Goal: Task Accomplishment & Management: Use online tool/utility

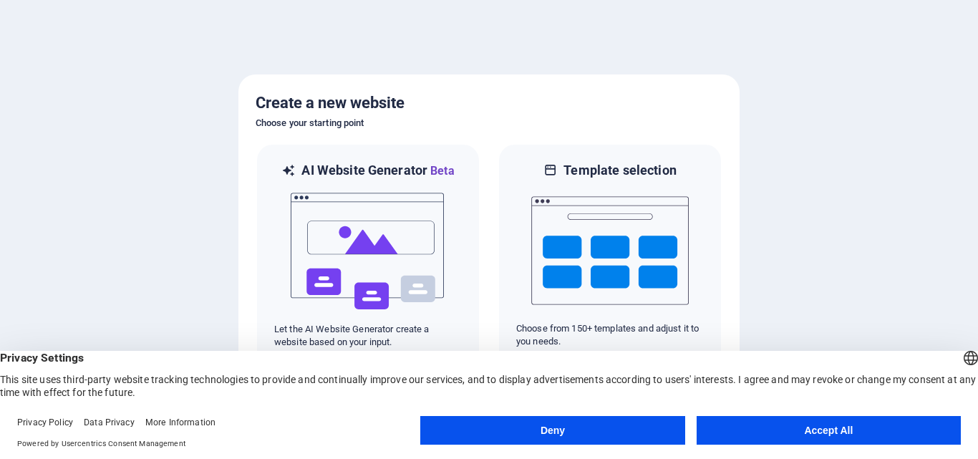
click at [625, 435] on button "Deny" at bounding box center [552, 430] width 264 height 29
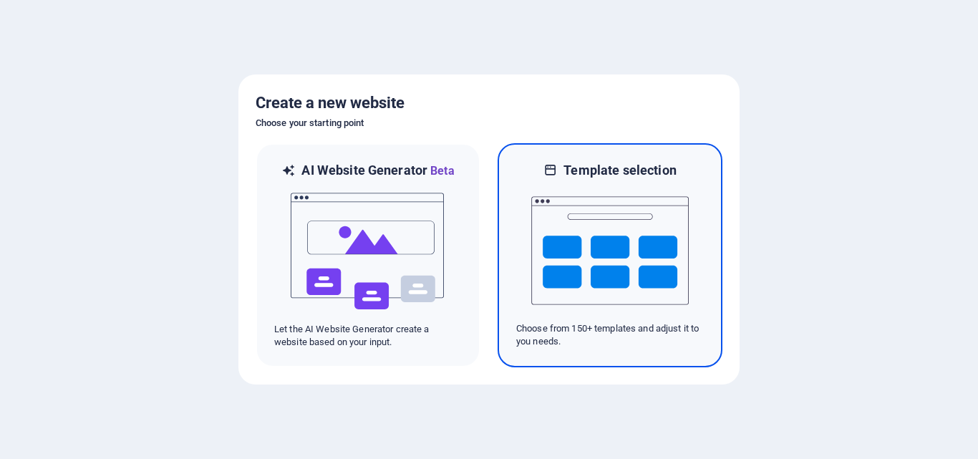
click at [642, 266] on img at bounding box center [609, 250] width 157 height 143
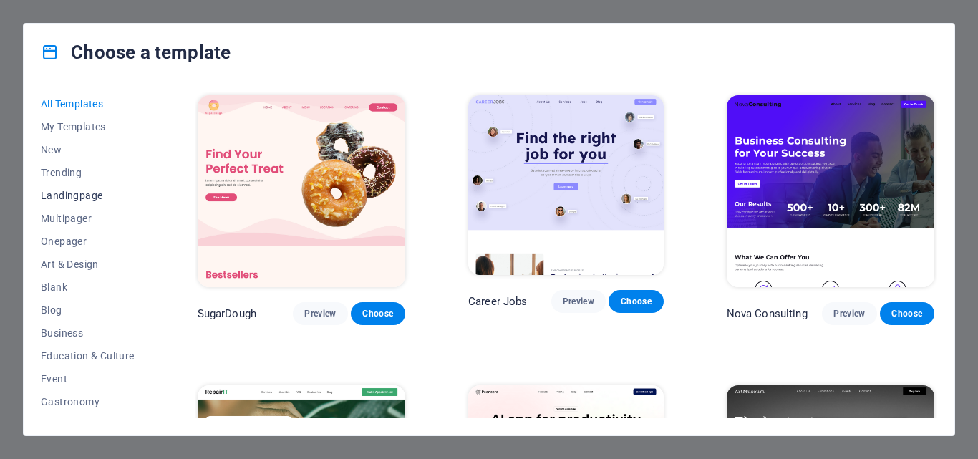
click at [85, 195] on span "Landingpage" at bounding box center [88, 195] width 94 height 11
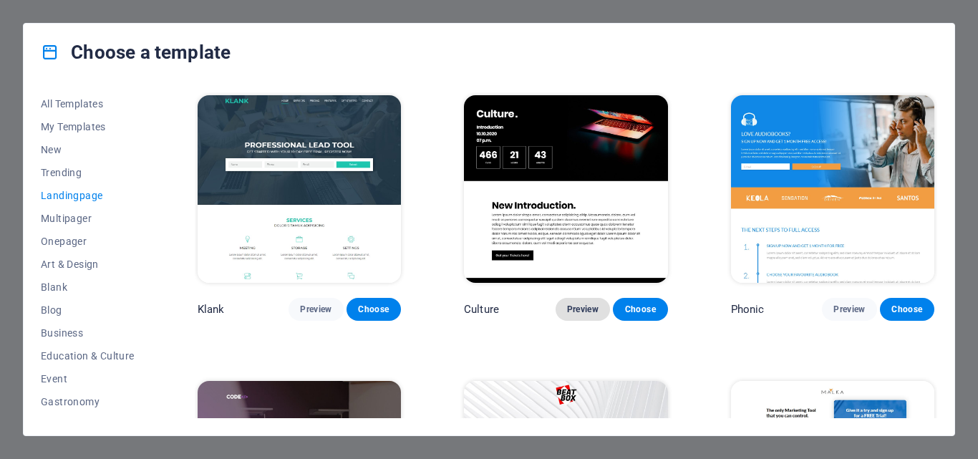
click at [590, 303] on span "Preview" at bounding box center [582, 308] width 31 height 11
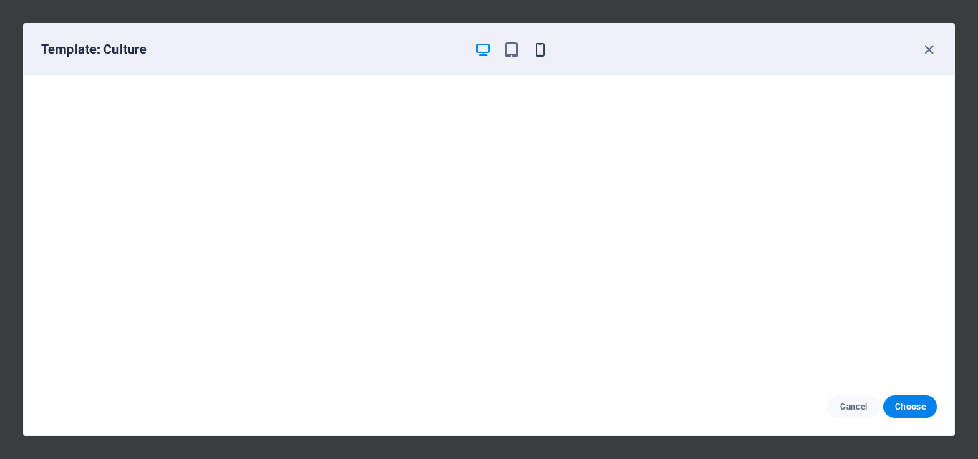
click at [542, 44] on icon "button" at bounding box center [540, 50] width 16 height 16
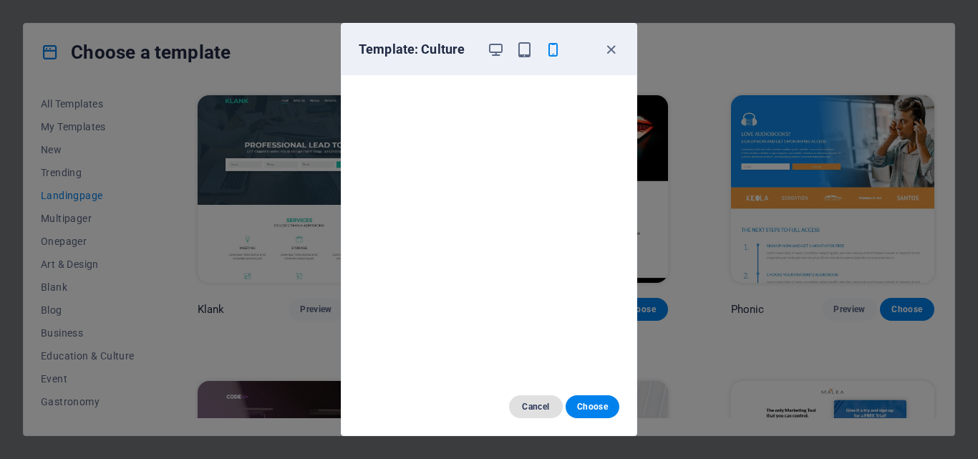
click at [535, 409] on span "Cancel" at bounding box center [535, 406] width 31 height 11
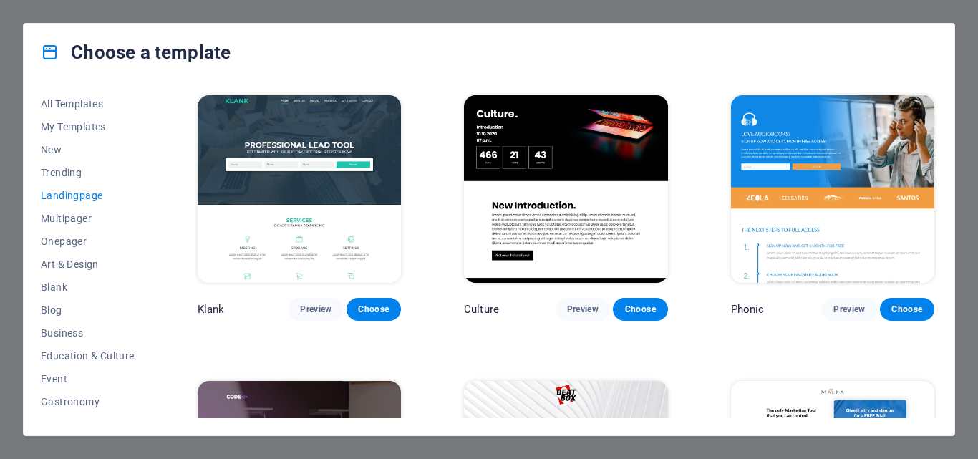
click at [679, 59] on div "Choose a template" at bounding box center [489, 52] width 930 height 57
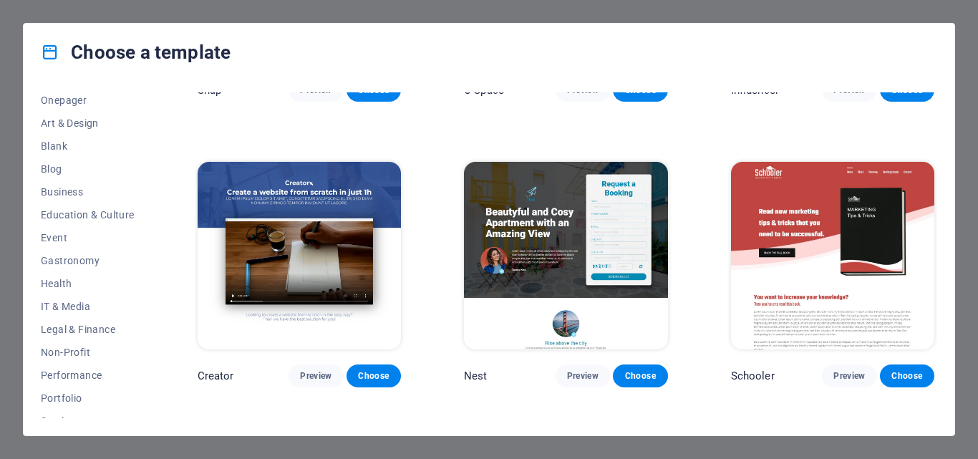
scroll to position [1438, 0]
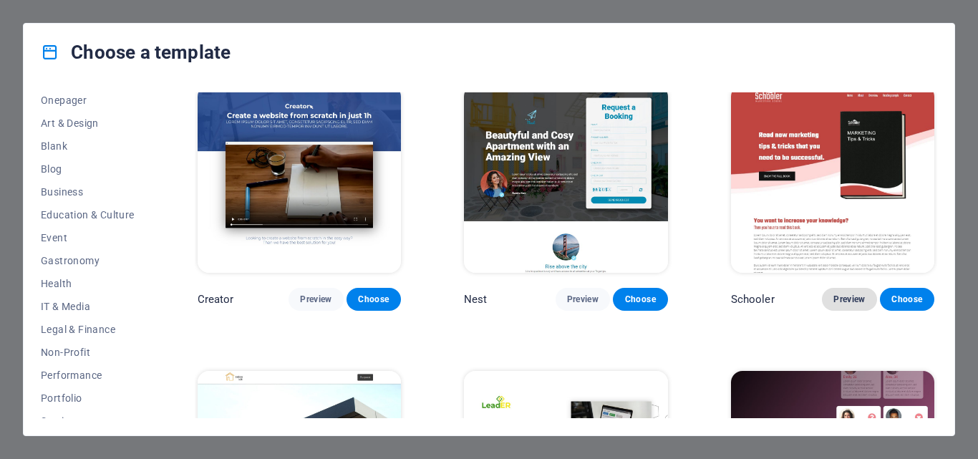
click at [860, 293] on span "Preview" at bounding box center [848, 298] width 31 height 11
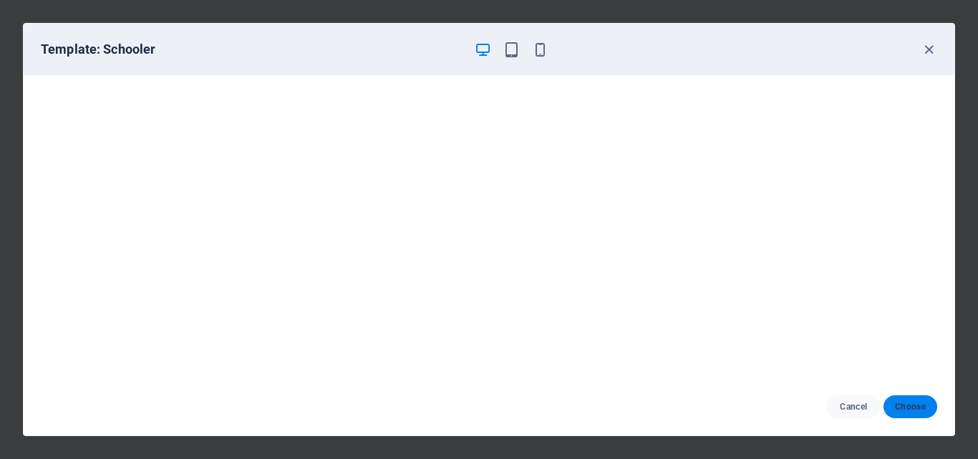
click at [910, 408] on span "Choose" at bounding box center [910, 406] width 31 height 11
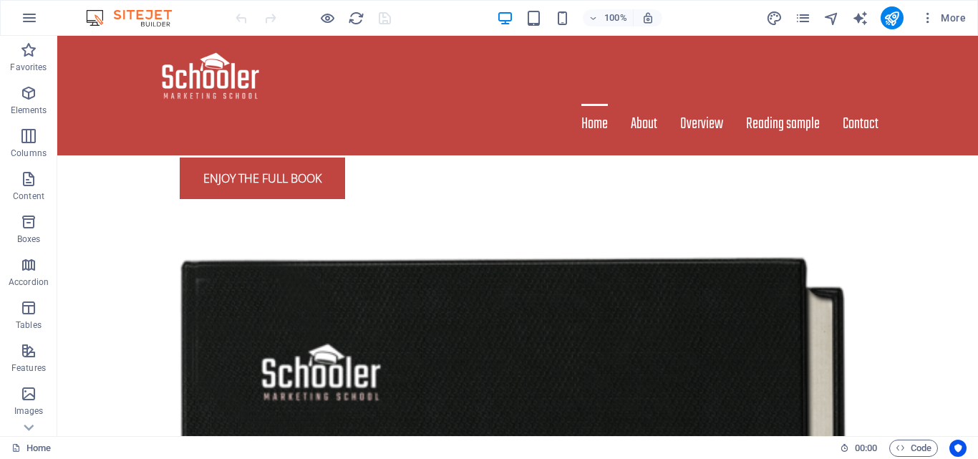
scroll to position [623, 0]
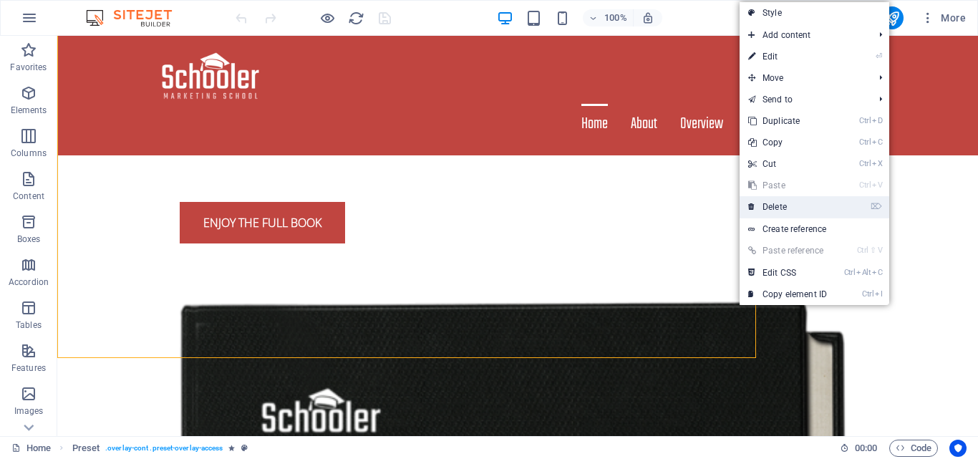
click at [750, 213] on icon at bounding box center [751, 206] width 7 height 21
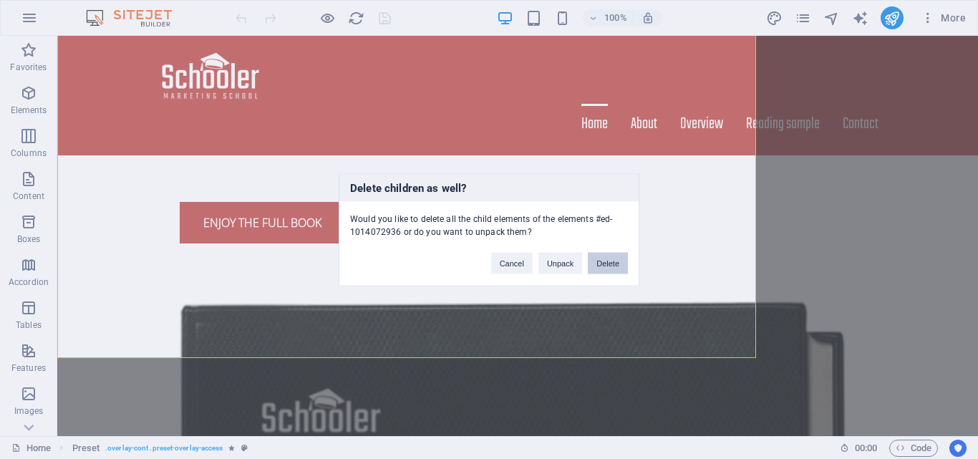
drag, startPoint x: 591, startPoint y: 268, endPoint x: 532, endPoint y: 237, distance: 67.2
click at [591, 268] on button "Delete" at bounding box center [608, 262] width 40 height 21
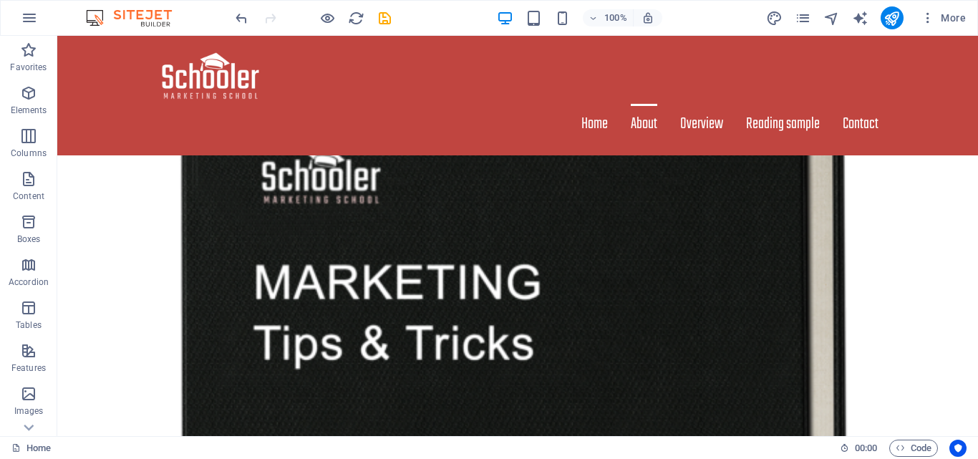
scroll to position [698, 0]
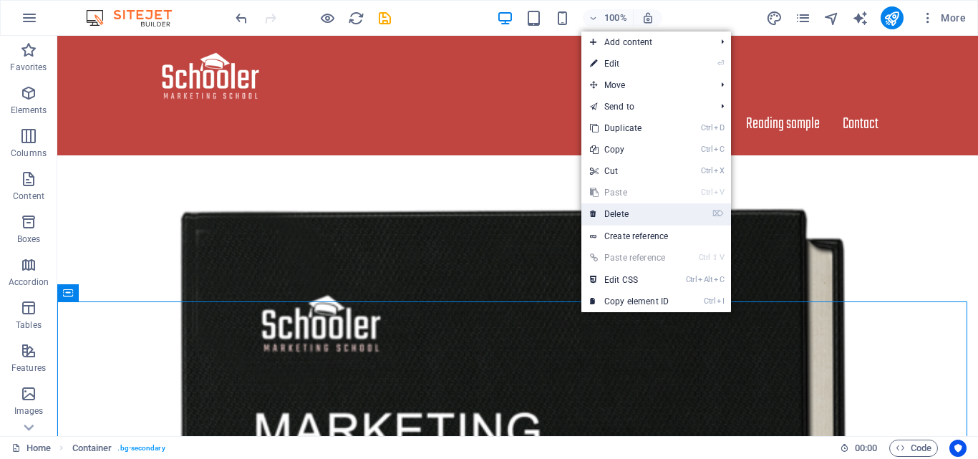
click at [613, 218] on link "⌦ Delete" at bounding box center [629, 213] width 96 height 21
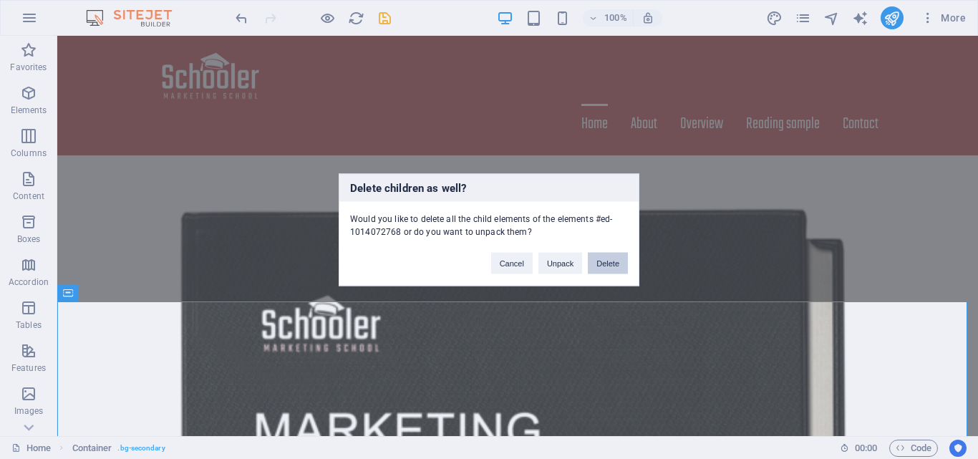
drag, startPoint x: 608, startPoint y: 262, endPoint x: 545, endPoint y: 229, distance: 71.7
click at [608, 262] on button "Delete" at bounding box center [608, 262] width 40 height 21
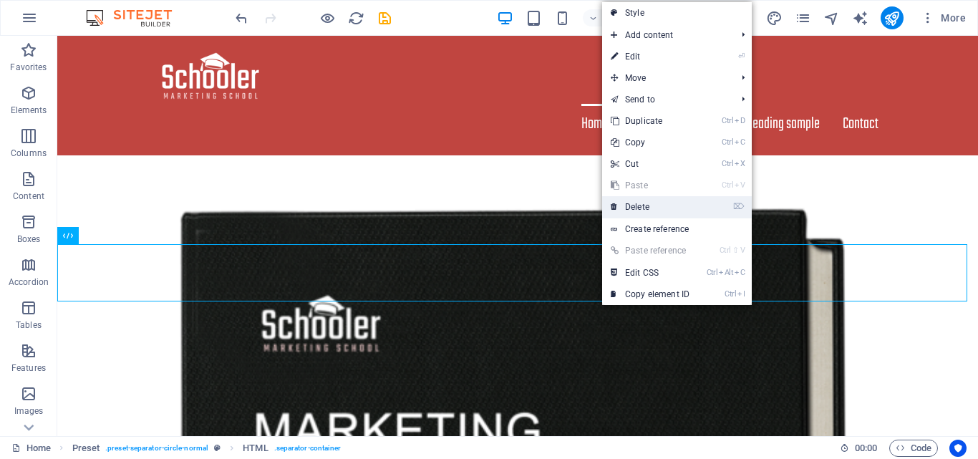
click at [631, 210] on link "⌦ Delete" at bounding box center [650, 206] width 96 height 21
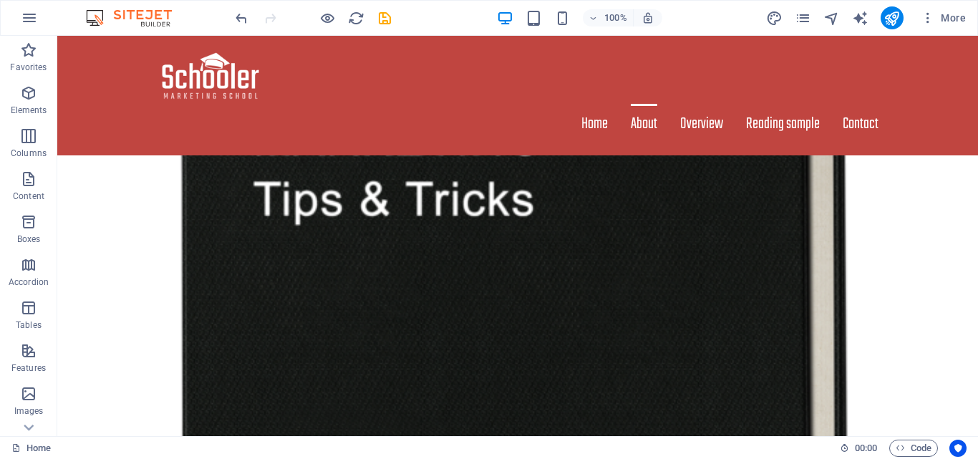
scroll to position [828, 0]
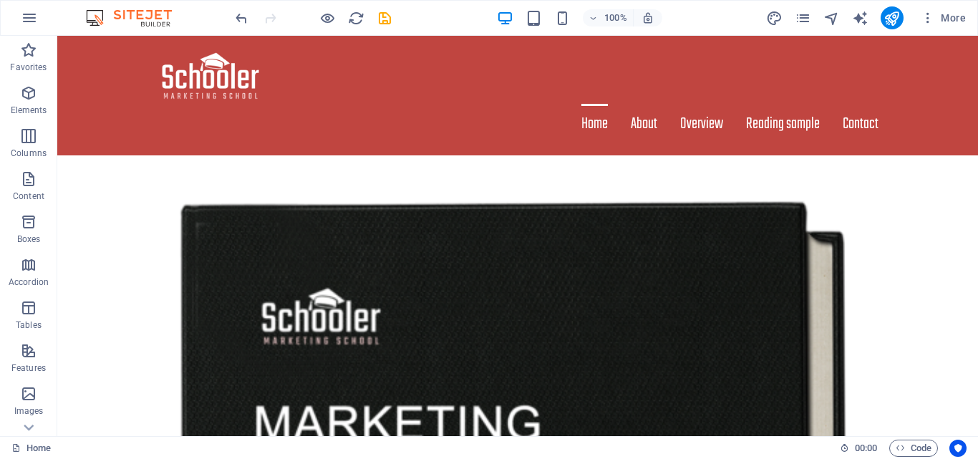
scroll to position [741, 0]
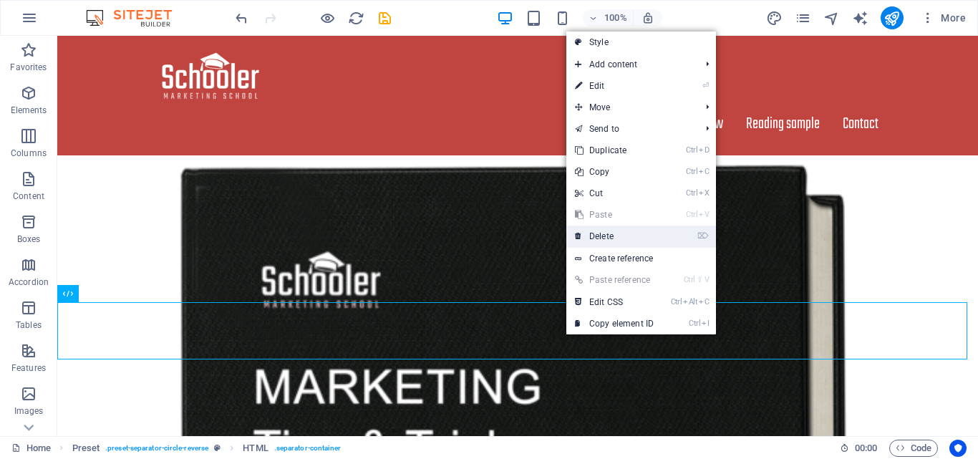
click at [600, 245] on link "⌦ Delete" at bounding box center [614, 235] width 96 height 21
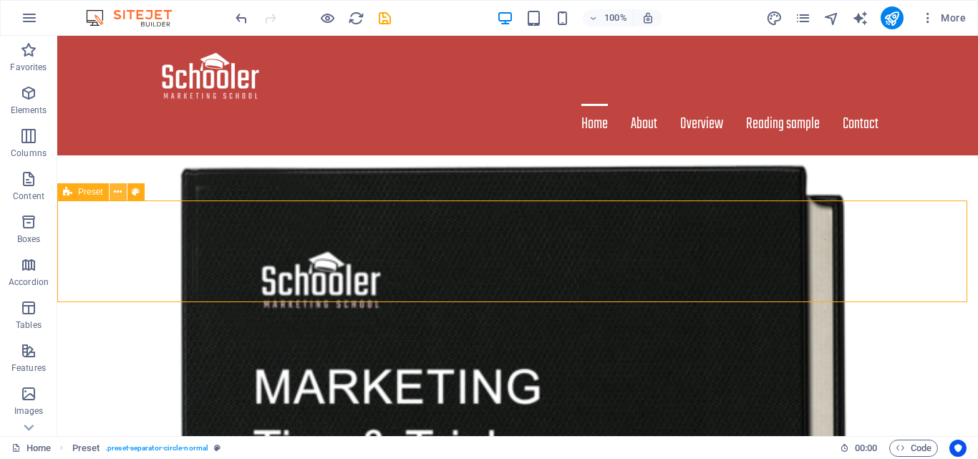
click at [118, 190] on icon at bounding box center [118, 192] width 8 height 15
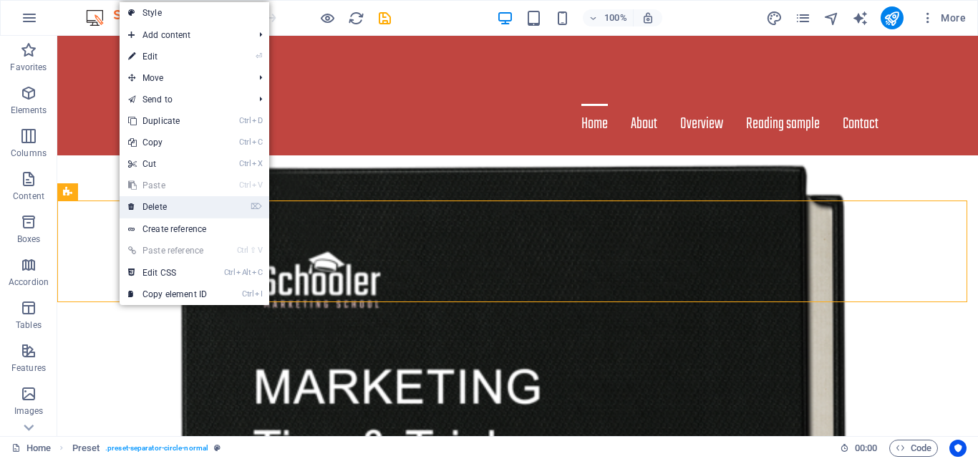
click at [144, 206] on link "⌦ Delete" at bounding box center [168, 206] width 96 height 21
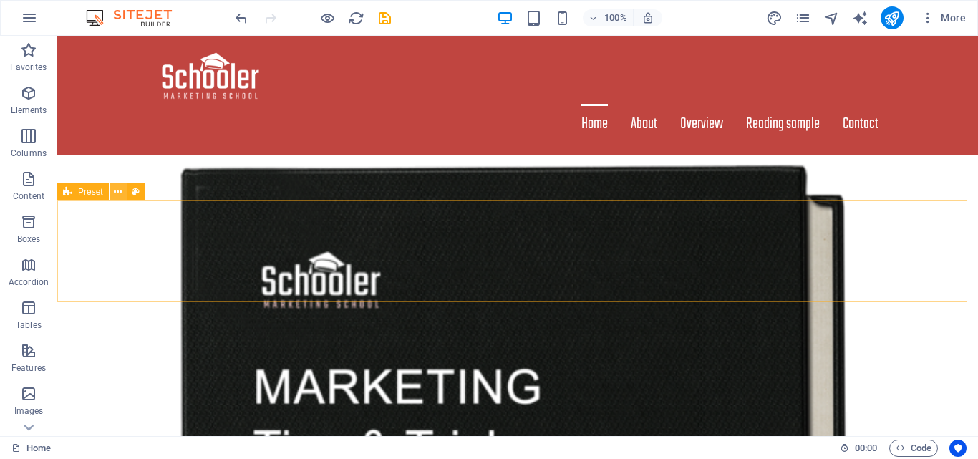
click at [122, 194] on button at bounding box center [117, 191] width 17 height 17
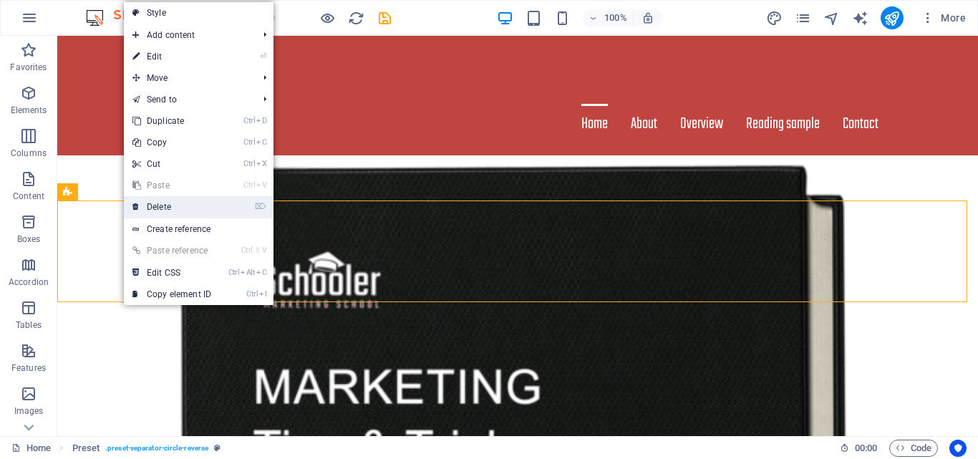
click at [145, 198] on link "⌦ Delete" at bounding box center [172, 206] width 96 height 21
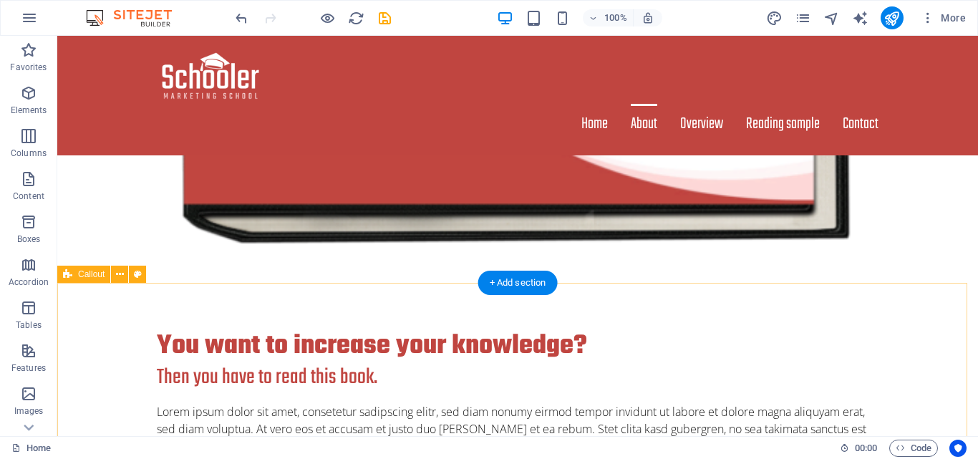
scroll to position [1560, 0]
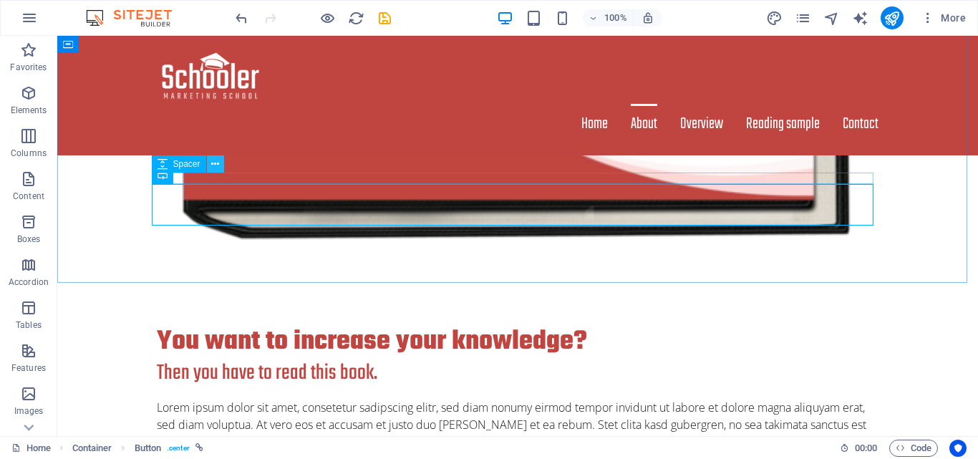
click at [211, 165] on icon at bounding box center [215, 164] width 8 height 15
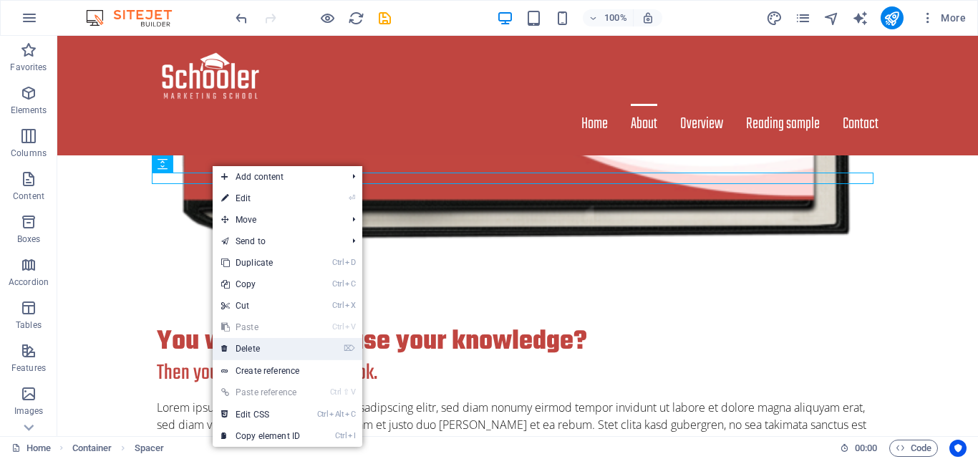
click at [262, 340] on link "⌦ Delete" at bounding box center [261, 348] width 96 height 21
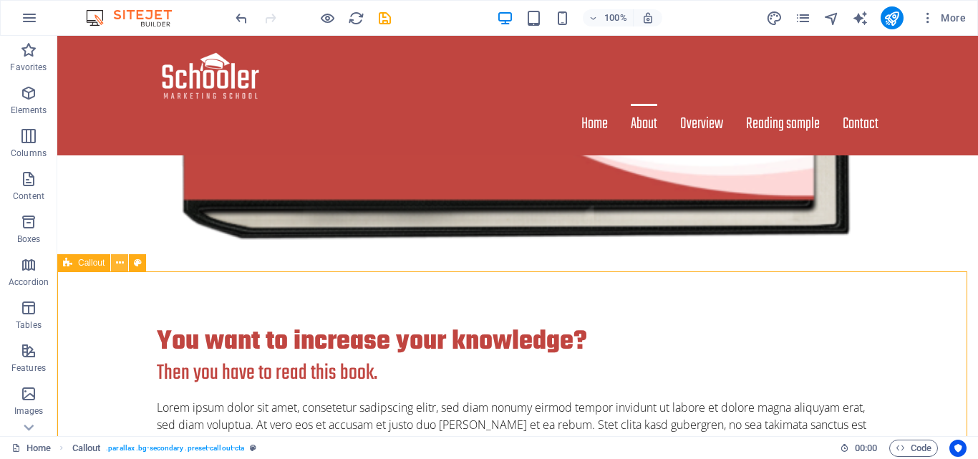
click at [116, 262] on icon at bounding box center [120, 262] width 8 height 15
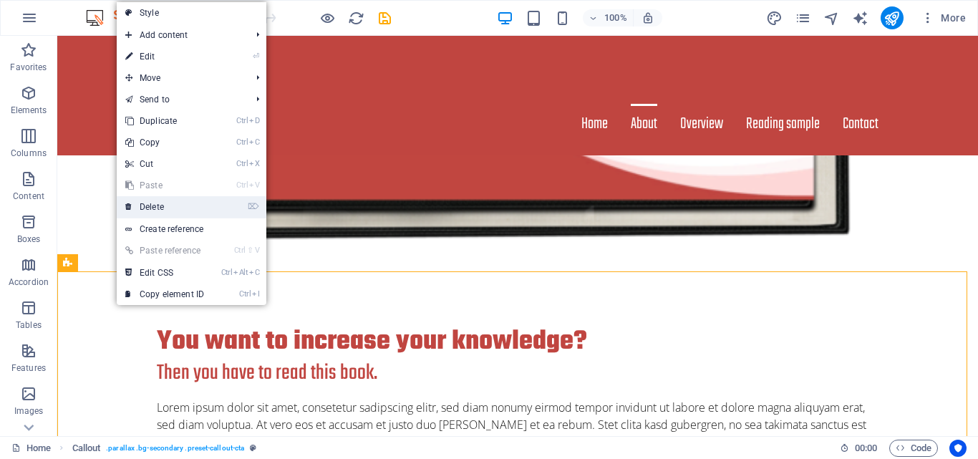
click at [159, 205] on link "⌦ Delete" at bounding box center [165, 206] width 96 height 21
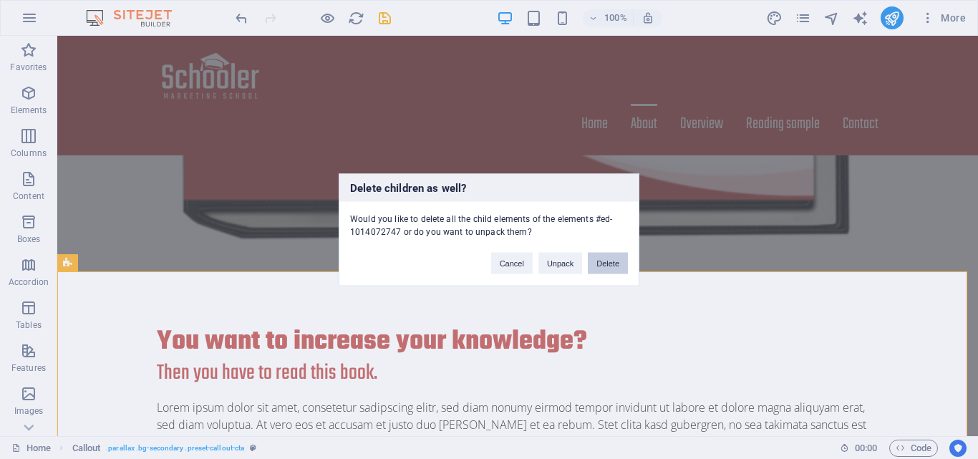
click at [606, 262] on button "Delete" at bounding box center [608, 262] width 40 height 21
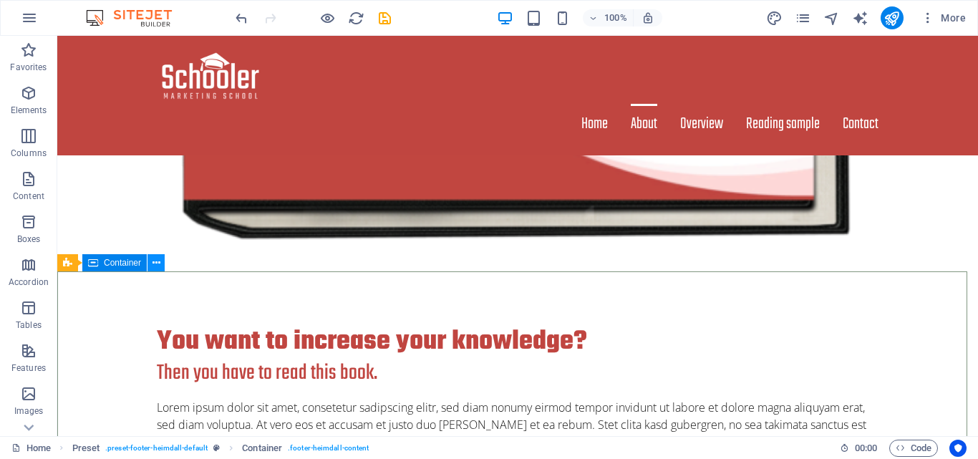
click at [162, 262] on button at bounding box center [155, 262] width 17 height 17
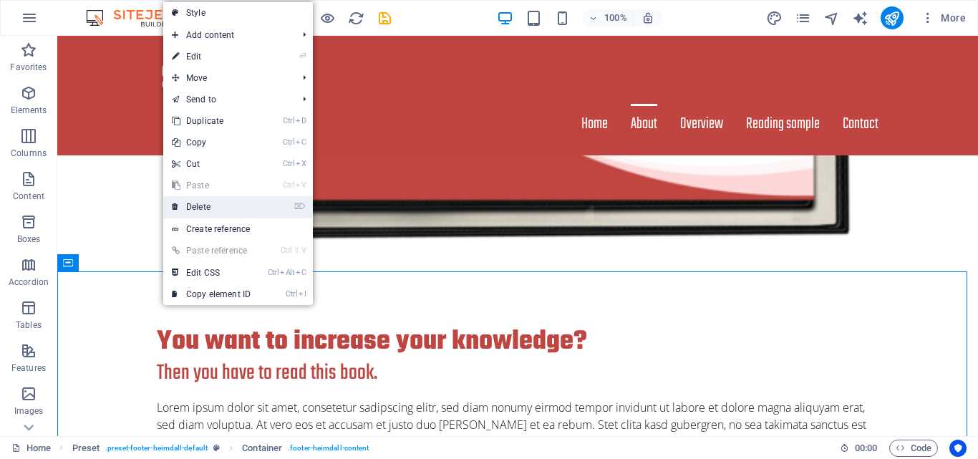
click at [215, 205] on link "⌦ Delete" at bounding box center [211, 206] width 96 height 21
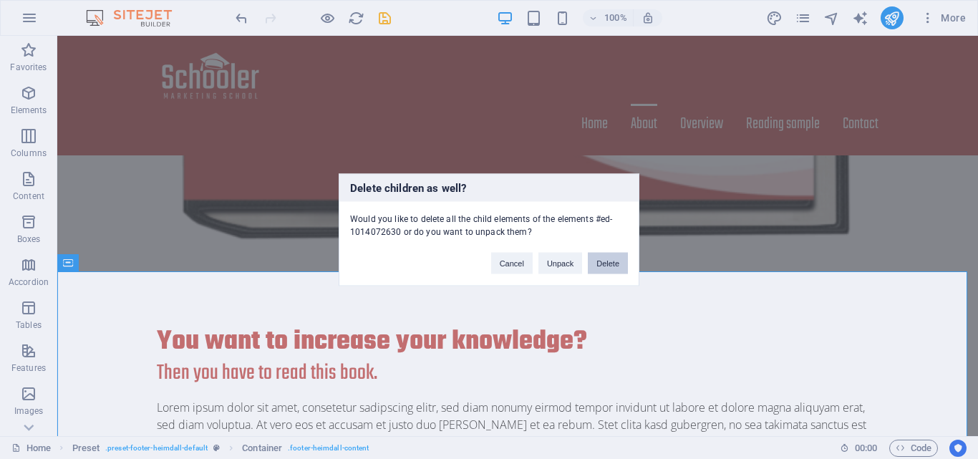
click at [625, 261] on button "Delete" at bounding box center [608, 262] width 40 height 21
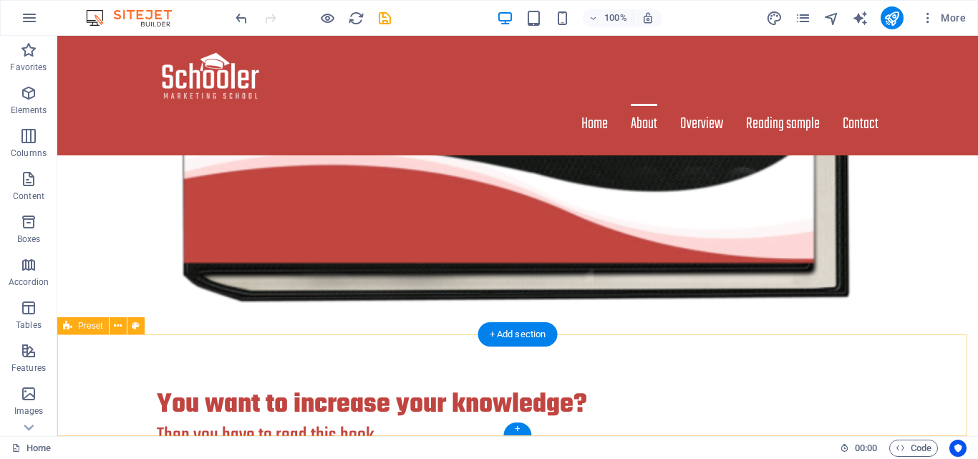
drag, startPoint x: 120, startPoint y: 351, endPoint x: 175, endPoint y: 369, distance: 57.9
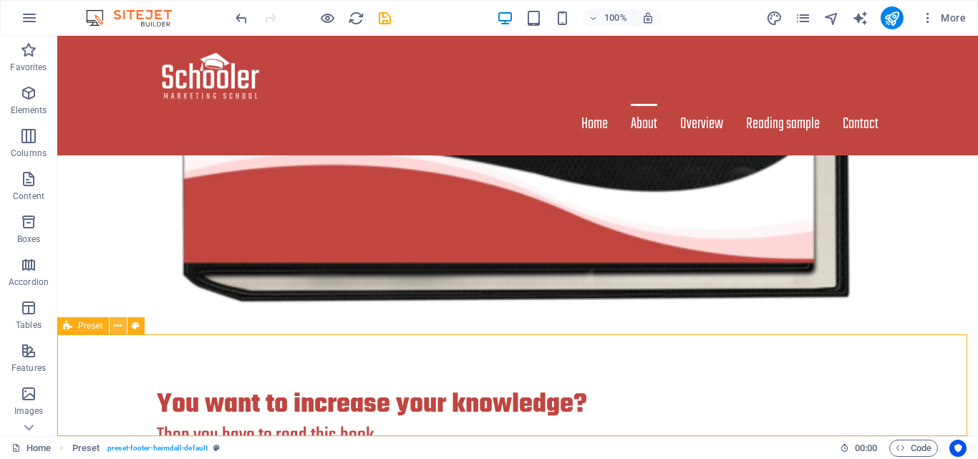
click at [117, 331] on icon at bounding box center [118, 325] width 8 height 15
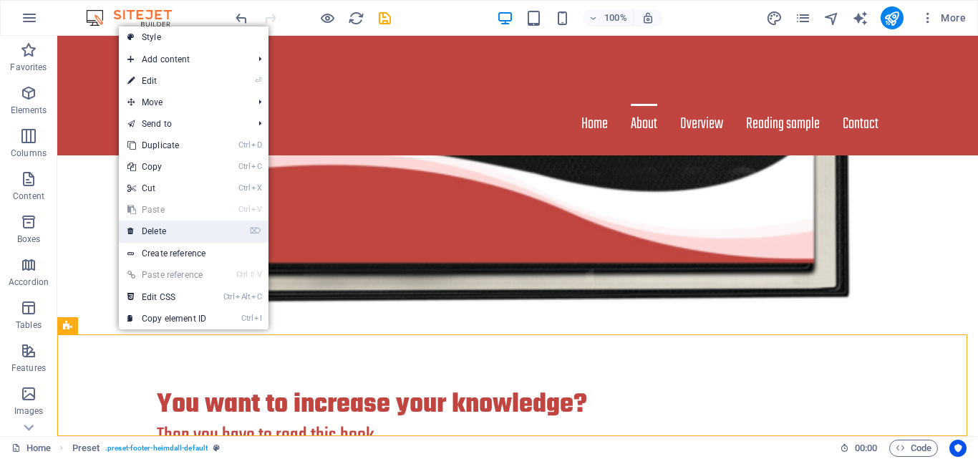
click at [162, 232] on link "⌦ Delete" at bounding box center [167, 230] width 96 height 21
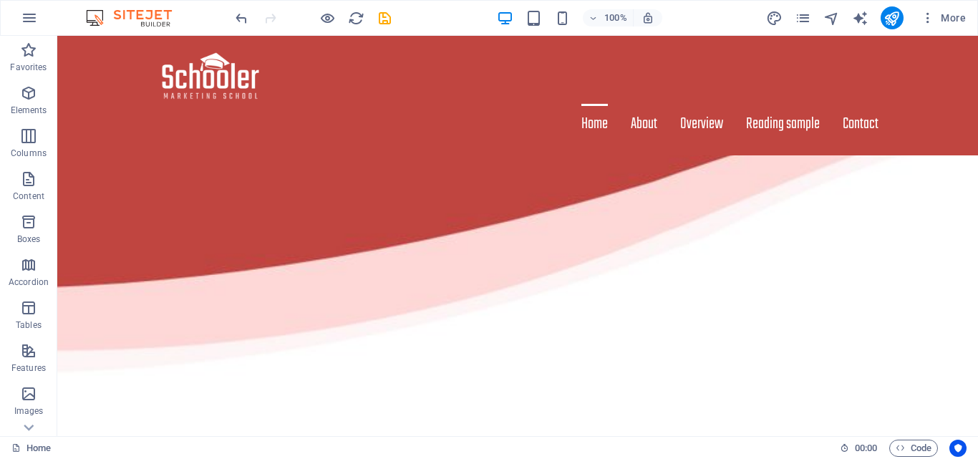
scroll to position [72, 0]
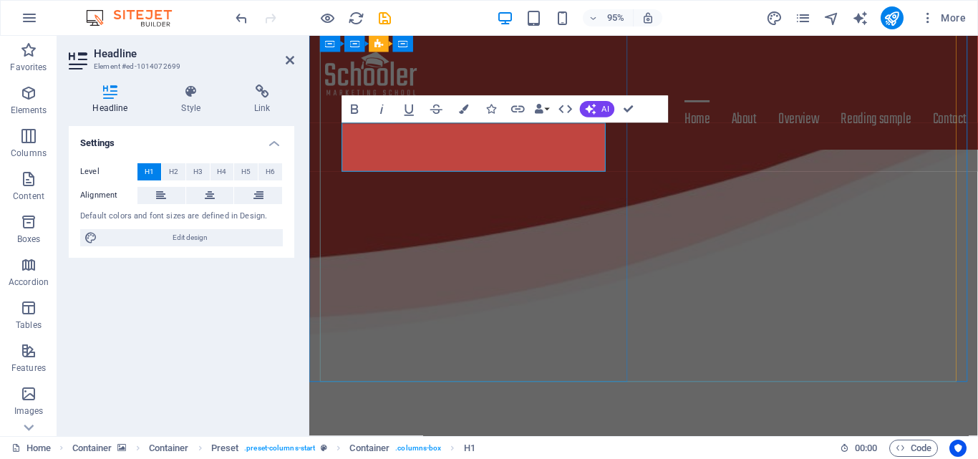
scroll to position [105, 0]
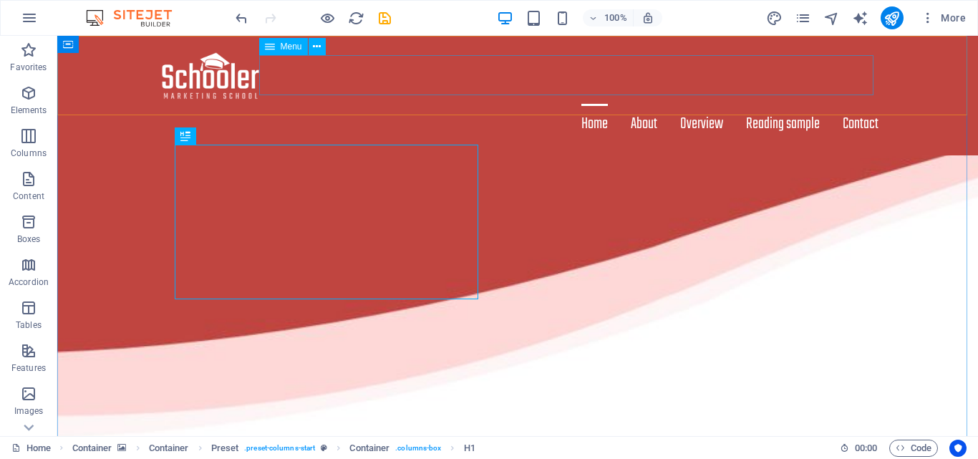
click at [700, 104] on nav "Home About Overview Reading sample Contact" at bounding box center [517, 124] width 721 height 40
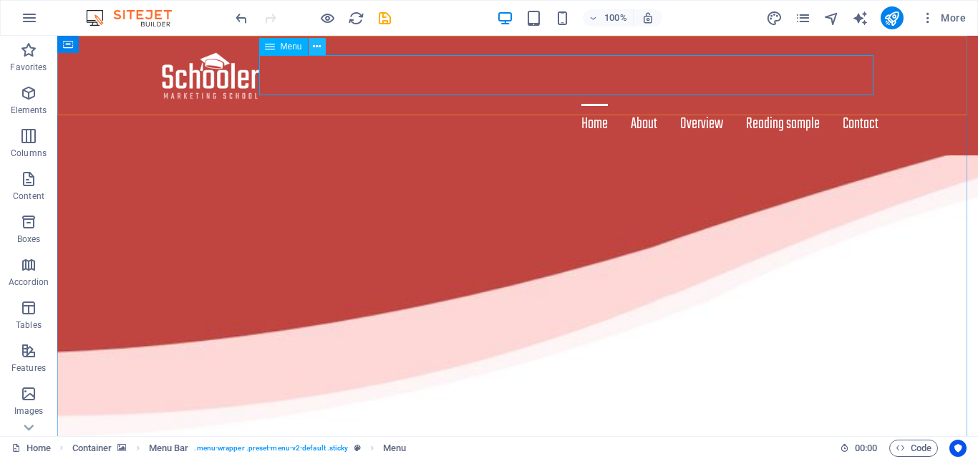
click at [311, 44] on button at bounding box center [316, 46] width 17 height 17
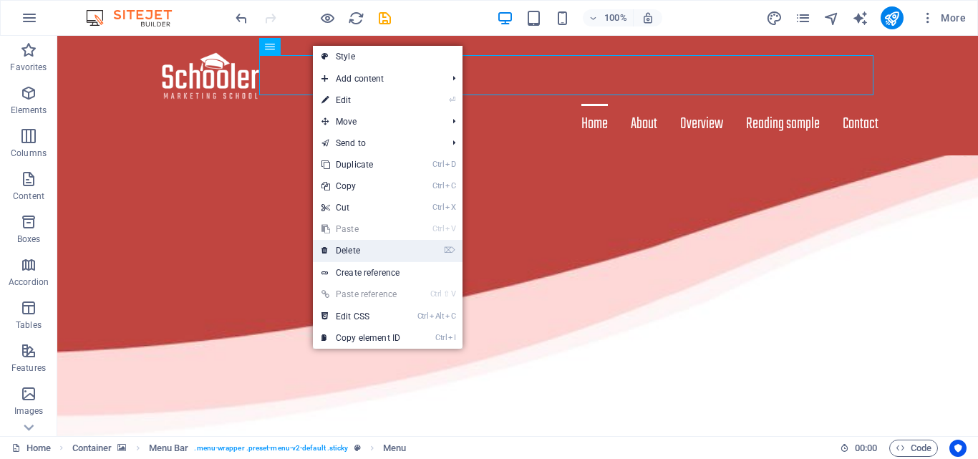
drag, startPoint x: 357, startPoint y: 245, endPoint x: 301, endPoint y: 213, distance: 64.7
click at [357, 245] on link "⌦ Delete" at bounding box center [361, 250] width 96 height 21
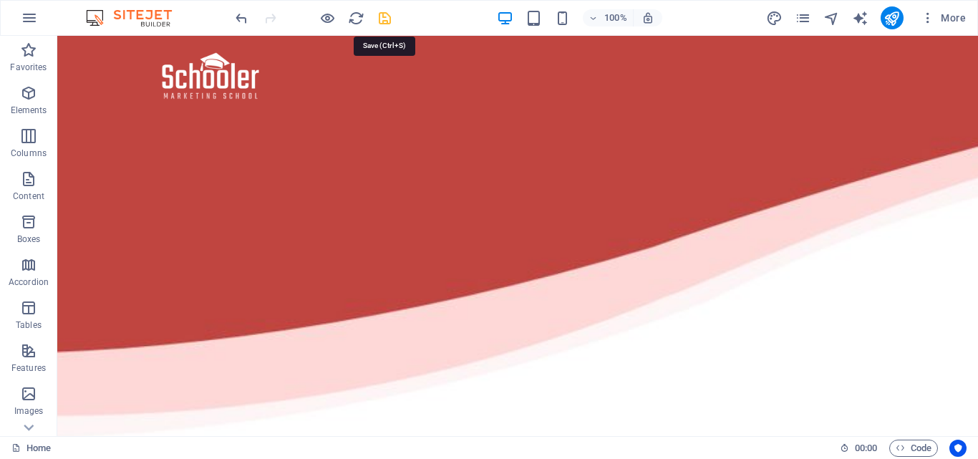
click at [392, 18] on icon "save" at bounding box center [384, 18] width 16 height 16
click at [954, 15] on span "More" at bounding box center [942, 18] width 45 height 14
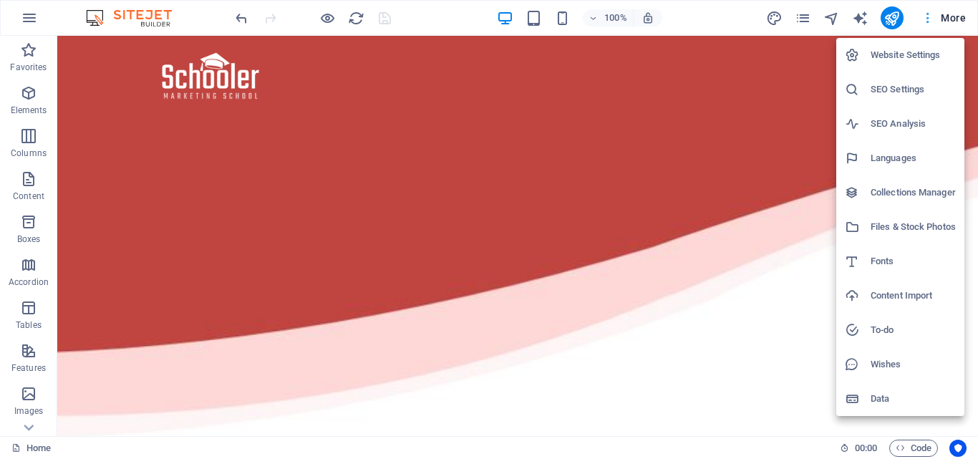
click at [954, 15] on div at bounding box center [489, 229] width 978 height 459
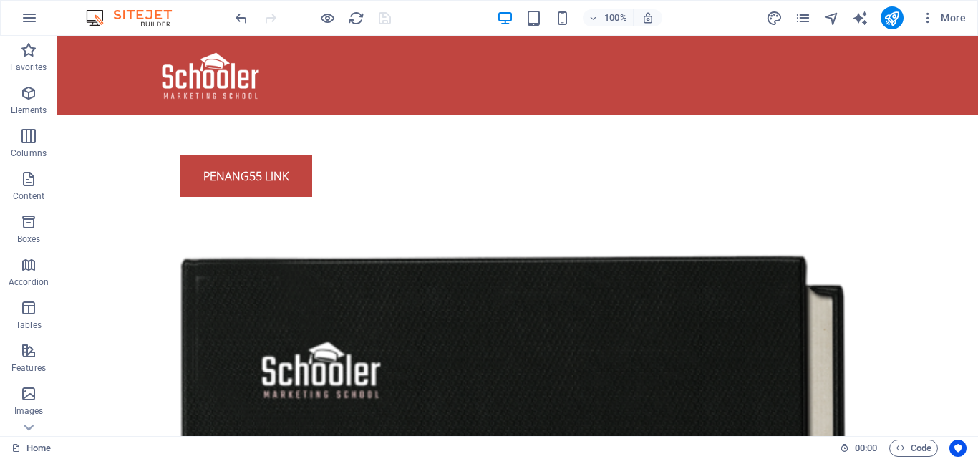
scroll to position [627, 0]
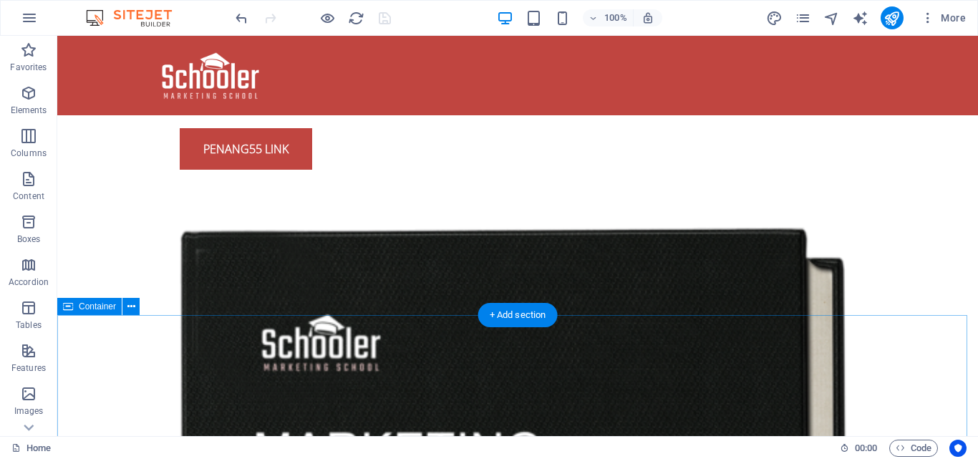
click at [127, 304] on icon at bounding box center [131, 306] width 8 height 15
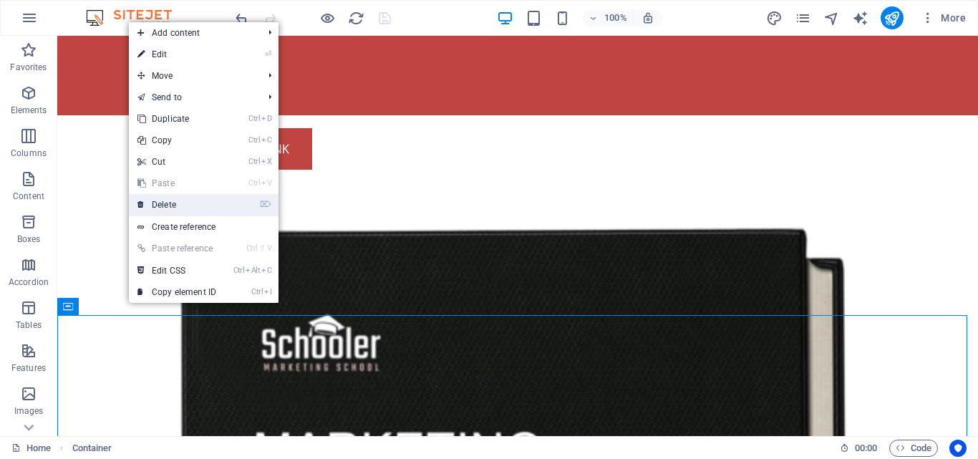
click at [155, 202] on link "⌦ Delete" at bounding box center [177, 204] width 96 height 21
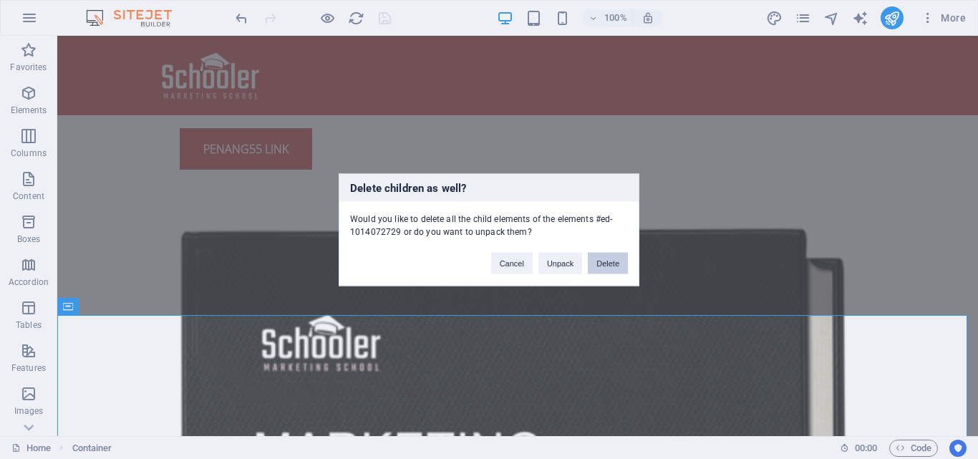
click at [623, 268] on button "Delete" at bounding box center [608, 262] width 40 height 21
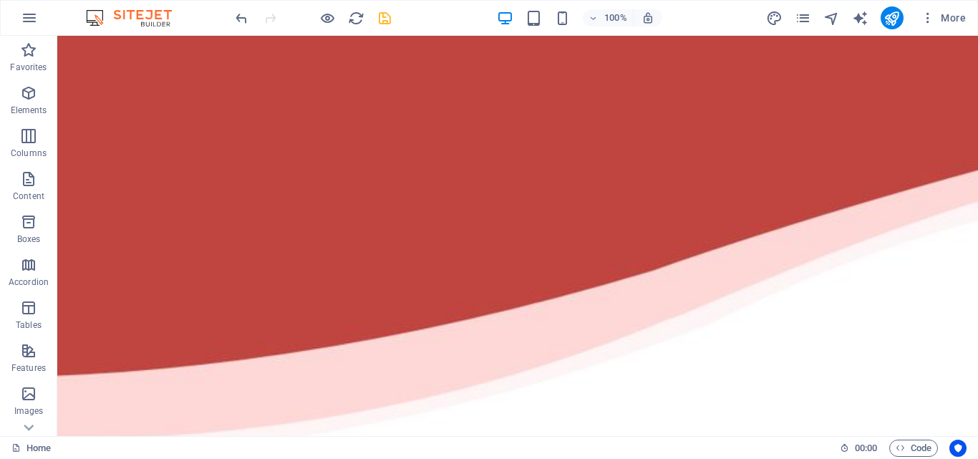
scroll to position [38, 0]
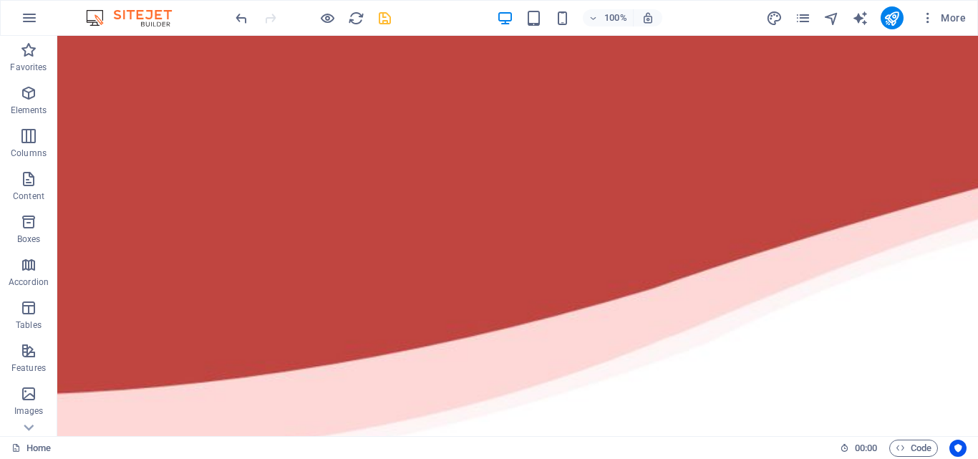
click at [374, 18] on div at bounding box center [313, 17] width 160 height 23
click at [376, 17] on icon "save" at bounding box center [384, 18] width 16 height 16
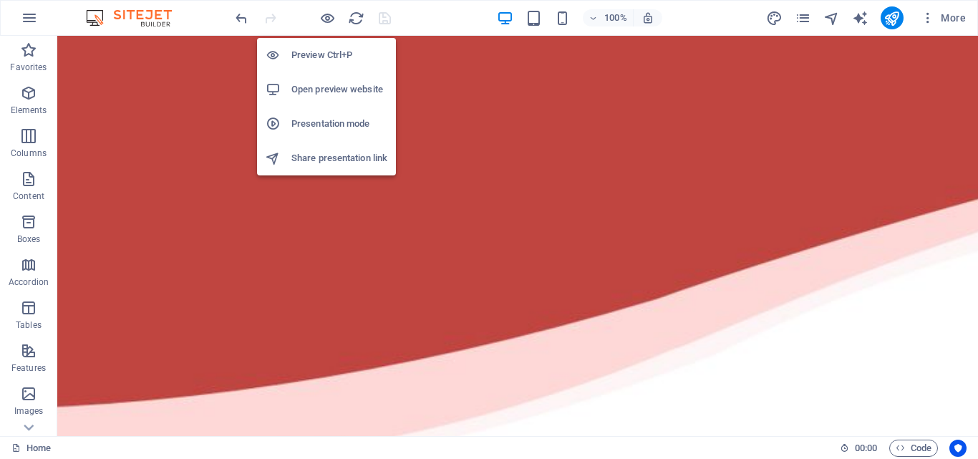
drag, startPoint x: 330, startPoint y: 13, endPoint x: 323, endPoint y: 92, distance: 79.7
click at [323, 92] on body "penang55.it.com Home Favorites Elements Columns Content Boxes Accordion Tables …" at bounding box center [489, 229] width 978 height 459
click at [323, 92] on h6 "Open preview website" at bounding box center [339, 89] width 96 height 17
click at [365, 87] on h6 "Open preview website" at bounding box center [339, 89] width 96 height 17
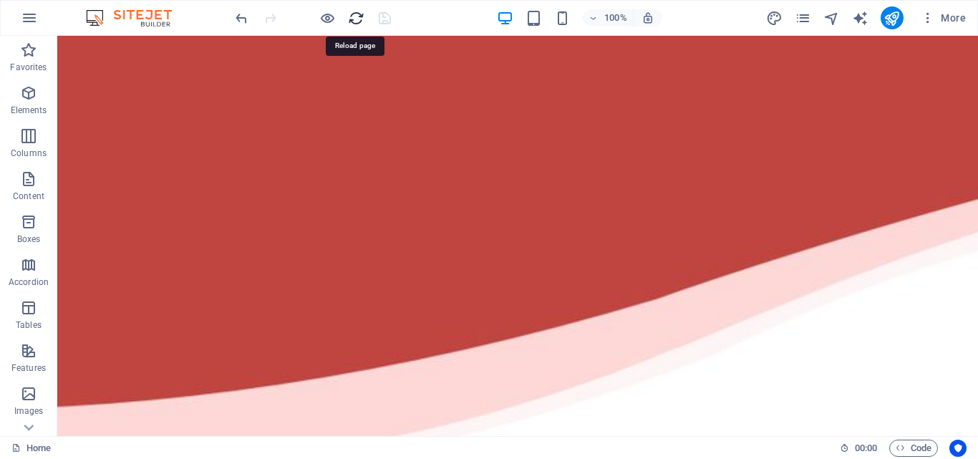
click at [351, 19] on icon "reload" at bounding box center [356, 18] width 16 height 16
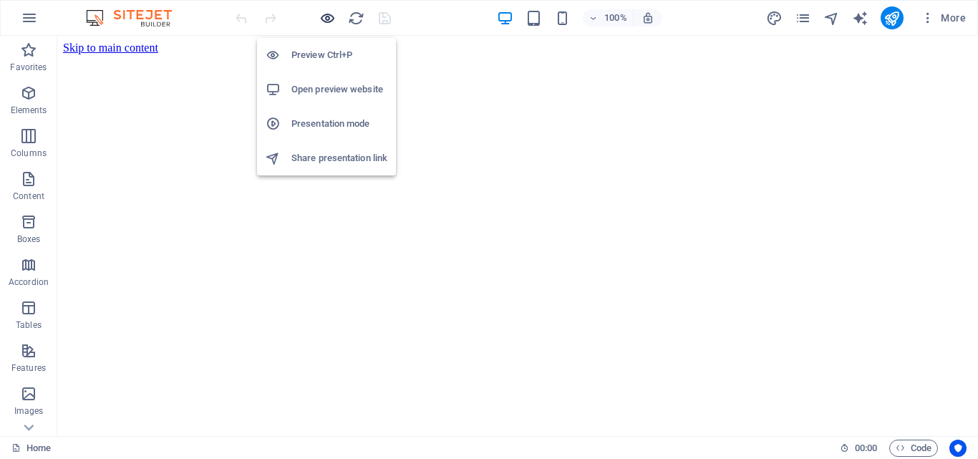
scroll to position [0, 0]
click at [328, 22] on icon "button" at bounding box center [327, 18] width 16 height 16
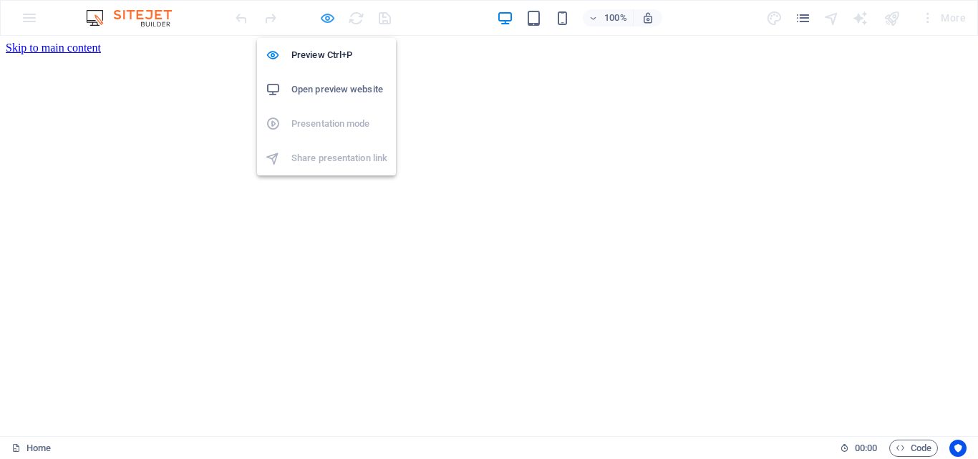
click at [326, 16] on icon "button" at bounding box center [327, 18] width 16 height 16
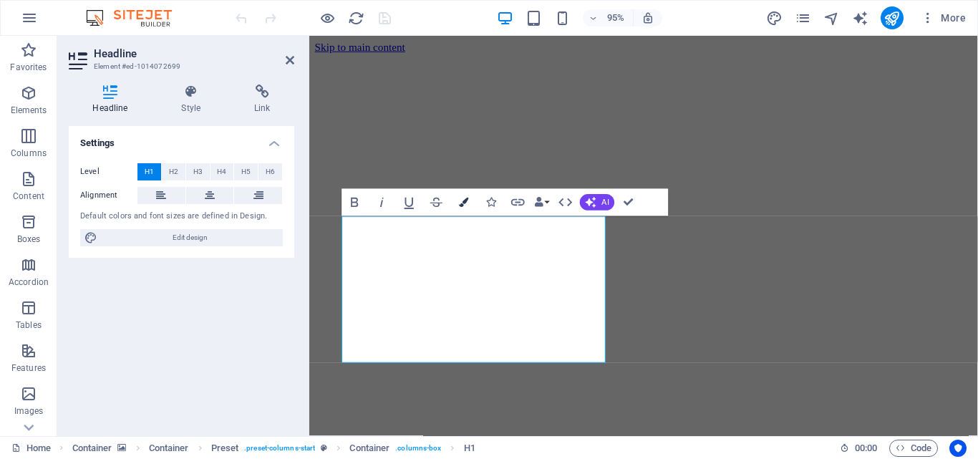
click at [464, 200] on icon "button" at bounding box center [463, 202] width 9 height 9
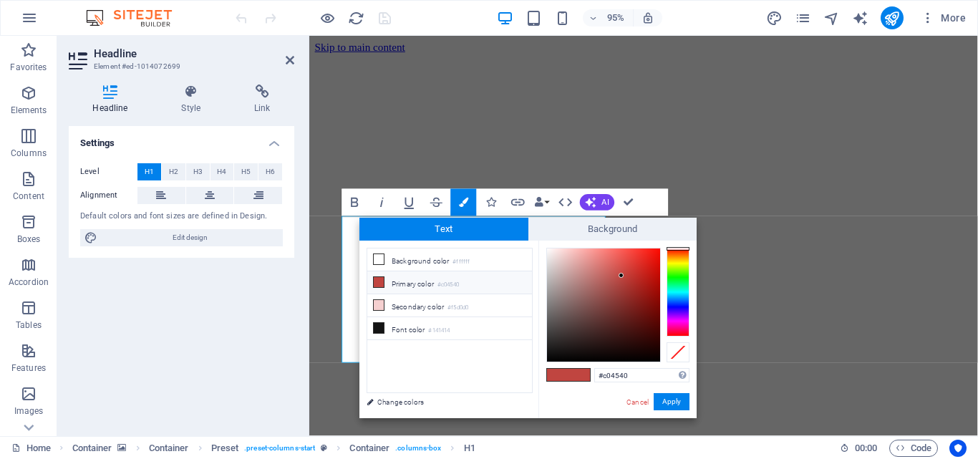
click at [378, 283] on icon at bounding box center [379, 282] width 10 height 10
click at [454, 281] on small "#c04540" at bounding box center [447, 285] width 21 height 10
click at [454, 286] on small "#c04540" at bounding box center [447, 285] width 21 height 10
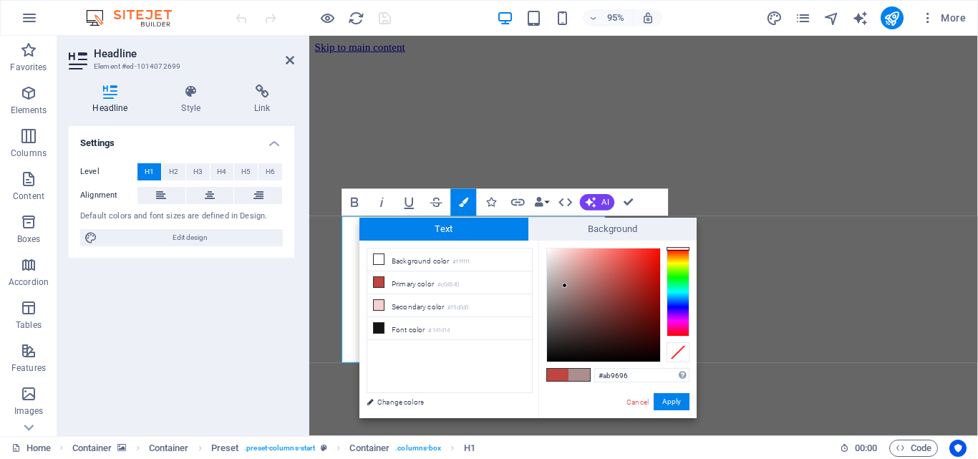
type input "#ad9998"
drag, startPoint x: 583, startPoint y: 313, endPoint x: 560, endPoint y: 284, distance: 37.1
click at [560, 284] on div at bounding box center [603, 304] width 113 height 113
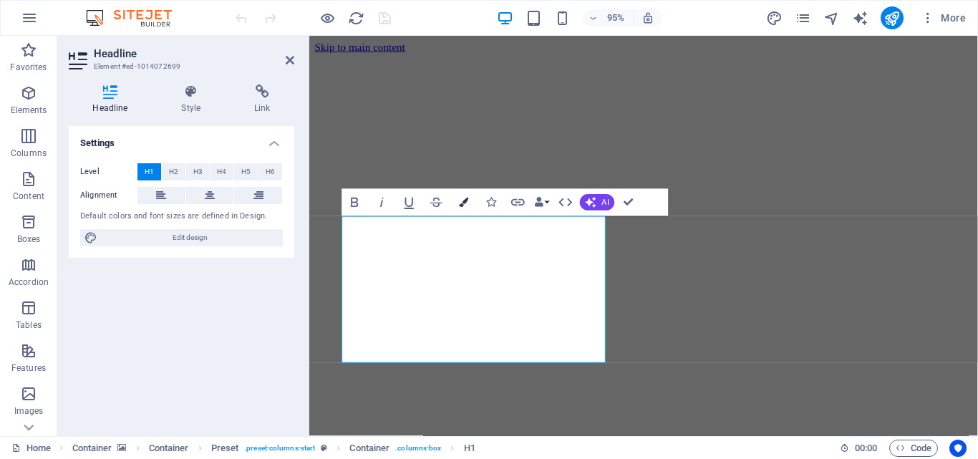
click at [462, 201] on icon "button" at bounding box center [463, 202] width 9 height 9
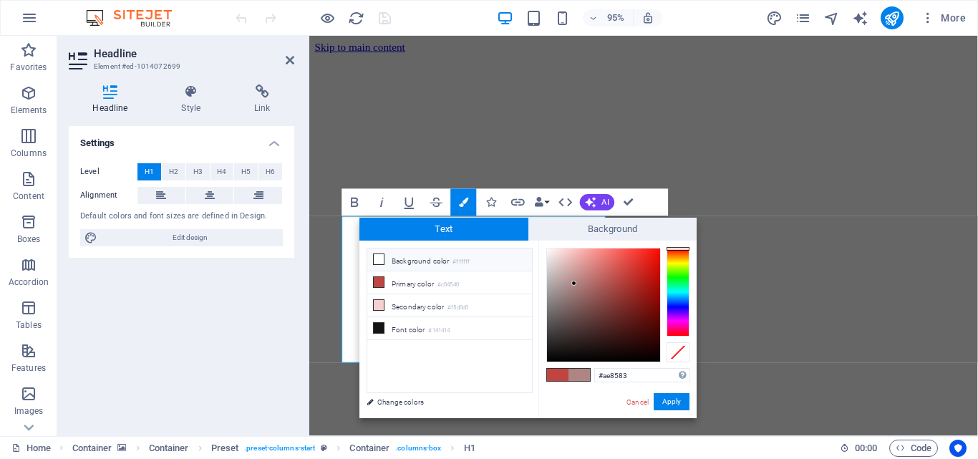
drag, startPoint x: 599, startPoint y: 301, endPoint x: 472, endPoint y: 268, distance: 131.4
click at [573, 283] on div at bounding box center [603, 304] width 113 height 113
click at [467, 281] on li "Primary color #c04540" at bounding box center [449, 282] width 165 height 23
type input "#c04540"
click at [467, 281] on li "Primary color #c04540" at bounding box center [449, 282] width 165 height 23
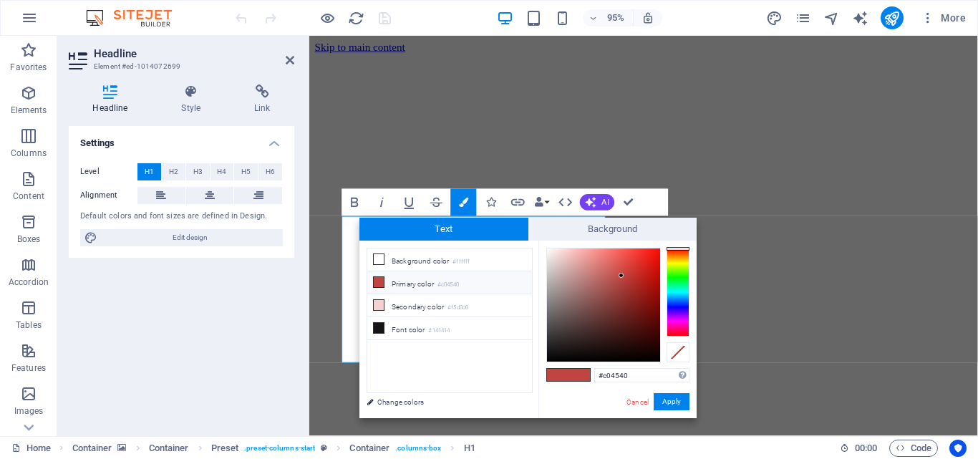
click at [414, 284] on li "Primary color #c04540" at bounding box center [449, 282] width 165 height 23
click at [374, 281] on icon at bounding box center [379, 282] width 10 height 10
click at [375, 280] on icon at bounding box center [379, 282] width 10 height 10
drag, startPoint x: 375, startPoint y: 280, endPoint x: 361, endPoint y: 348, distance: 69.5
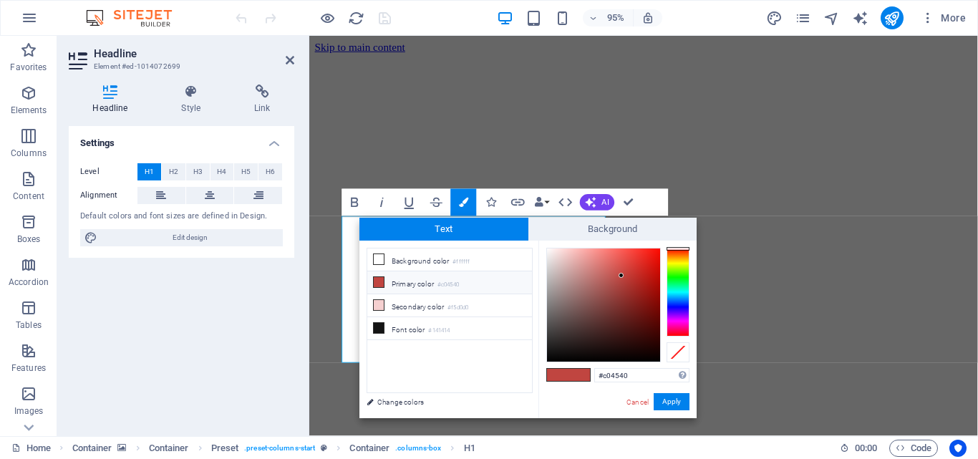
click at [361, 348] on div "less Background color #ffffff Primary color #c04540 Secondary color #f5d0d0 Fon…" at bounding box center [527, 328] width 337 height 177
drag, startPoint x: 391, startPoint y: 402, endPoint x: 429, endPoint y: 406, distance: 37.5
click at [391, 403] on link "Change colors" at bounding box center [442, 402] width 166 height 18
select select "px"
select select "300"
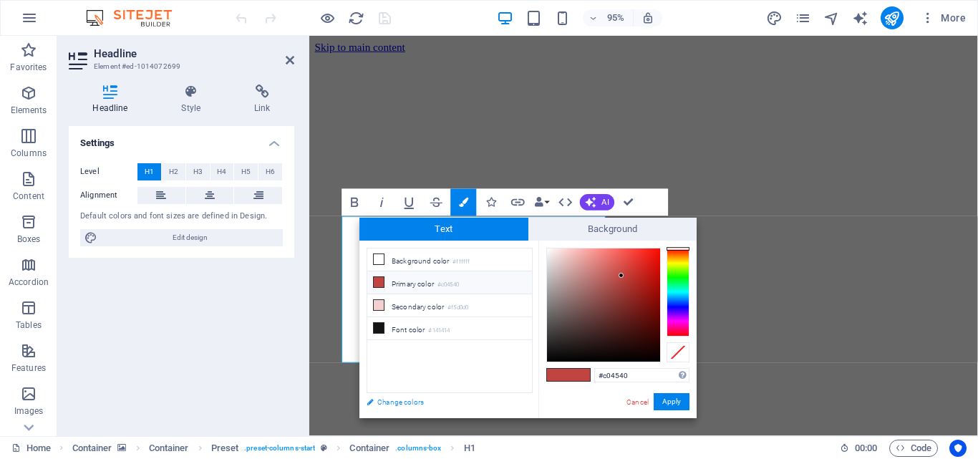
select select "px"
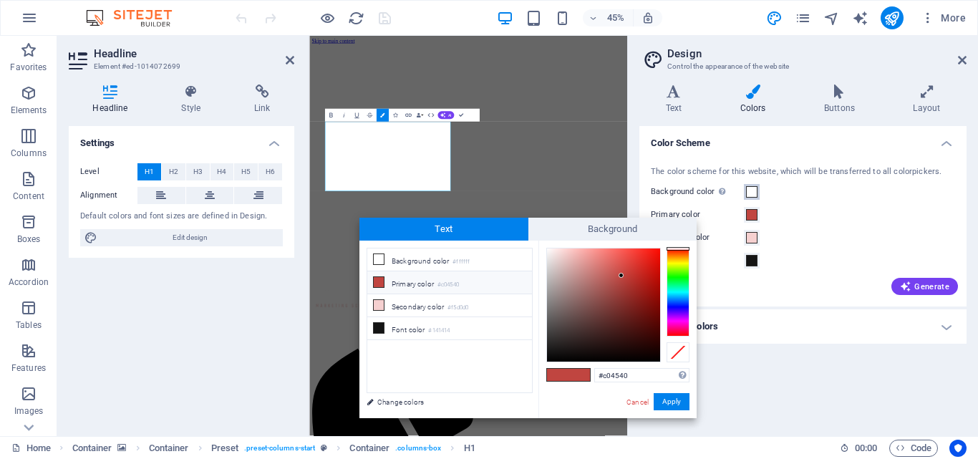
click at [751, 192] on span at bounding box center [751, 191] width 11 height 11
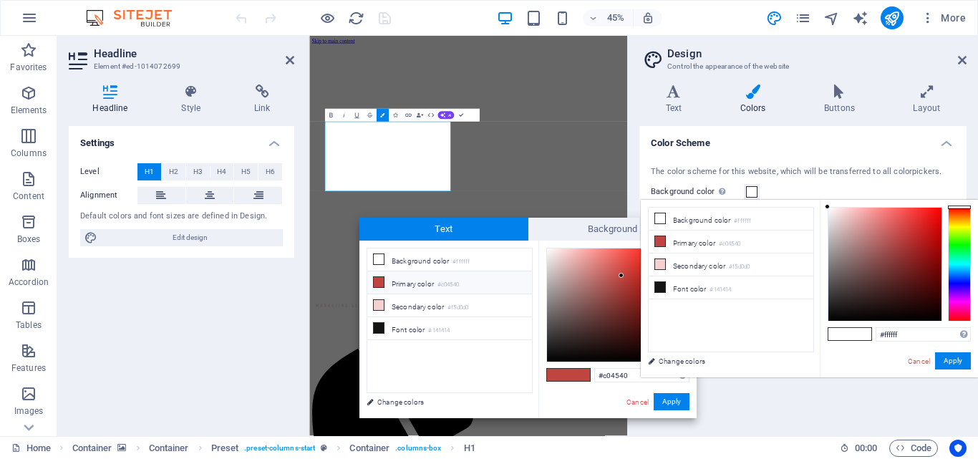
click at [751, 192] on span at bounding box center [751, 191] width 11 height 11
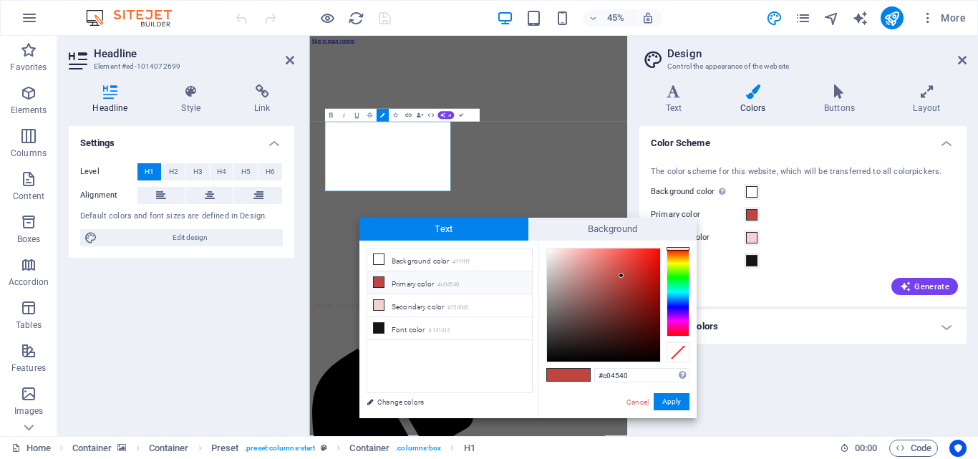
click at [965, 52] on h2 "Design" at bounding box center [816, 53] width 299 height 13
click at [965, 58] on icon at bounding box center [962, 59] width 9 height 11
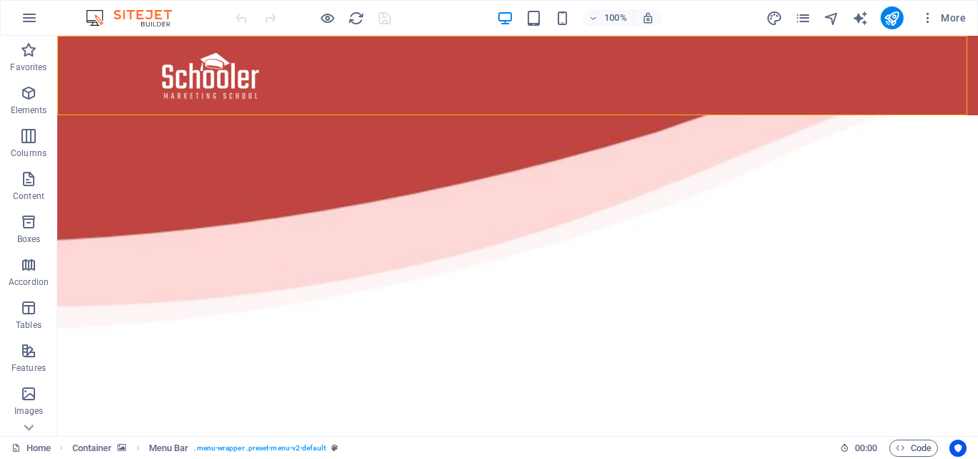
scroll to position [46, 0]
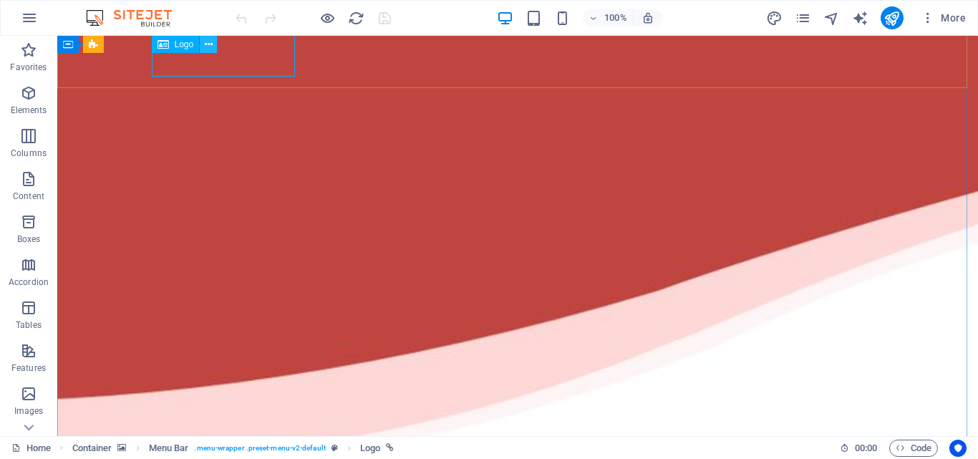
click at [203, 46] on button at bounding box center [208, 44] width 17 height 17
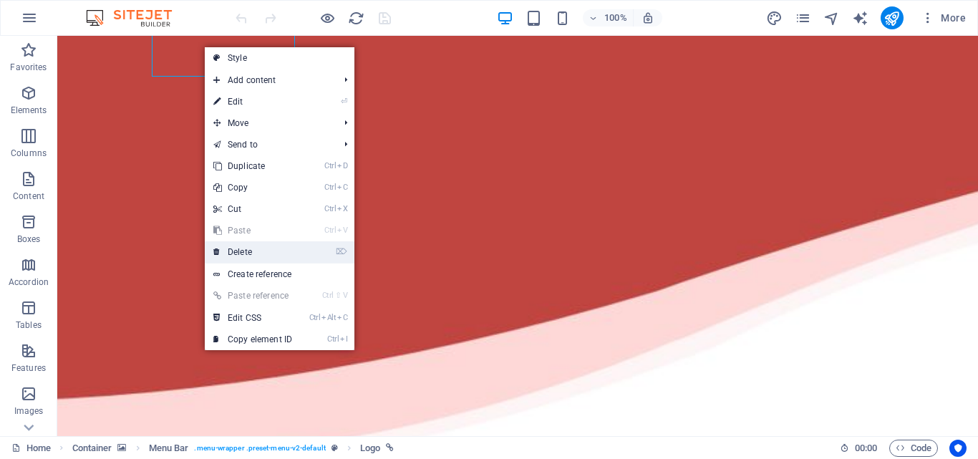
click at [266, 245] on link "⌦ Delete" at bounding box center [253, 251] width 96 height 21
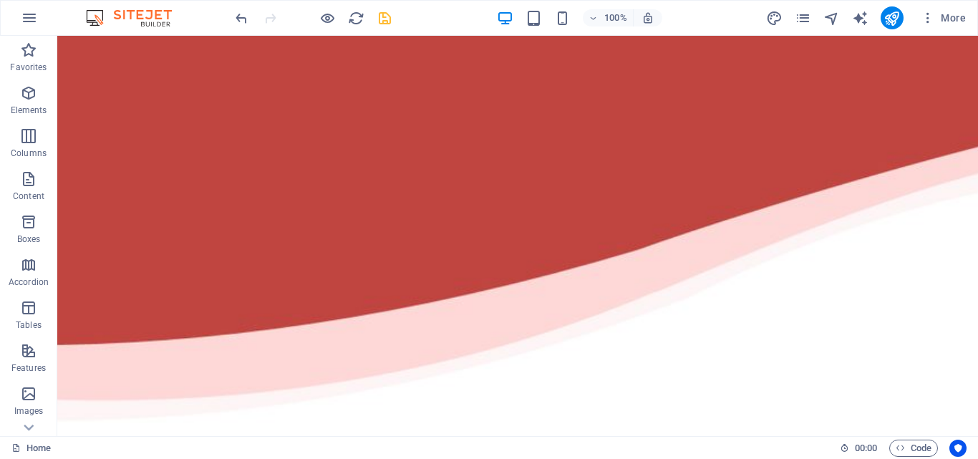
scroll to position [0, 0]
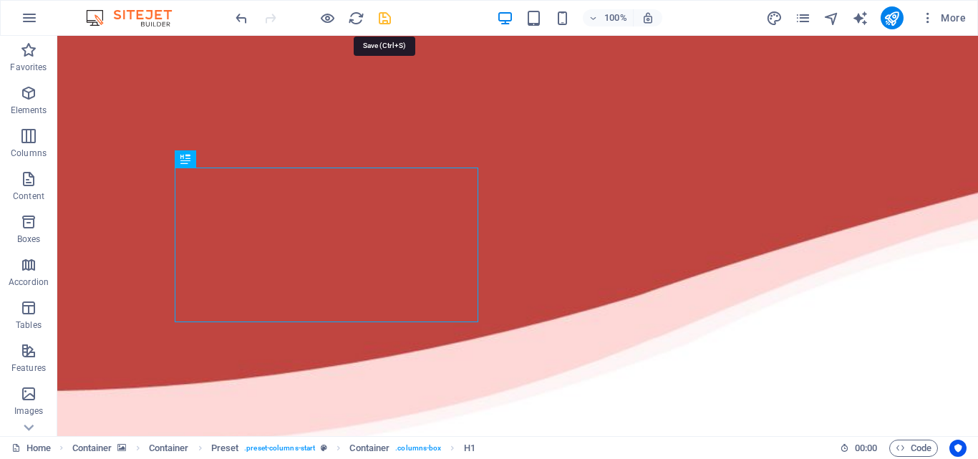
click at [388, 16] on icon "save" at bounding box center [384, 18] width 16 height 16
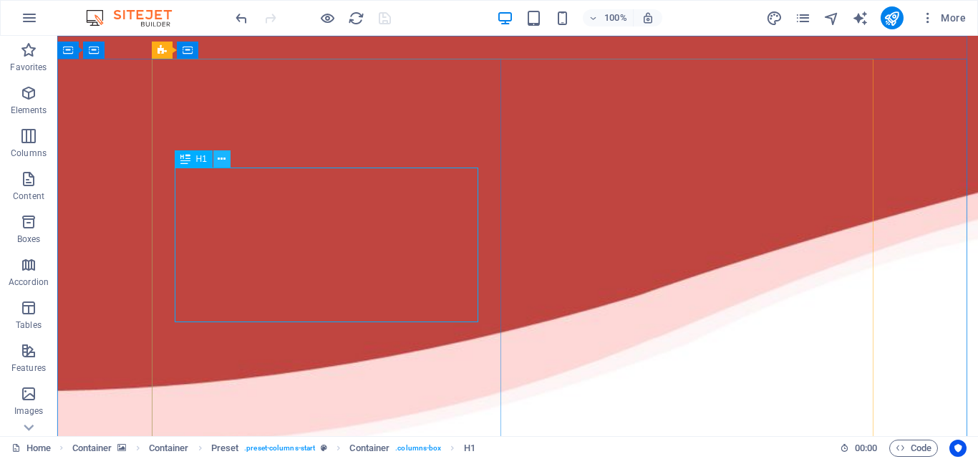
click at [224, 162] on icon at bounding box center [222, 159] width 8 height 15
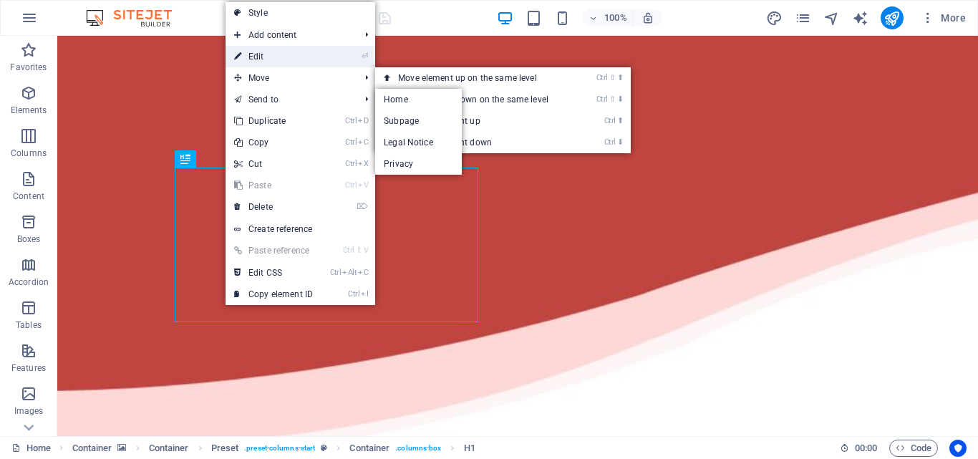
click at [250, 54] on link "⏎ Edit" at bounding box center [273, 56] width 96 height 21
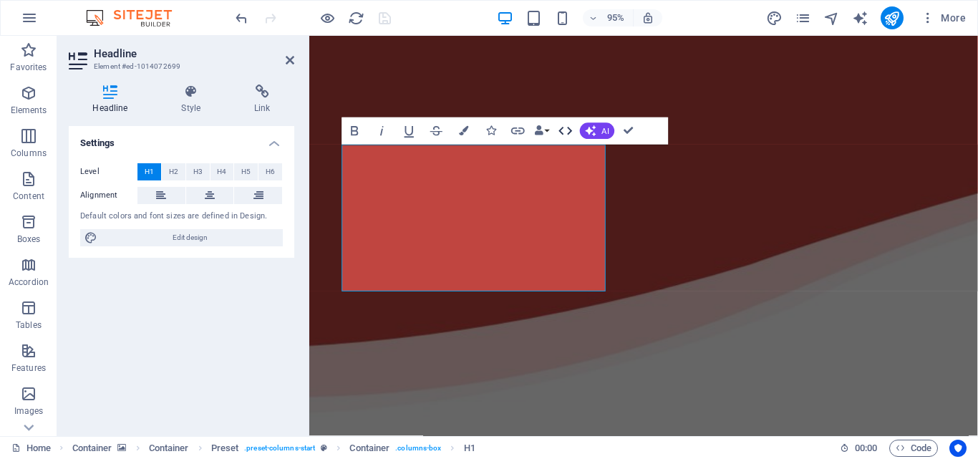
click at [560, 130] on icon "button" at bounding box center [566, 131] width 14 height 8
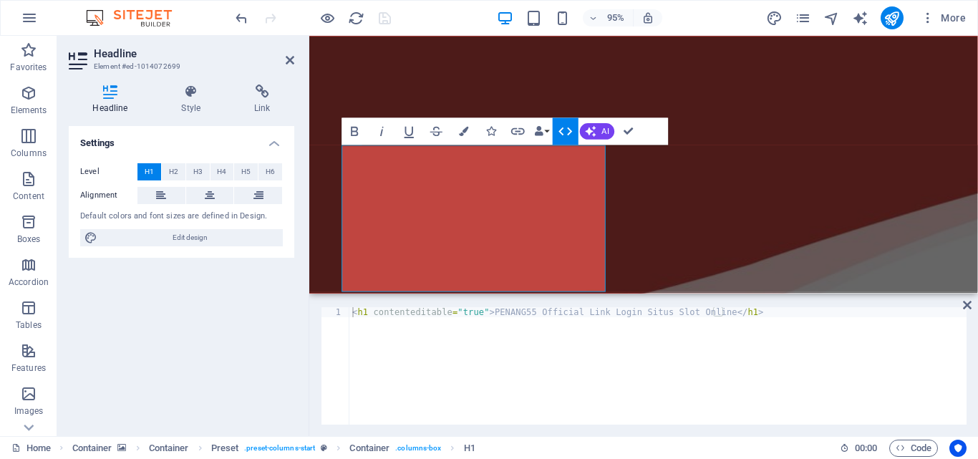
click at [560, 131] on icon "button" at bounding box center [566, 131] width 14 height 8
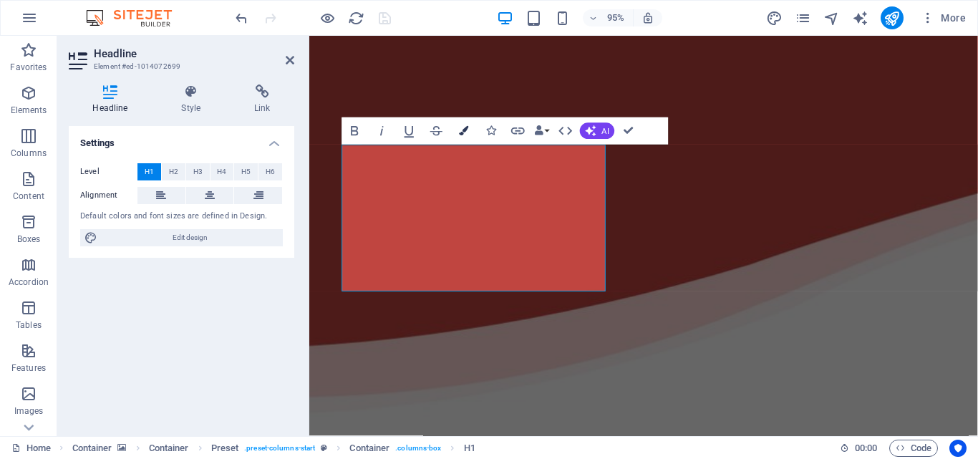
click at [460, 127] on icon "button" at bounding box center [463, 131] width 9 height 9
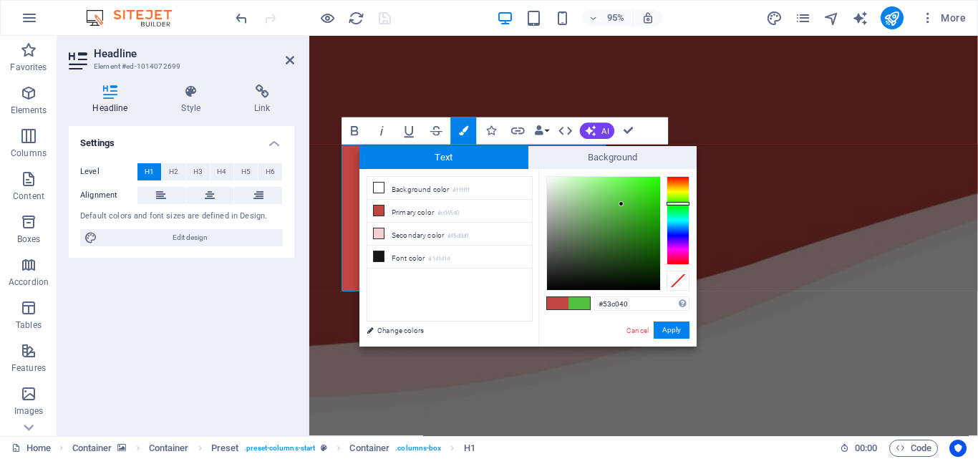
drag, startPoint x: 682, startPoint y: 177, endPoint x: 681, endPoint y: 203, distance: 25.8
click at [681, 203] on div at bounding box center [677, 204] width 23 height 4
type input "#dee3dd"
drag, startPoint x: 615, startPoint y: 189, endPoint x: 549, endPoint y: 189, distance: 66.6
click at [549, 189] on div at bounding box center [603, 233] width 113 height 113
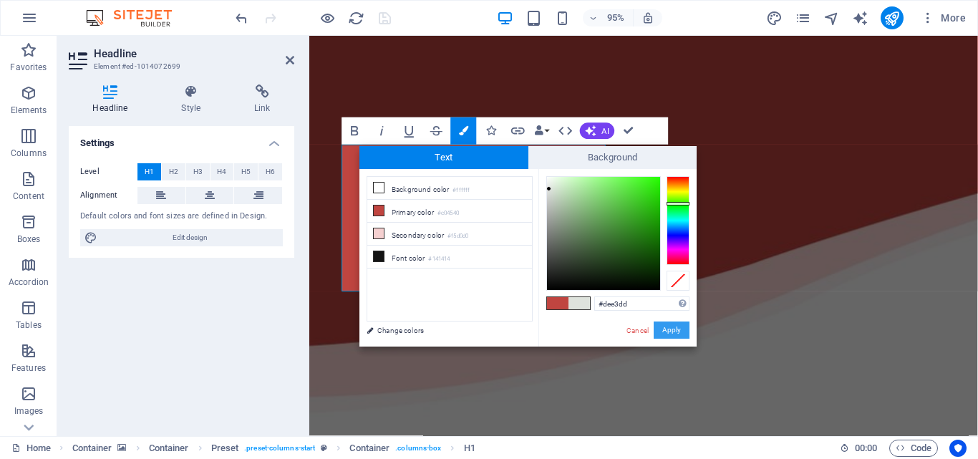
drag, startPoint x: 665, startPoint y: 336, endPoint x: 375, endPoint y: 316, distance: 290.5
click at [666, 336] on button "Apply" at bounding box center [671, 329] width 36 height 17
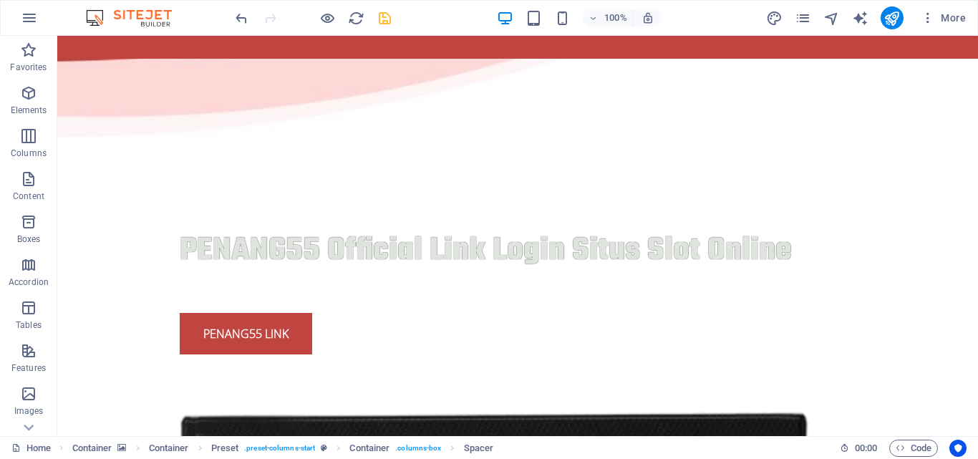
scroll to position [331, 0]
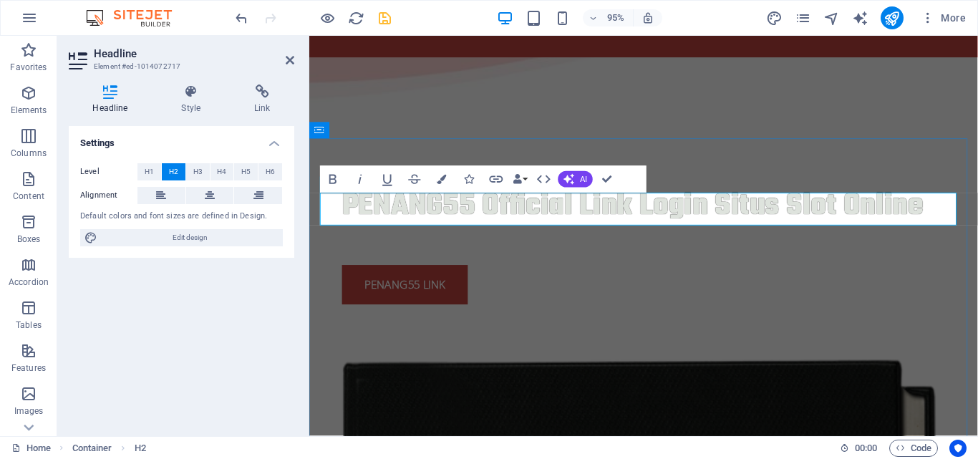
click at [513, 167] on div "PENANG55 Official Link Login Situs Slot Online Penang55 link" at bounding box center [661, 254] width 681 height 175
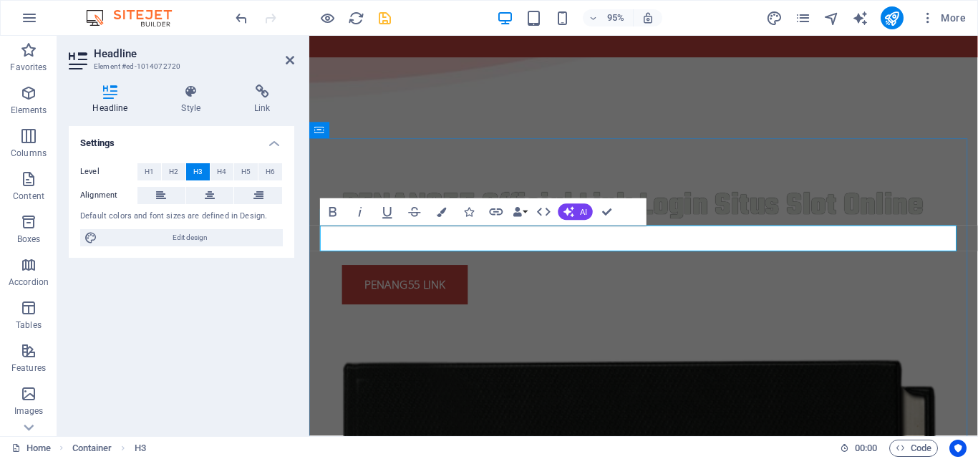
drag, startPoint x: 545, startPoint y: 245, endPoint x: 258, endPoint y: 245, distance: 286.3
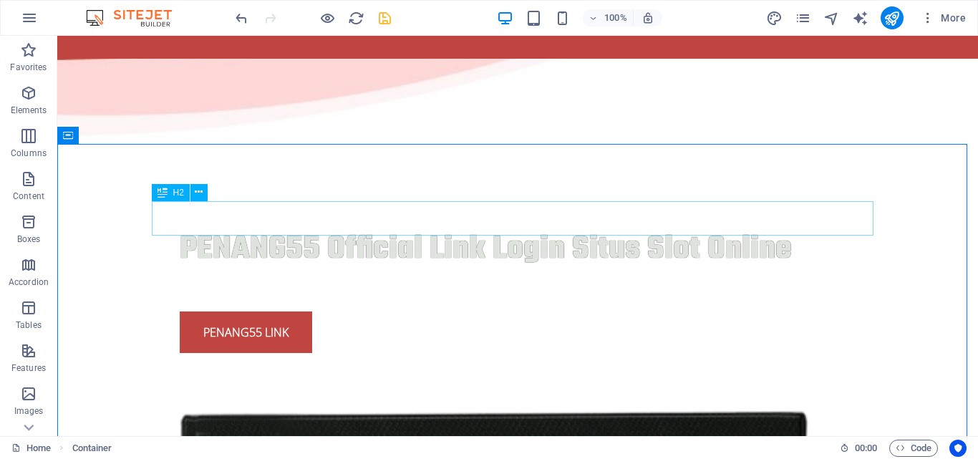
scroll to position [365, 0]
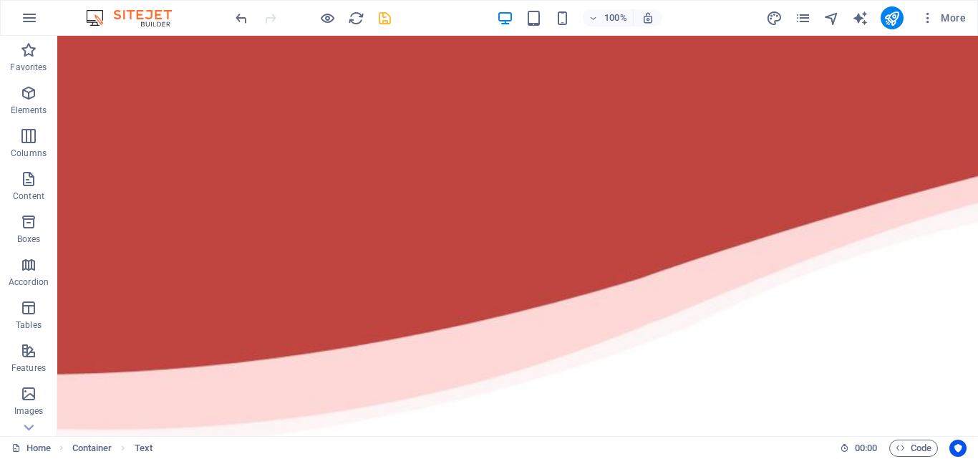
scroll to position [18, 0]
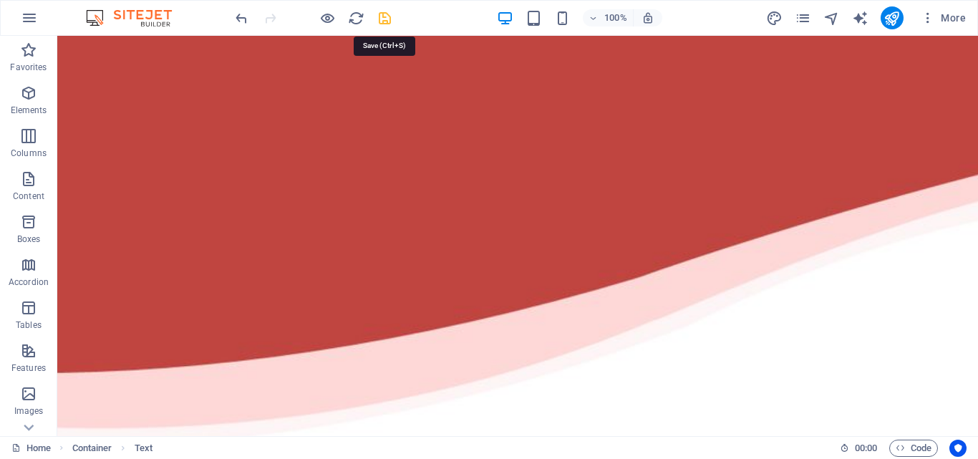
click at [386, 10] on icon "save" at bounding box center [384, 18] width 16 height 16
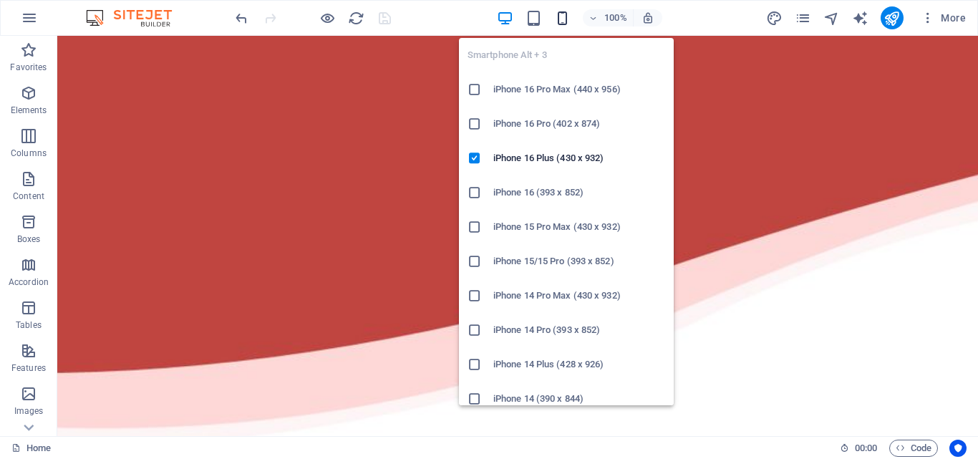
click at [565, 16] on icon "button" at bounding box center [562, 18] width 16 height 16
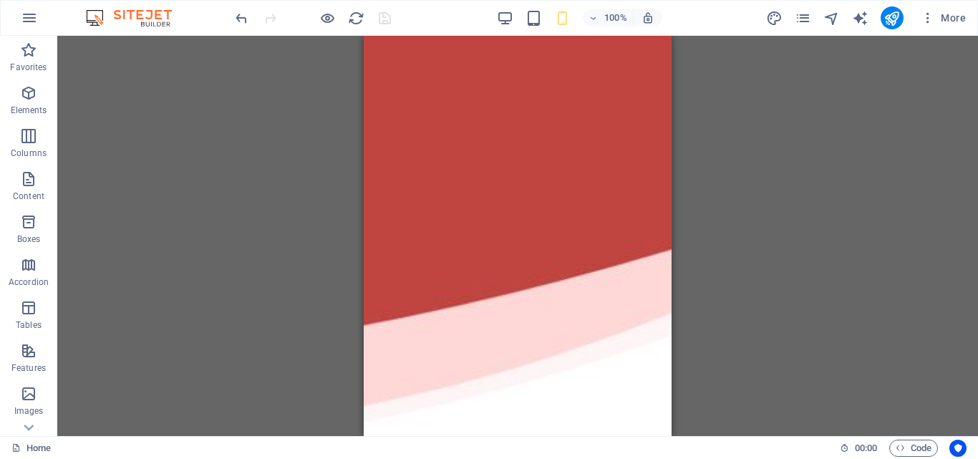
scroll to position [0, 0]
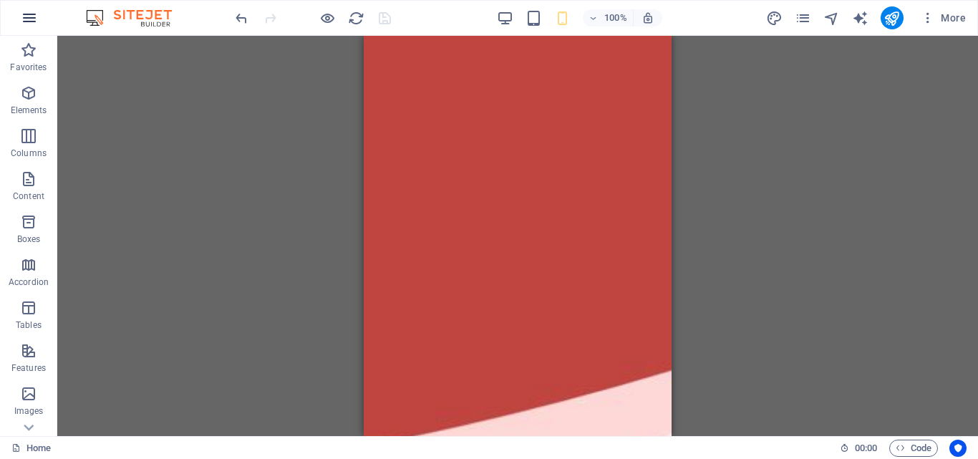
click at [35, 20] on icon "button" at bounding box center [29, 17] width 17 height 17
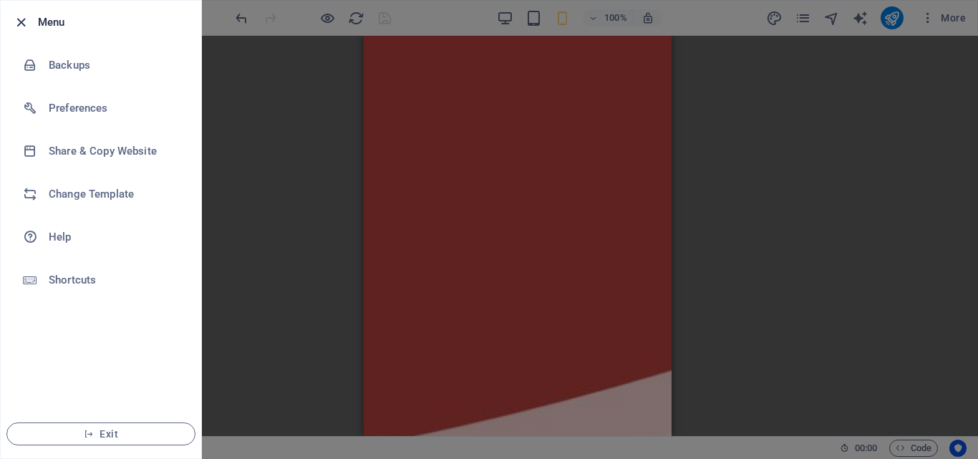
click at [20, 20] on icon "button" at bounding box center [21, 22] width 16 height 16
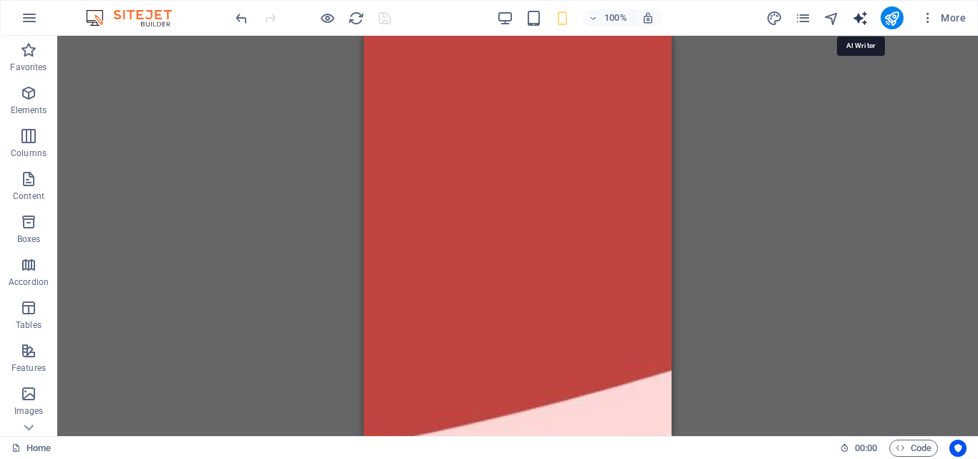
click at [855, 21] on icon "text_generator" at bounding box center [860, 18] width 16 height 16
select select "English"
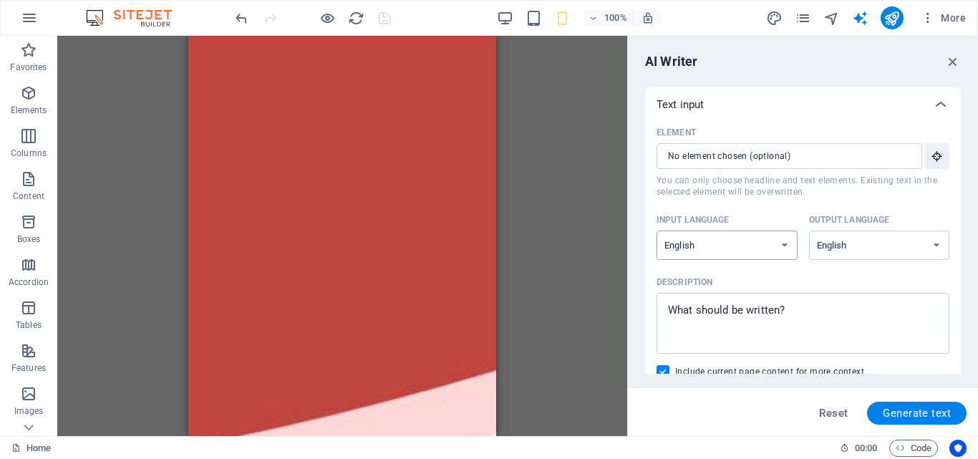
click at [773, 250] on select "Albanian Arabic Armenian Awadhi Azerbaijani Bashkir Basque Belarusian Bengali B…" at bounding box center [726, 244] width 141 height 29
select select "Indonesian"
click at [656, 230] on select "Albanian Arabic Armenian Awadhi Azerbaijani Bashkir Basque Belarusian Bengali B…" at bounding box center [726, 244] width 141 height 29
click at [855, 239] on select "Albanian Arabic Armenian Awadhi Azerbaijani Bashkir Basque Belarusian Bengali B…" at bounding box center [879, 244] width 141 height 29
select select "Indonesian"
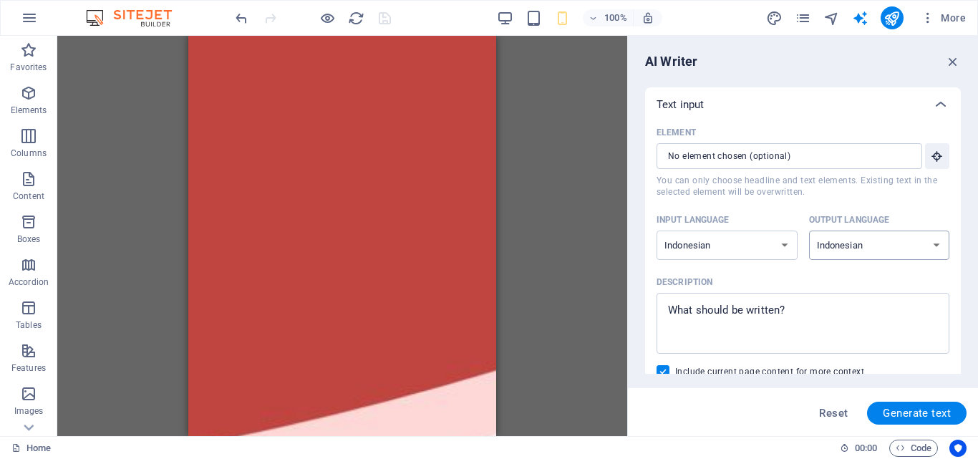
click at [809, 230] on select "Albanian Arabic Armenian Awadhi Azerbaijani Bashkir Basque Belarusian Bengali B…" at bounding box center [879, 244] width 141 height 29
type textarea "x"
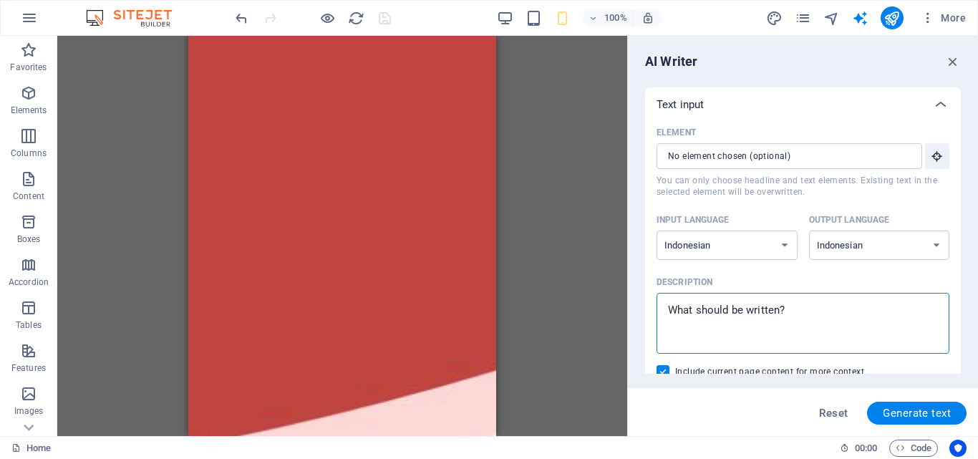
click at [746, 332] on textarea "Description x ​" at bounding box center [802, 323] width 278 height 47
click at [829, 315] on textarea "Description x ​" at bounding box center [802, 323] width 278 height 47
type textarea "T"
type textarea "x"
type textarea "Te"
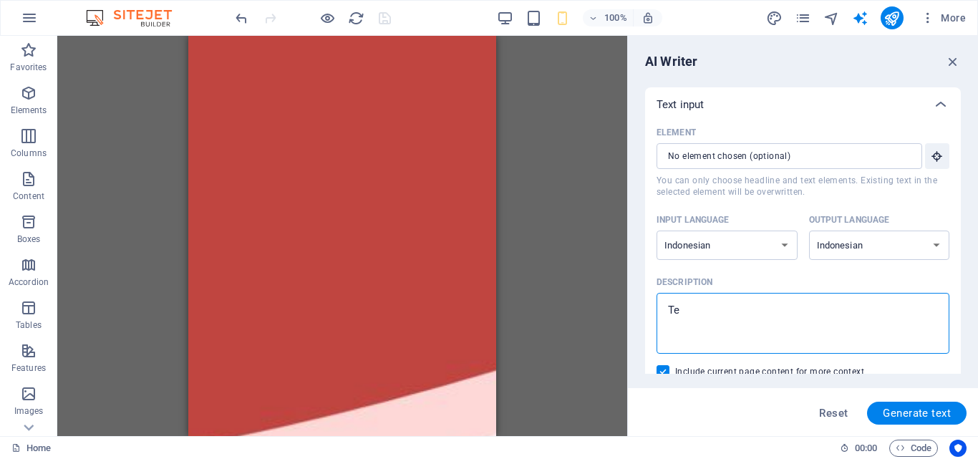
type textarea "x"
type textarea "Ten"
type textarea "x"
type textarea "Tent"
type textarea "x"
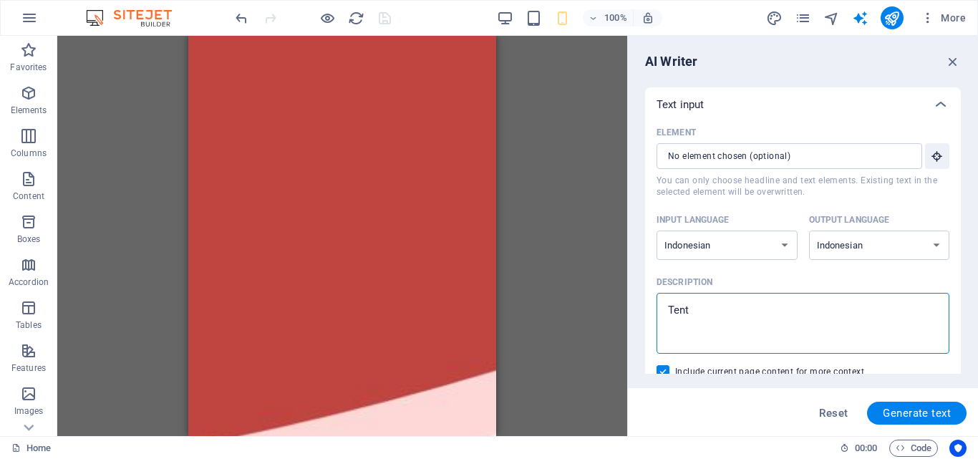
type textarea "Tenta"
type textarea "x"
type textarea "Tentan"
type textarea "x"
type textarea "Tentang"
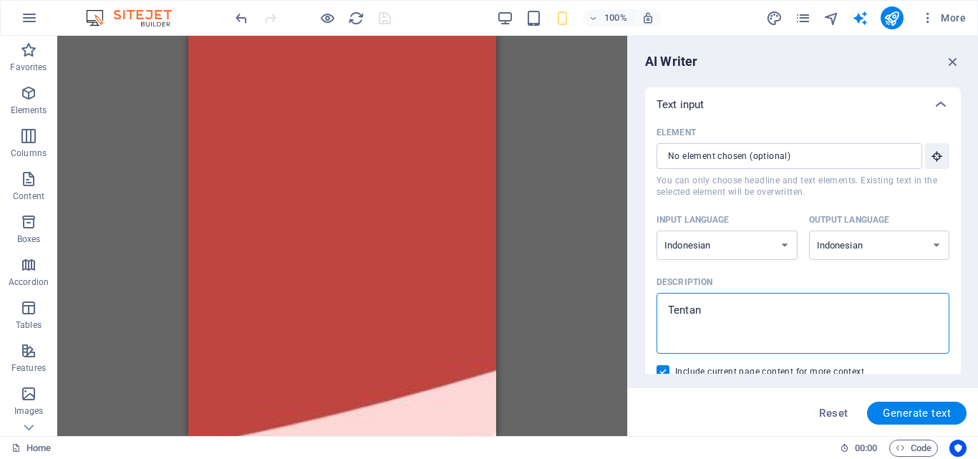
type textarea "x"
type textarea "Tentang"
type textarea "x"
type textarea "Tentang p"
type textarea "x"
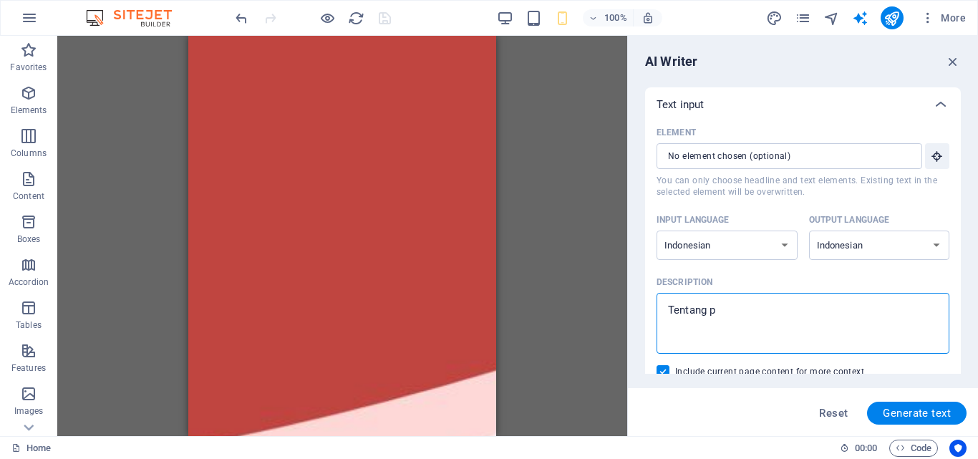
type textarea "Tentang pe"
type textarea "x"
type textarea "Tentang per"
type textarea "x"
type textarea "Tentang peru"
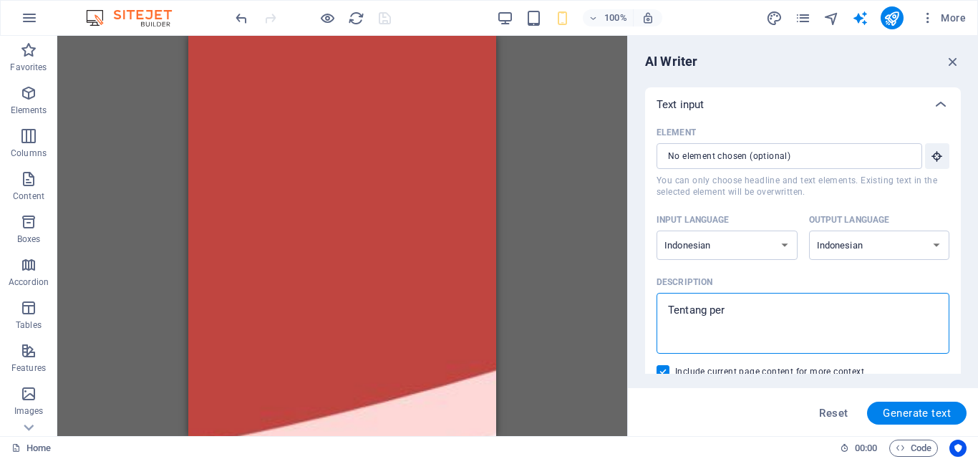
type textarea "x"
type textarea "Tentang perus"
type textarea "x"
type textarea "Tentang perusa"
type textarea "x"
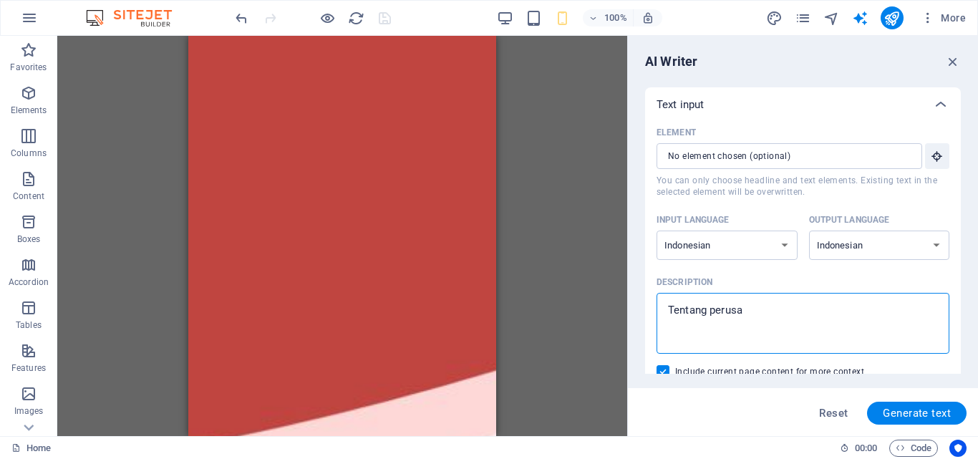
type textarea "Tentang perusah"
type textarea "x"
type textarea "Tentang perusaha"
type textarea "x"
type textarea "Tentang perusahaa"
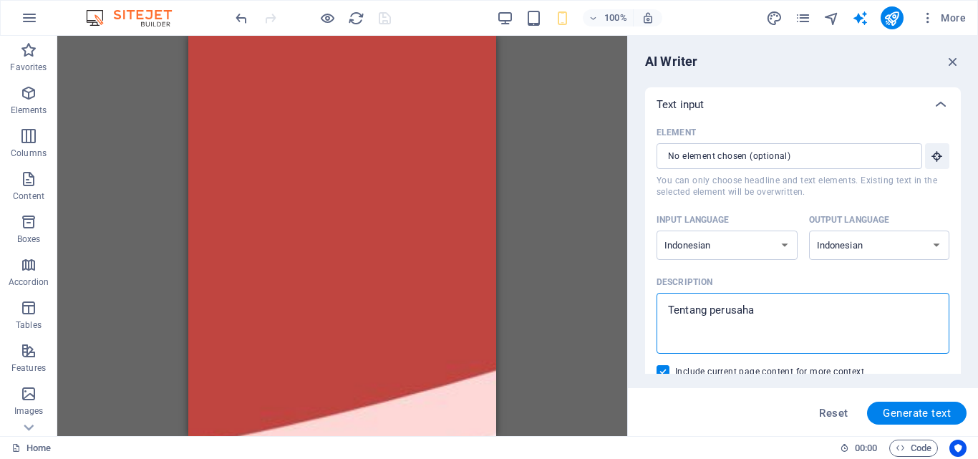
type textarea "x"
type textarea "Tentang perusahaan"
type textarea "x"
type textarea "Tentang perusahaan"
type textarea "x"
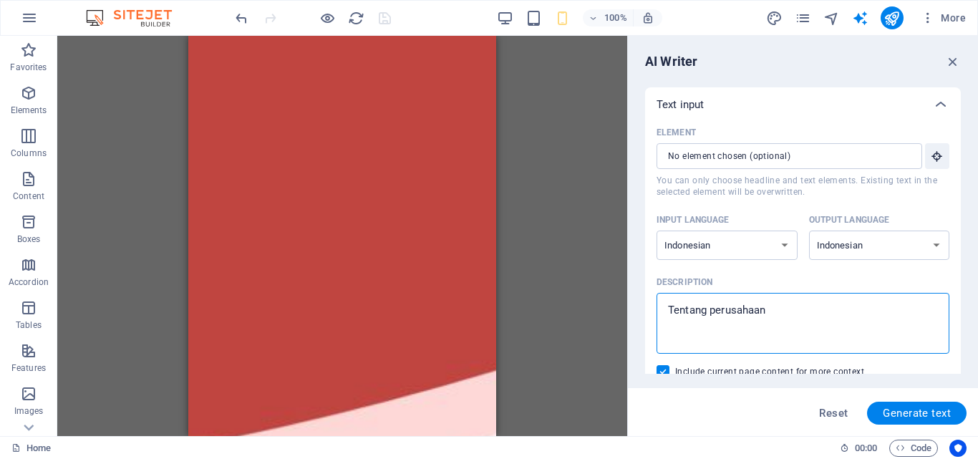
type textarea "Tentang perusahaan j"
type textarea "x"
type textarea "Tentang perusahaan ju"
type textarea "x"
type textarea "Tentang perusahaan jud"
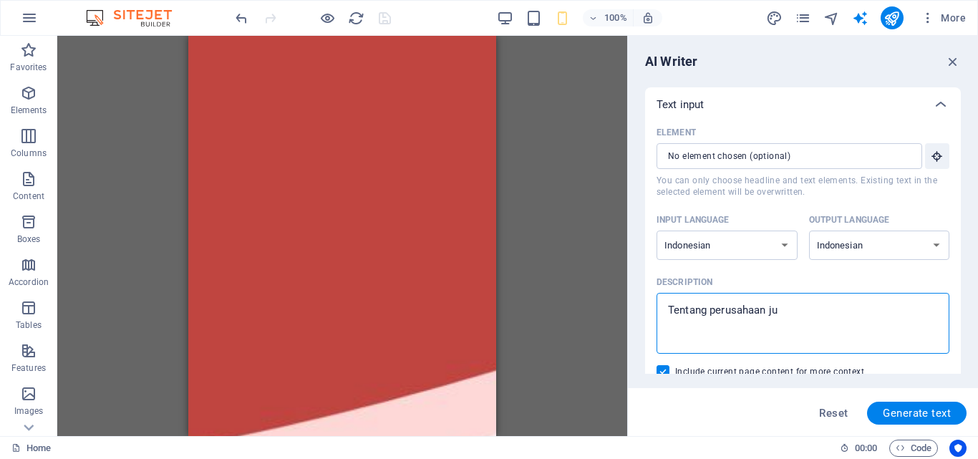
type textarea "x"
type textarea "Tentang perusahaan judi"
type textarea "x"
type textarea "Tentang perusahaan judi"
type textarea "x"
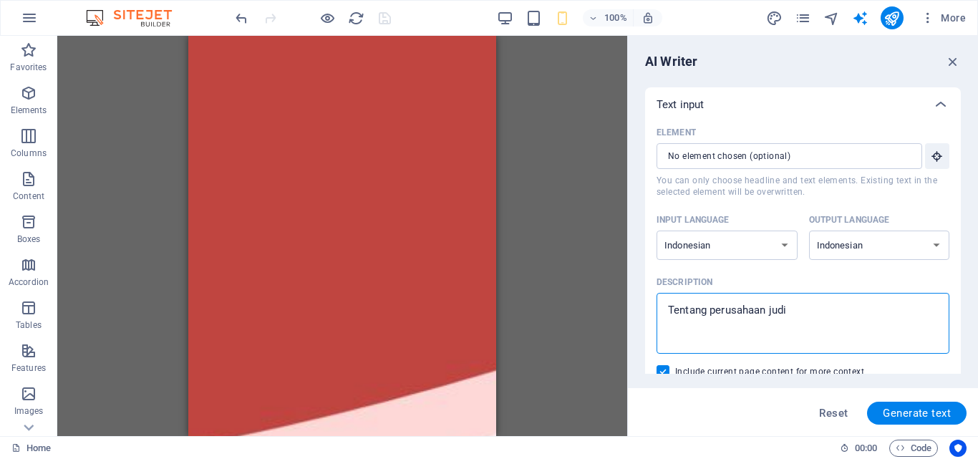
type textarea "Tentang perusahaan judi o"
type textarea "x"
type textarea "Tentang perusahaan judi on"
type textarea "x"
type textarea "Tentang perusahaan judi onl"
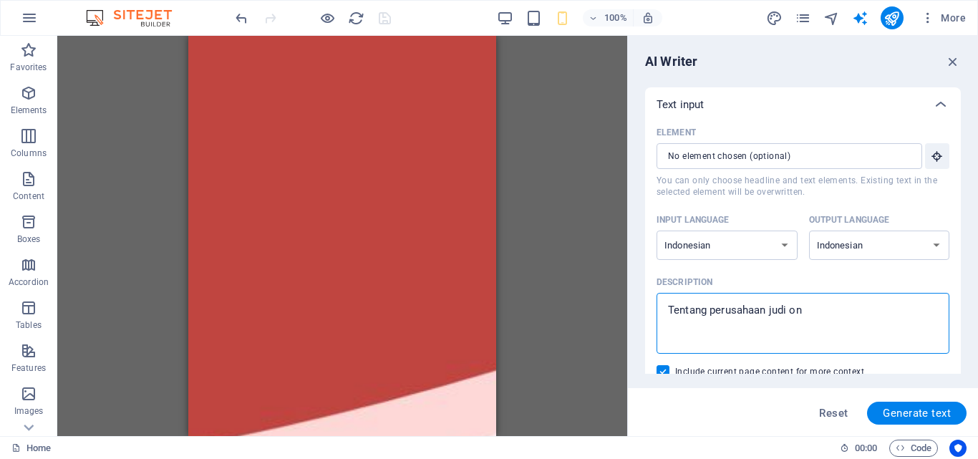
type textarea "x"
type textarea "Tentang perusahaan judi onli"
type textarea "x"
type textarea "Tentang perusahaan judi onlin"
type textarea "x"
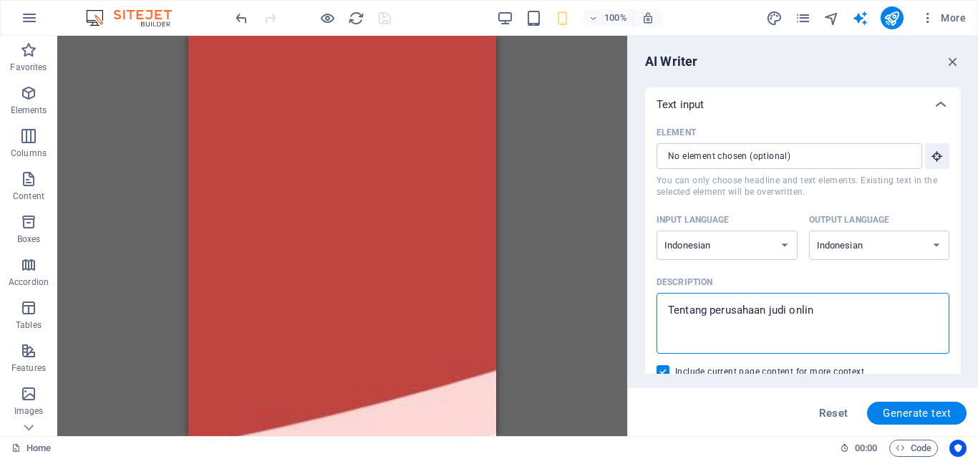
type textarea "Tentang perusahaan judi online"
type textarea "x"
type textarea "Tentang perusahaan judi online"
type textarea "x"
type textarea "Tentang perusahaan judi online l"
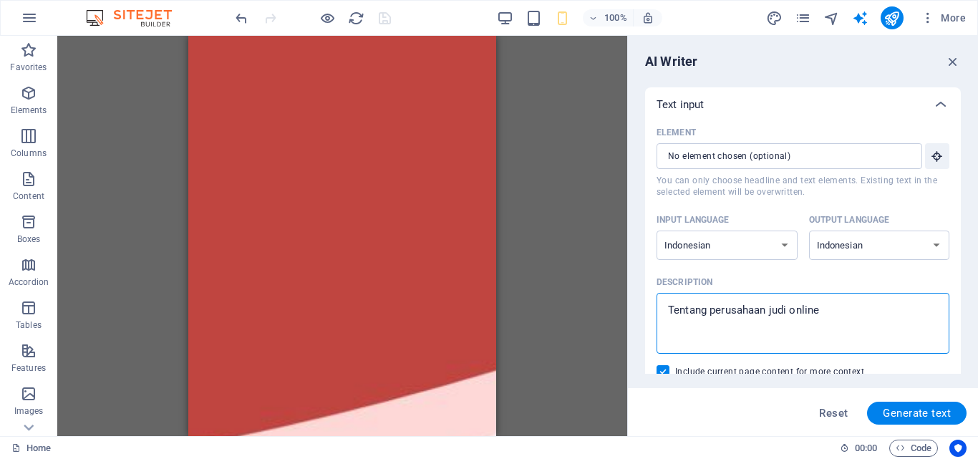
type textarea "x"
type textarea "Tentang perusahaan judi online le"
type textarea "x"
type textarea "Tentang perusahaan judi online leg"
type textarea "x"
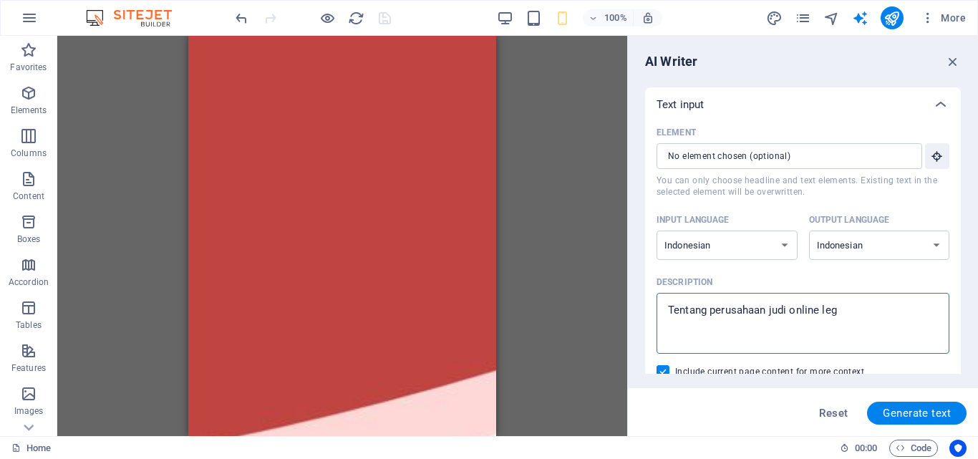
type textarea "Tentang perusahaan judi online lega"
type textarea "x"
type textarea "Tentang perusahaan judi online legal"
type textarea "x"
type textarea "Tentang perusahaan judi online legal"
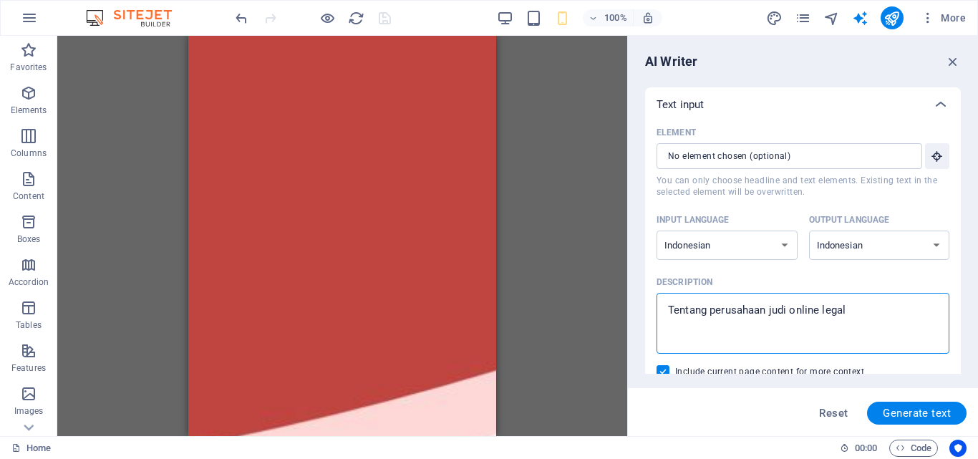
type textarea "x"
type textarea "Tentang perusahaan judi online legal y"
type textarea "x"
type textarea "Tentang perusahaan judi online legal ya"
type textarea "x"
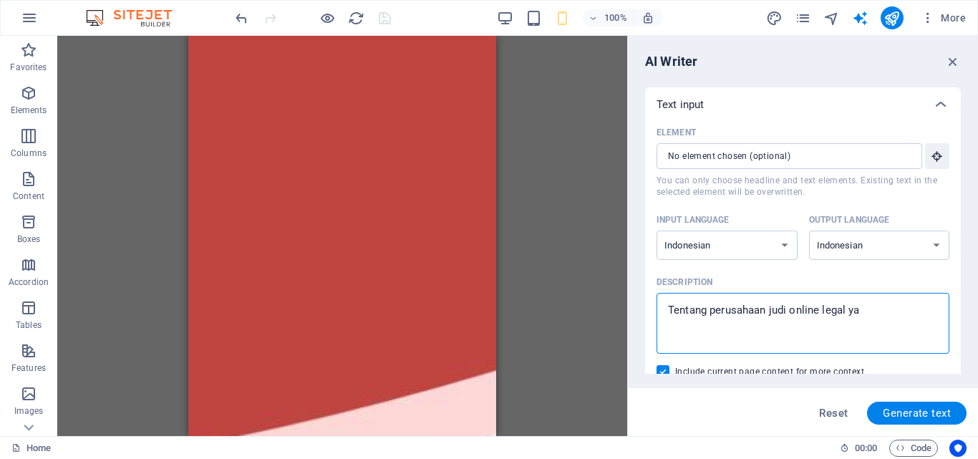
type textarea "Tentang perusahaan judi online legal yan"
type textarea "x"
type textarea "Tentang perusahaan judi online legal yang"
type textarea "x"
type textarea "Tentang perusahaan judi online legal yang"
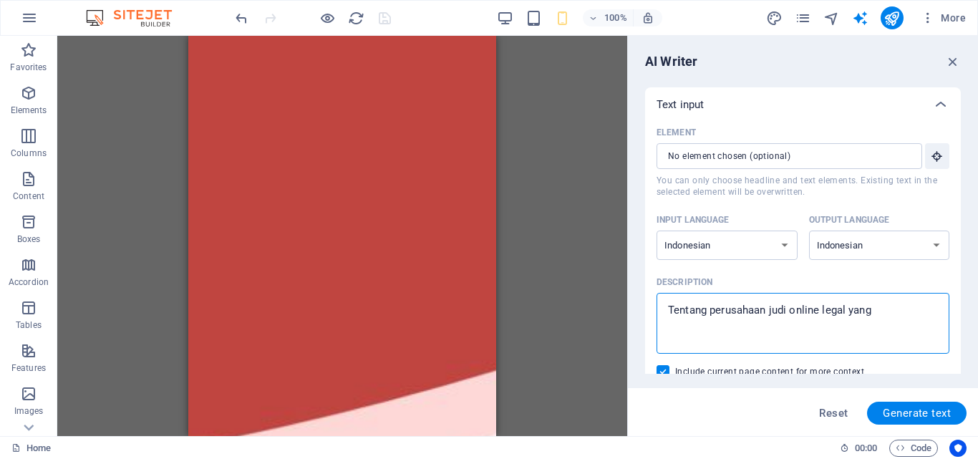
type textarea "x"
type textarea "Tentang perusahaan judi online legal yang m"
type textarea "x"
type textarea "Tentang perusahaan judi online legal yang me"
type textarea "x"
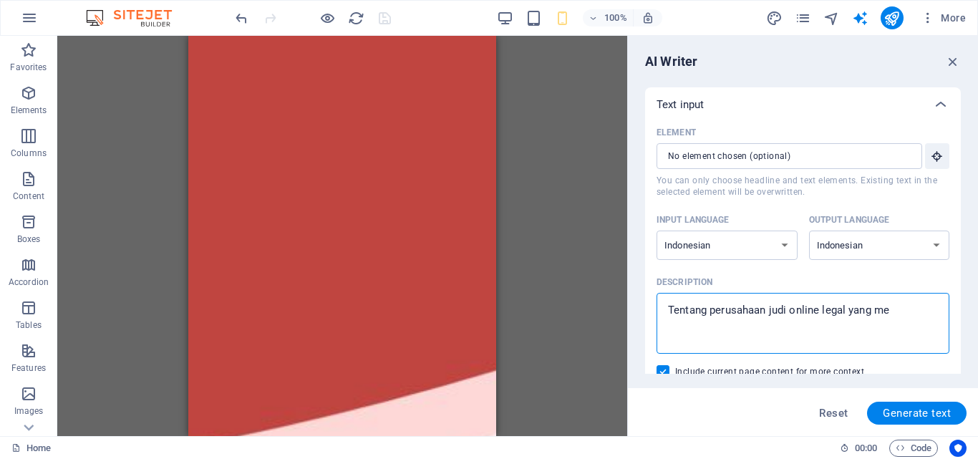
type textarea "Tentang perusahaan judi online legal yang mem"
type textarea "x"
type textarea "Tentang perusahaan judi online legal yang memb"
type textarea "x"
type textarea "Tentang perusahaan judi online legal yang memba"
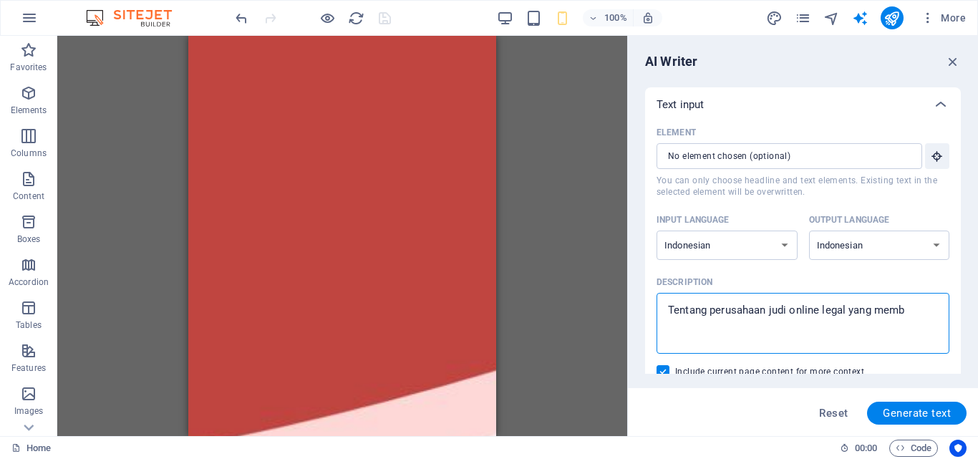
type textarea "x"
type textarea "Tentang perusahaan judi online legal yang membay"
type textarea "x"
type textarea "Tentang perusahaan judi online legal yang membaya"
type textarea "x"
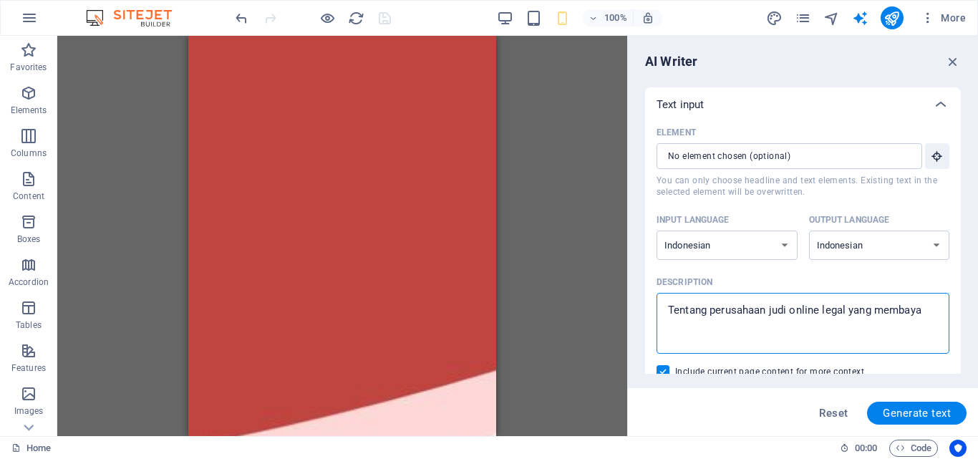
type textarea "Tentang perusahaan judi online legal yang membayar"
type textarea "x"
type textarea "Tentang perusahaan judi online legal yang membayar"
type textarea "x"
type textarea "Tentang perusahaan judi online legal yang membayar d"
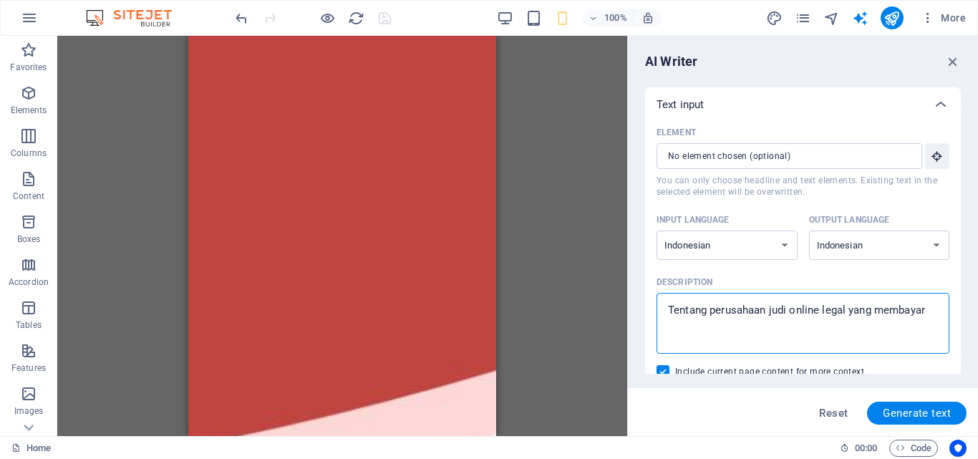
type textarea "x"
type textarea "Tentang perusahaan judi online legal yang membayar da"
type textarea "x"
type textarea "Tentang perusahaan judi online legal yang membayar dan"
type textarea "x"
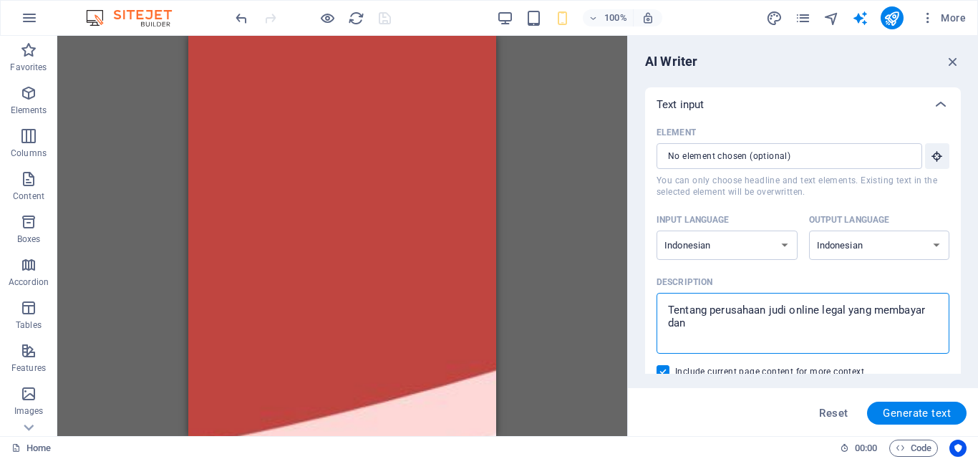
type textarea "Tentang perusahaan judi online legal yang membayar dan"
type textarea "x"
type textarea "Tentang perusahaan judi online legal yang membayar dan b"
type textarea "x"
type textarea "Tentang perusahaan judi online legal yang membayar dan be"
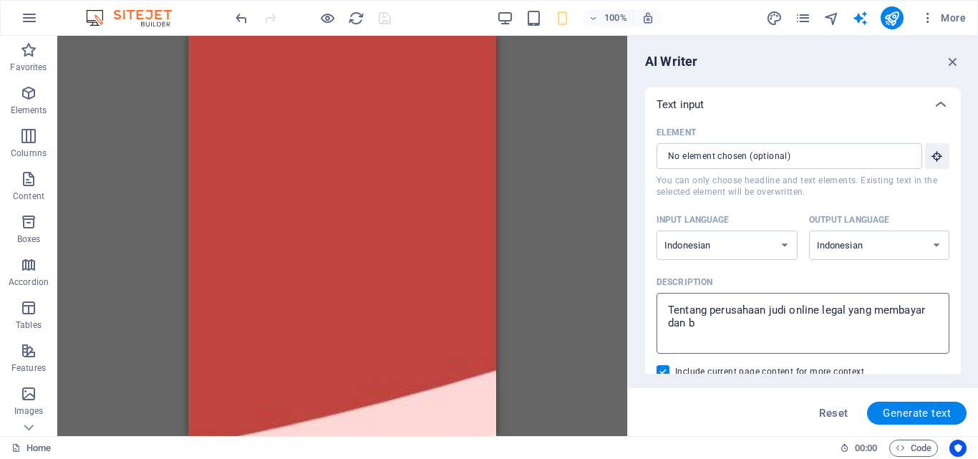
type textarea "x"
type textarea "Tentang perusahaan judi online legal yang membayar dan ber"
type textarea "x"
type textarea "Tentang perusahaan judi online legal yang membayar dan berk"
type textarea "x"
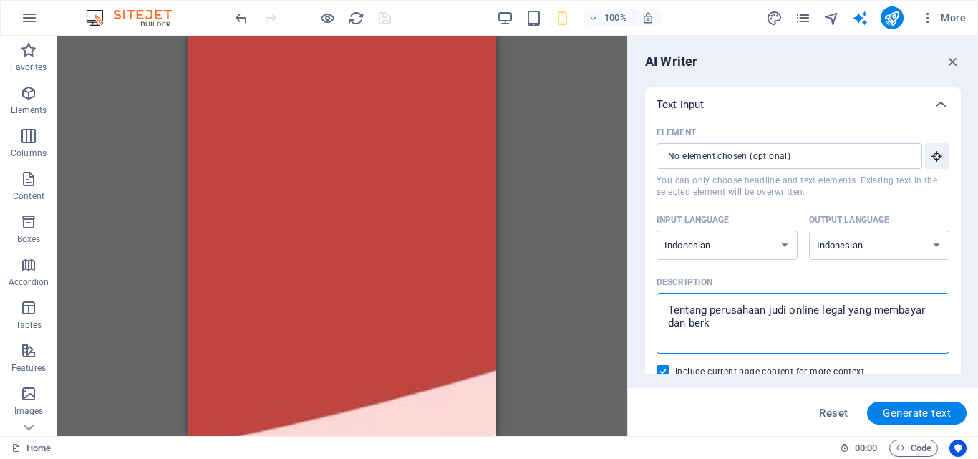
type textarea "Tentang perusahaan judi online legal yang membayar dan berko"
type textarea "x"
type textarea "Tentang perusahaan judi online legal yang membayar dan berkom"
type textarea "x"
type textarea "Tentang perusahaan judi online legal yang membayar dan berkomi"
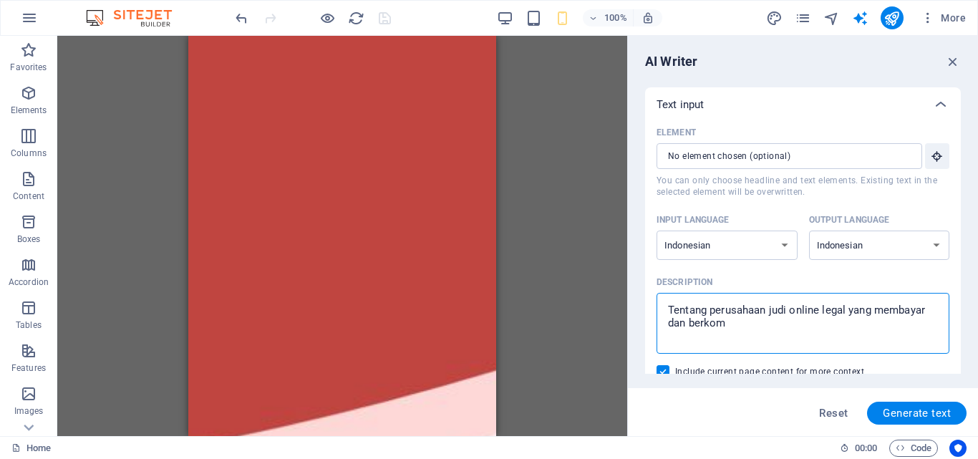
type textarea "x"
type textarea "Tentang perusahaan judi online legal yang membayar dan berkomit"
type textarea "x"
type textarea "Tentang perusahaan judi online legal yang membayar dan berkomitm"
type textarea "x"
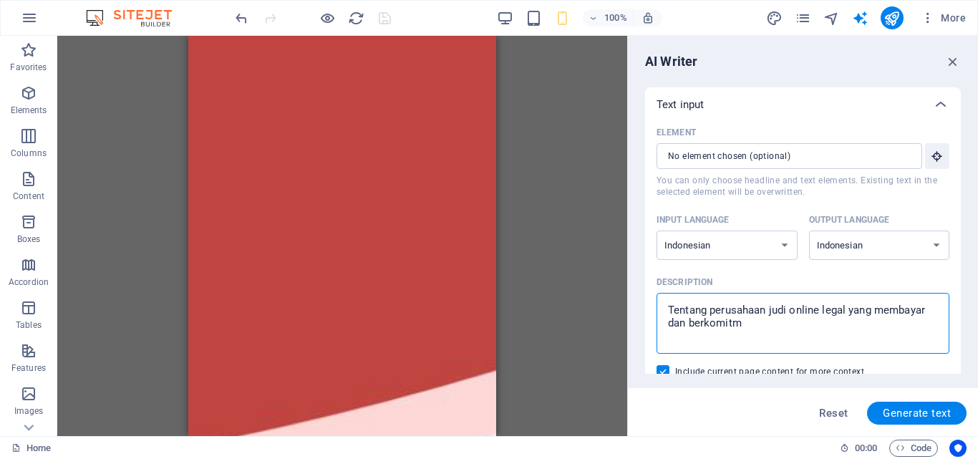
type textarea "Tentang perusahaan judi online legal yang membayar dan berkomitme"
type textarea "x"
type textarea "Tentang perusahaan judi online legal yang membayar dan berkomitmen"
type textarea "x"
type textarea "Tentang perusahaan judi online legal yang membayar dan berkomitmen"
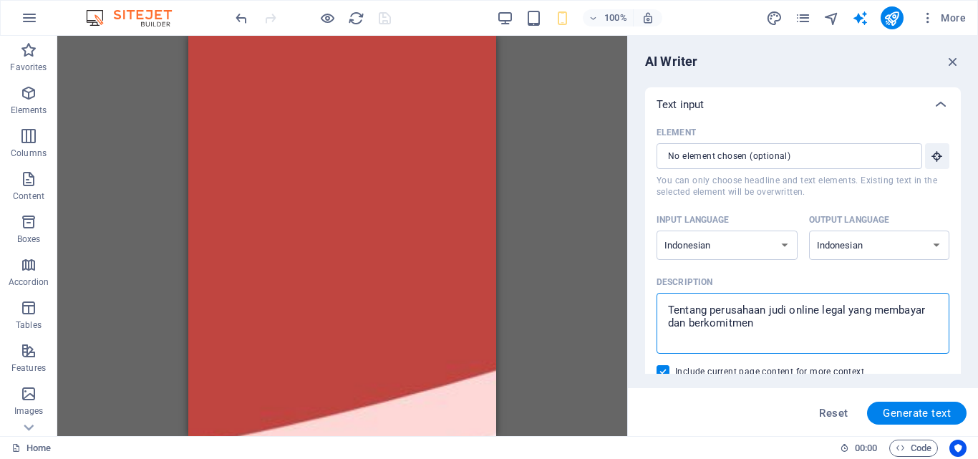
type textarea "x"
type textarea "Tentang perusahaan judi online legal yang membayar dan berkomitmen p"
type textarea "x"
type textarea "Tentang perusahaan judi online legal yang membayar dan berkomitmen pe"
type textarea "x"
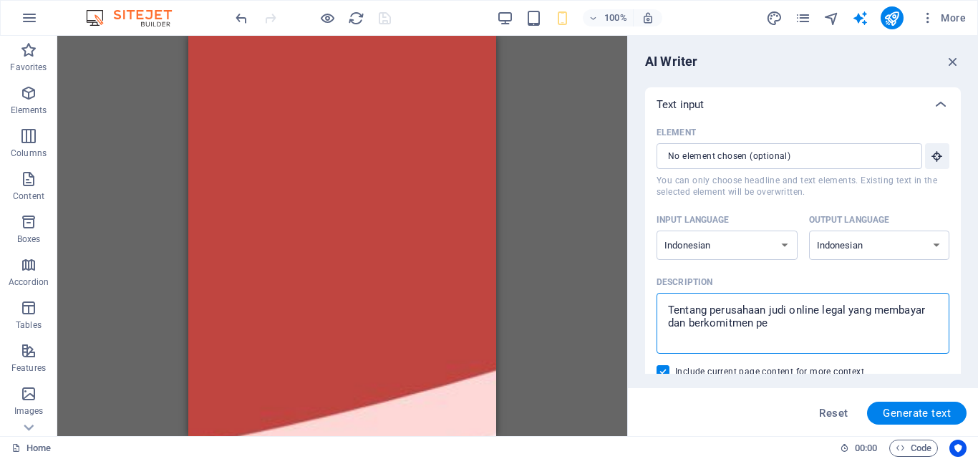
type textarea "Tentang perusahaan judi online legal yang membayar dan berkomitmen pen"
type textarea "x"
type textarea "Tentang perusahaan judi online legal yang membayar dan berkomitmen penu"
type textarea "x"
type textarea "Tentang perusahaan judi online legal yang membayar dan berkomitmen penuh"
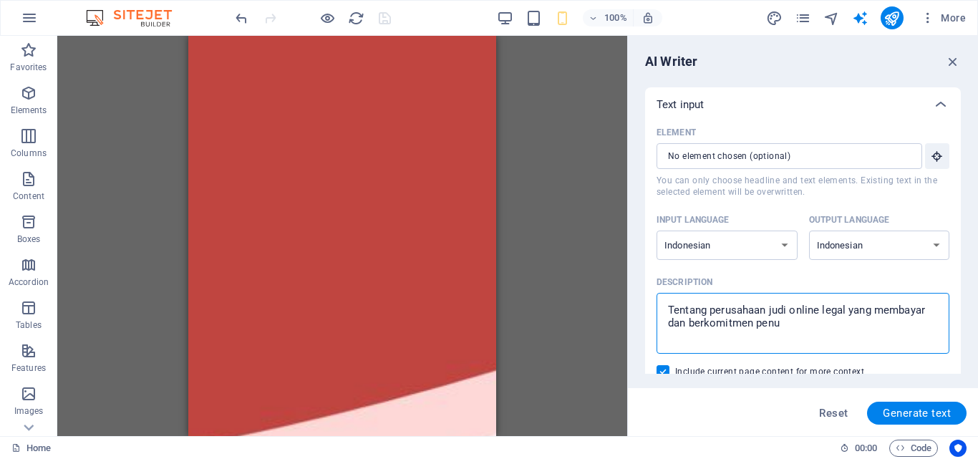
type textarea "x"
type textarea "Tentang perusahaan judi online legal yang membayar dan berkomitmen penuh"
type textarea "x"
type textarea "Tentang perusahaan judi online legal yang membayar dan berkomitmen penuh t"
type textarea "x"
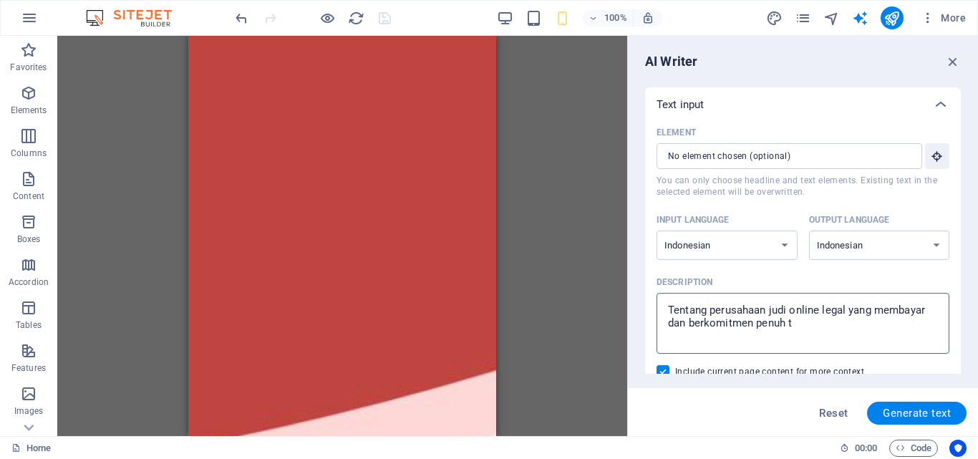
type textarea "Tentang perusahaan judi online legal yang membayar dan berkomitmen penuh te"
type textarea "x"
type textarea "Tentang perusahaan judi online legal yang membayar dan berkomitmen penuh ter"
type textarea "x"
type textarea "Tentang perusahaan judi online legal yang membayar dan berkomitmen penuh terh"
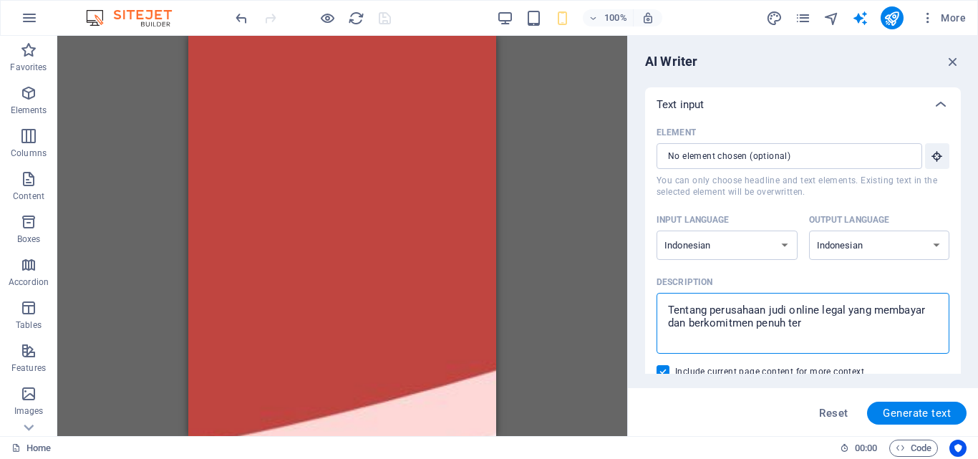
type textarea "x"
type textarea "Tentang perusahaan judi online legal yang membayar dan berkomitmen penuh terha"
type textarea "x"
type textarea "Tentang perusahaan judi online legal yang membayar dan berkomitmen penuh terhad"
type textarea "x"
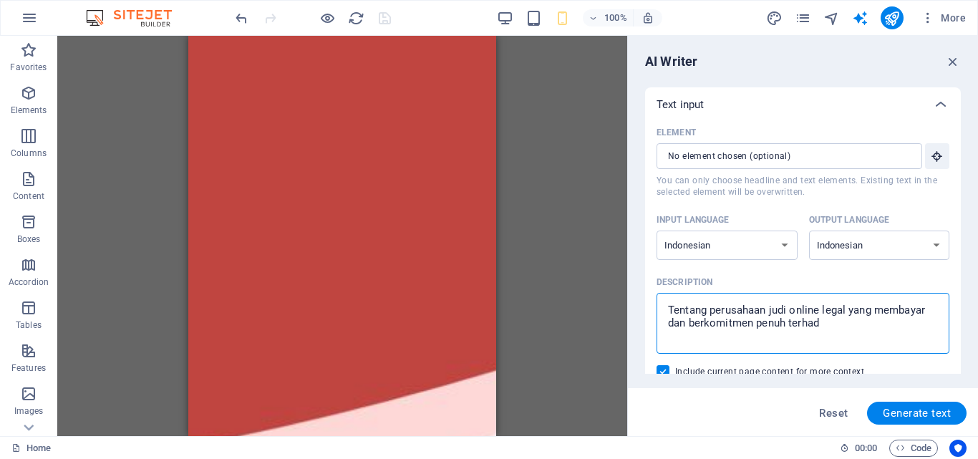
type textarea "Tentang perusahaan judi online legal yang membayar dan berkomitmen penuh terhada"
type textarea "x"
type textarea "Tentang perusahaan judi online legal yang membayar dan berkomitmen penuh terhad…"
type textarea "x"
type textarea "Tentang perusahaan judi online legal yang membayar dan berkomitmen penuh terhad…"
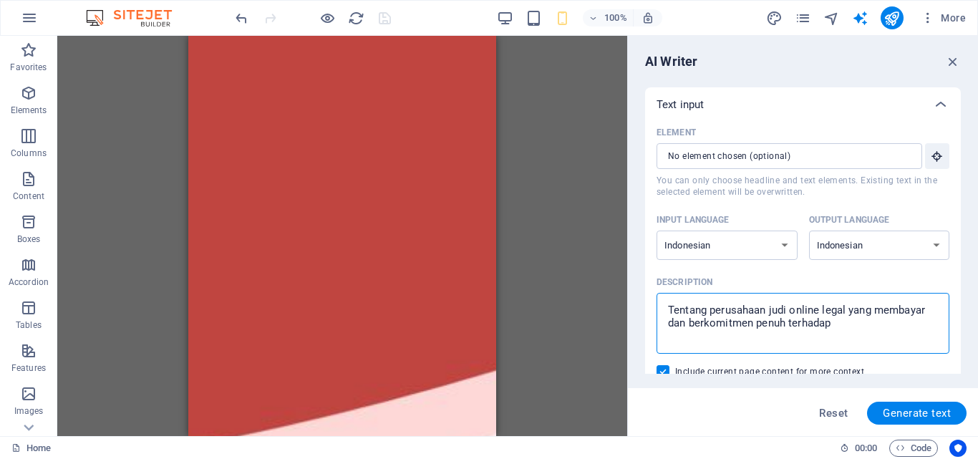
type textarea "x"
type textarea "Tentang perusahaan judi online legal yang membayar dan berkomitmen penuh terhad…"
type textarea "x"
type textarea "Tentang perusahaan judi online legal yang membayar dan berkomitmen penuh terhad…"
type textarea "x"
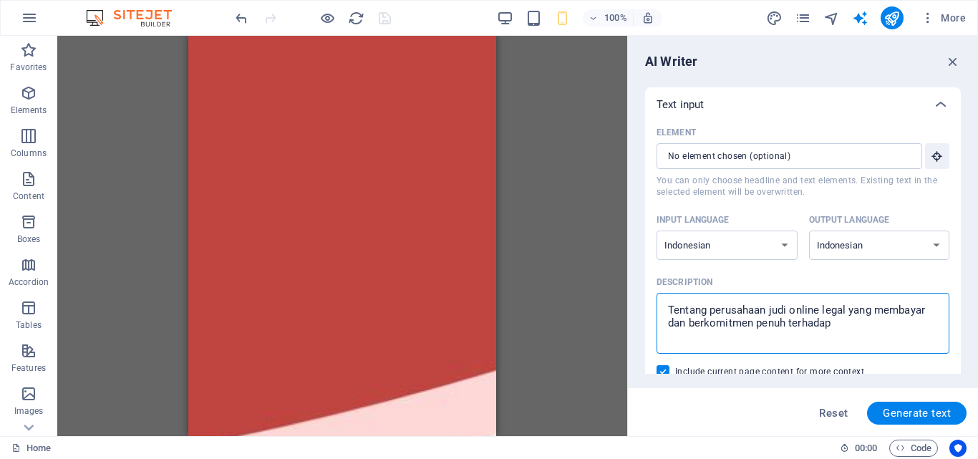
type textarea "Tentang perusahaan judi online legal yang membayar dan berkomitmen penuh terhad…"
type textarea "x"
type textarea "Tentang perusahaan judi online legal yang membayar dan berkomitmen penuh terhad…"
type textarea "x"
type textarea "Tentang perusahaan judi online legal yang membayar dan berkomitmen penuh terhad…"
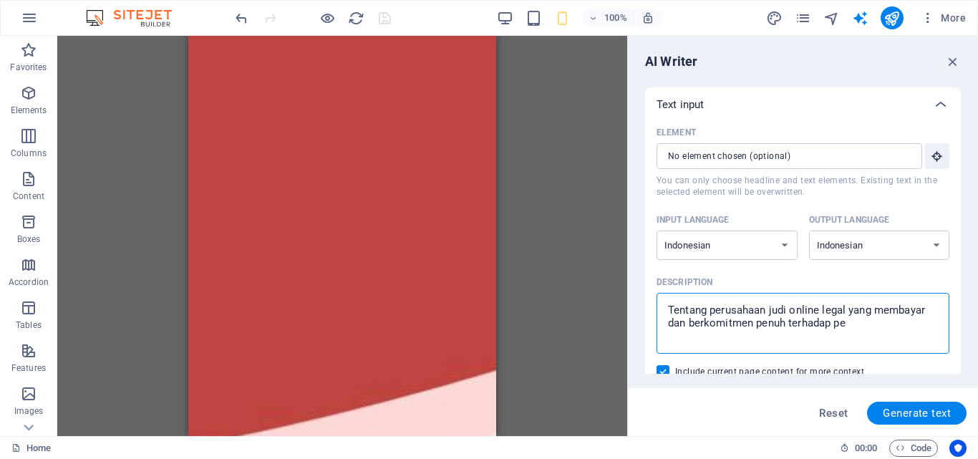
type textarea "x"
type textarea "Tentang perusahaan judi online legal yang membayar dan berkomitmen penuh terhad…"
type textarea "x"
type textarea "Tentang perusahaan judi online legal yang membayar dan berkomitmen penuh terhad…"
type textarea "x"
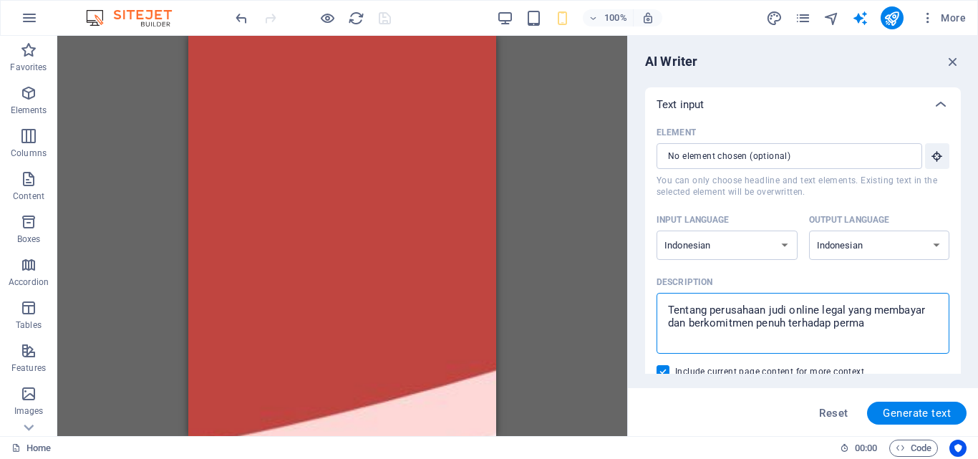
type textarea "Tentang perusahaan judi online legal yang membayar dan berkomitmen penuh terhad…"
type textarea "x"
type textarea "Tentang perusahaan judi online legal yang membayar dan berkomitmen penuh terhad…"
type textarea "x"
type textarea "Tentang perusahaan judi online legal yang membayar dan berkomitmen penuh terhad…"
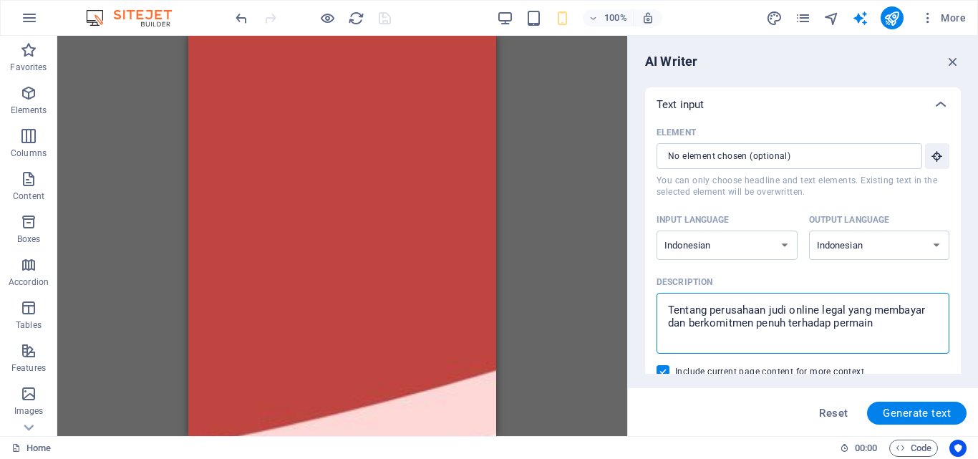
type textarea "x"
drag, startPoint x: 943, startPoint y: 402, endPoint x: 915, endPoint y: 321, distance: 86.0
click at [915, 324] on div "AI Writer Text input Element ​ You can only choose headline and text elements. …" at bounding box center [803, 236] width 350 height 400
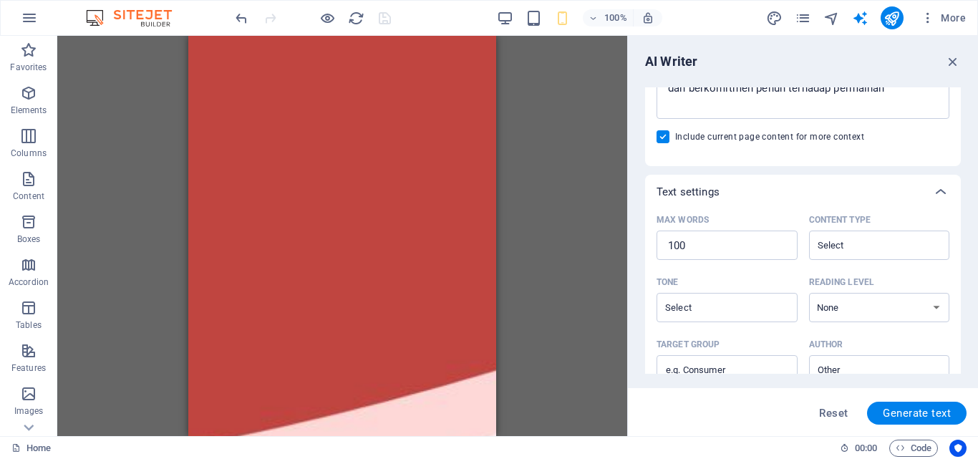
scroll to position [238, 0]
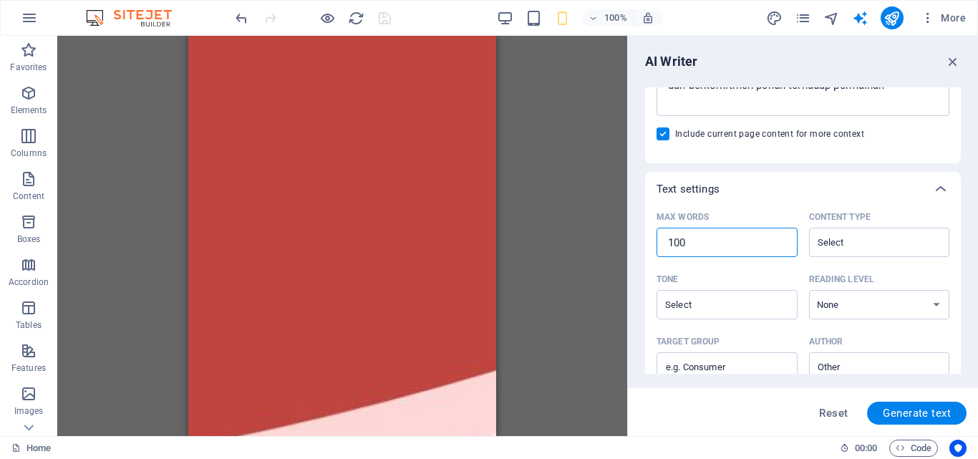
click at [750, 248] on input "100" at bounding box center [726, 242] width 141 height 29
drag, startPoint x: 705, startPoint y: 250, endPoint x: 655, endPoint y: 250, distance: 50.1
click at [655, 250] on div "Max words 100 ​ Content type ​ Tone ​ Reading level None Academic Adult Teen Ch…" at bounding box center [803, 305] width 316 height 198
click at [824, 304] on select "None Academic Adult Teen Child" at bounding box center [879, 304] width 141 height 29
click at [809, 290] on select "None Academic Adult Teen Child" at bounding box center [879, 304] width 141 height 29
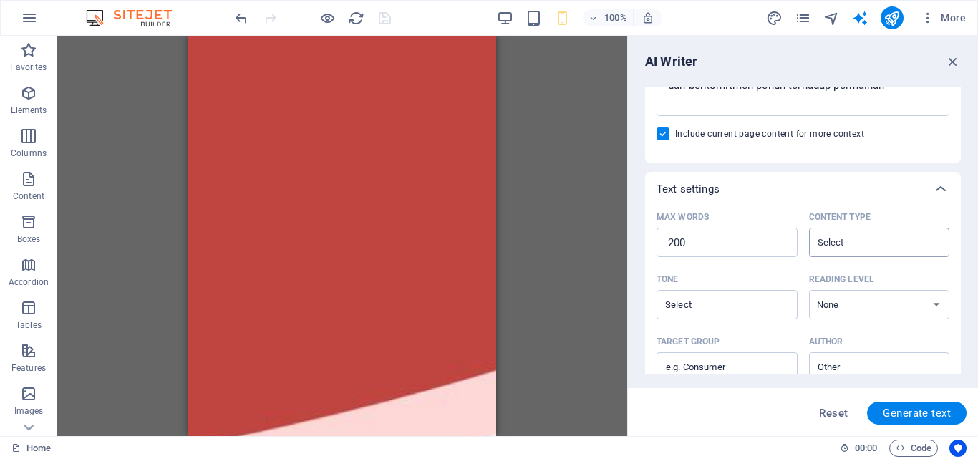
click at [832, 245] on input "Content type ​" at bounding box center [867, 242] width 109 height 21
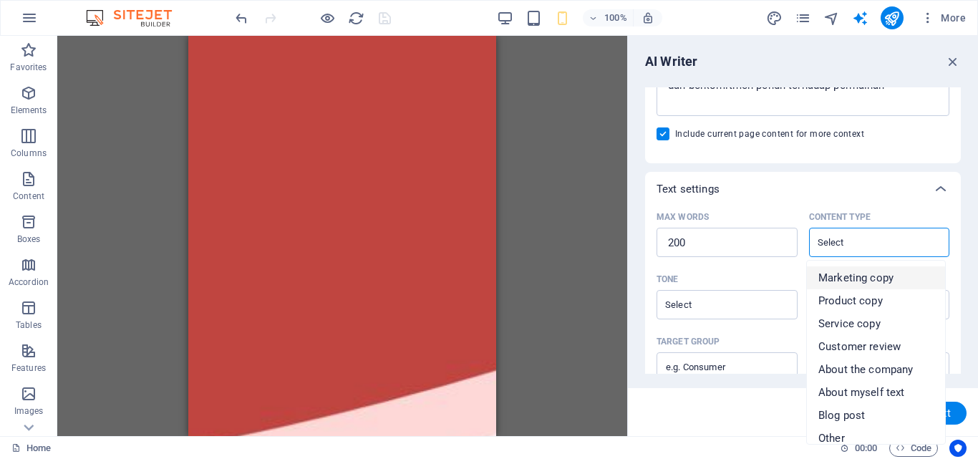
click at [854, 283] on span "Marketing copy" at bounding box center [855, 278] width 75 height 14
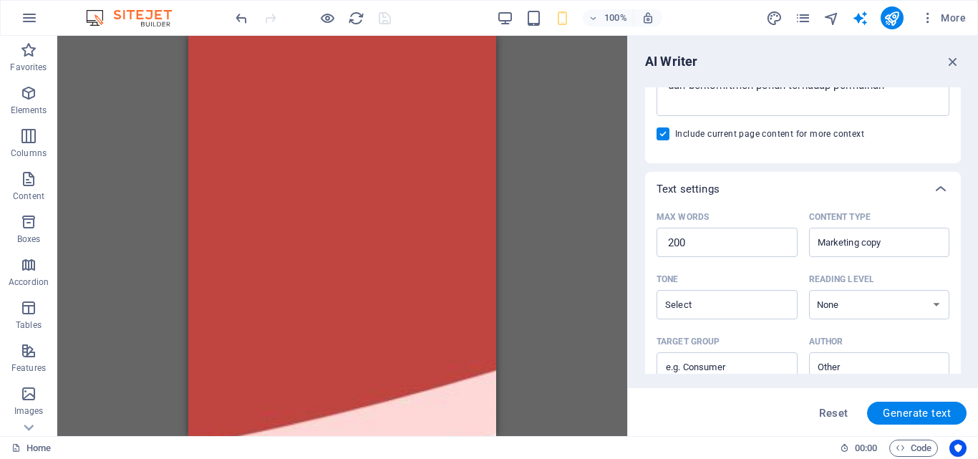
drag, startPoint x: 961, startPoint y: 213, endPoint x: 953, endPoint y: 276, distance: 64.2
click at [953, 276] on div "AI Writer Text input Element ​ You can only choose headline and text elements. …" at bounding box center [803, 236] width 350 height 400
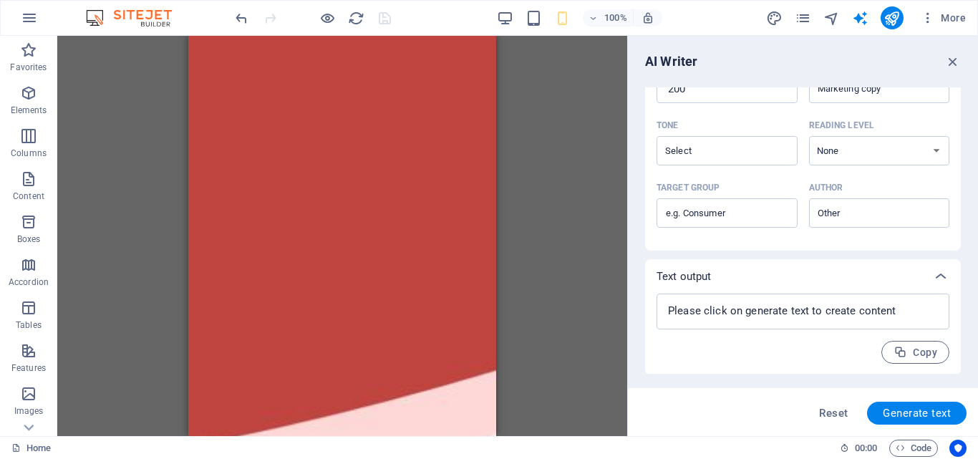
scroll to position [393, 0]
click at [870, 316] on textarea at bounding box center [802, 309] width 278 height 21
click at [911, 412] on span "Generate text" at bounding box center [916, 412] width 68 height 11
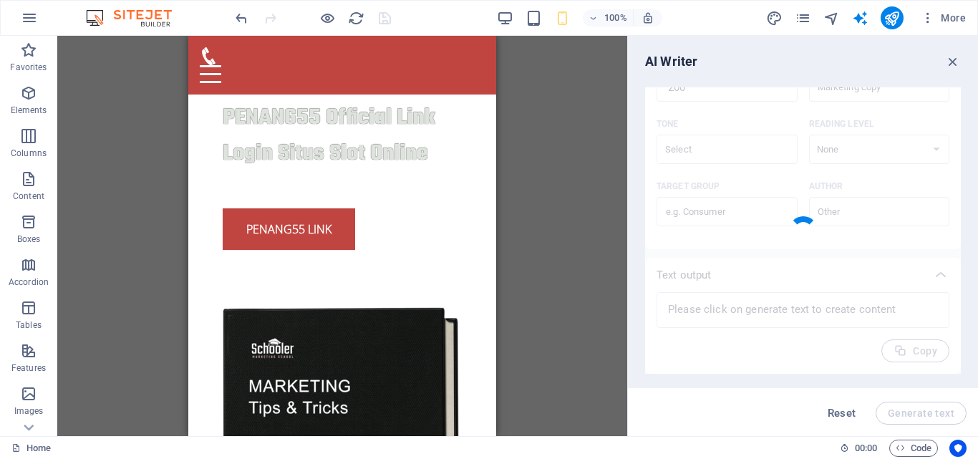
scroll to position [636, 0]
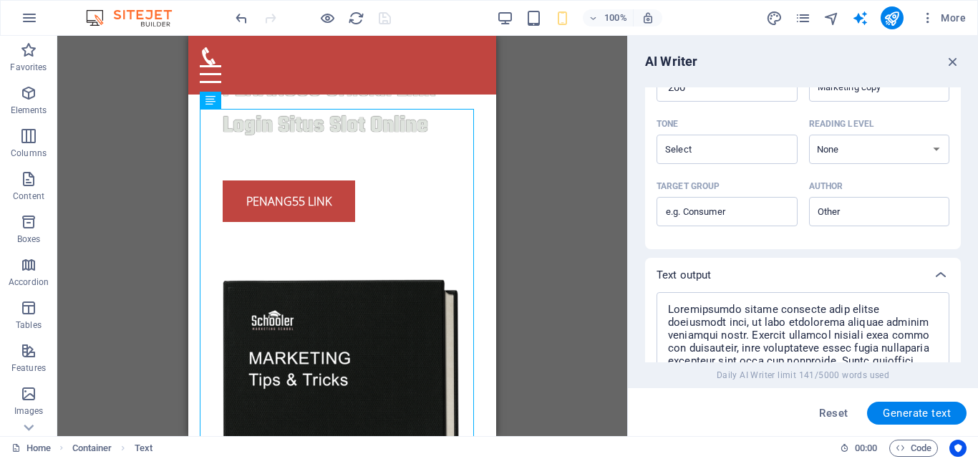
scroll to position [712, 0]
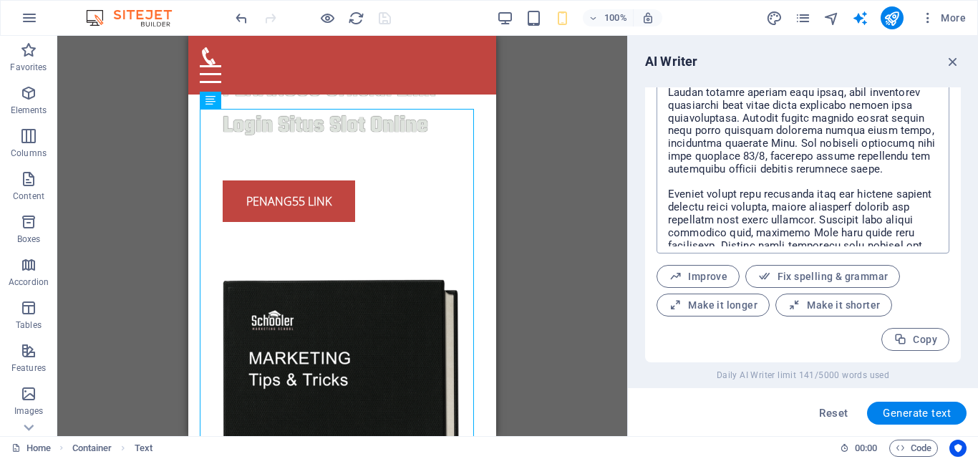
click at [697, 116] on textarea at bounding box center [802, 113] width 278 height 266
drag, startPoint x: 957, startPoint y: 311, endPoint x: 958, endPoint y: 278, distance: 33.7
click at [958, 278] on div "Text input Element ​ You can only choose headline and text elements. Existing t…" at bounding box center [803, 224] width 316 height 275
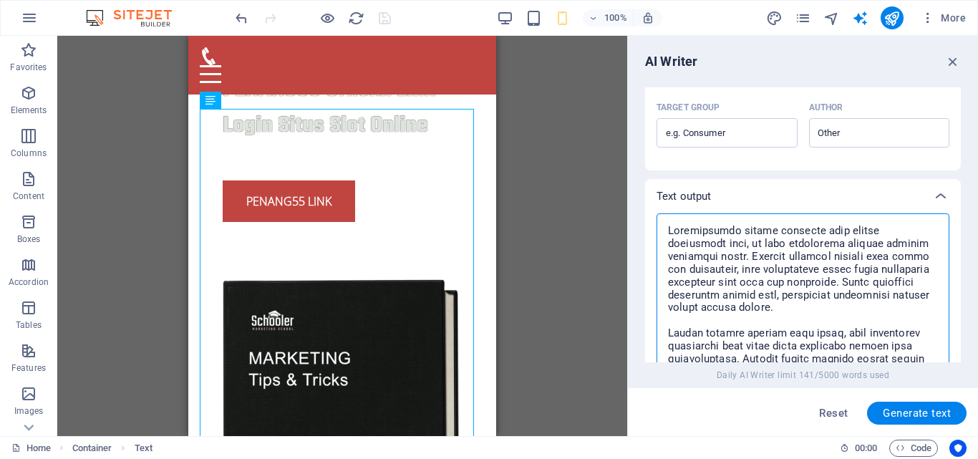
click at [834, 254] on textarea at bounding box center [802, 353] width 278 height 266
click at [819, 298] on textarea at bounding box center [802, 353] width 278 height 266
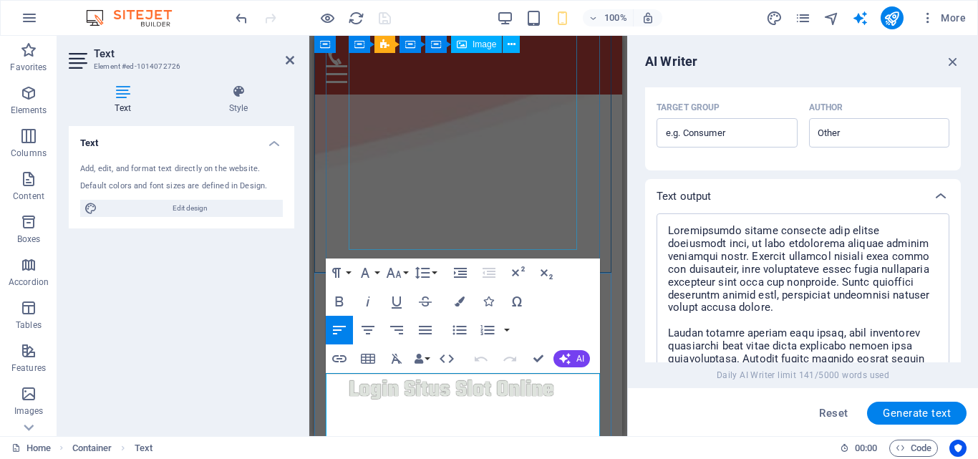
scroll to position [14432, 1]
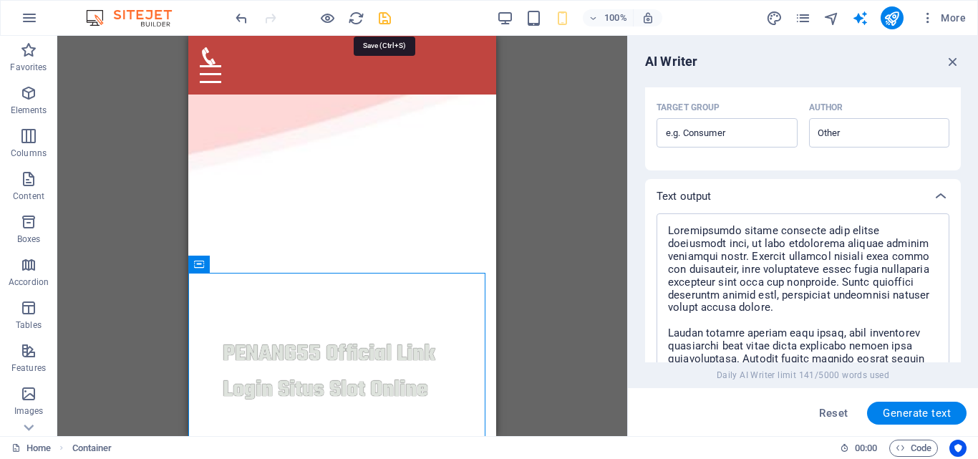
click at [383, 16] on icon "save" at bounding box center [384, 18] width 16 height 16
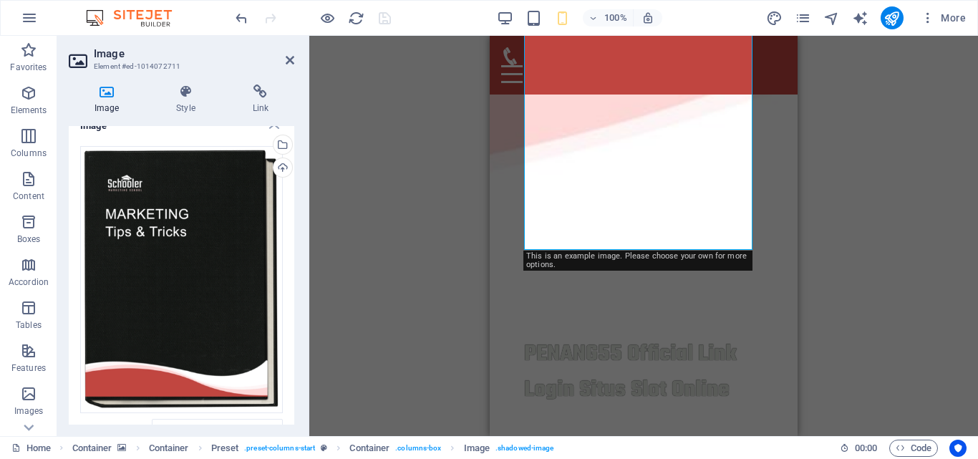
scroll to position [0, 0]
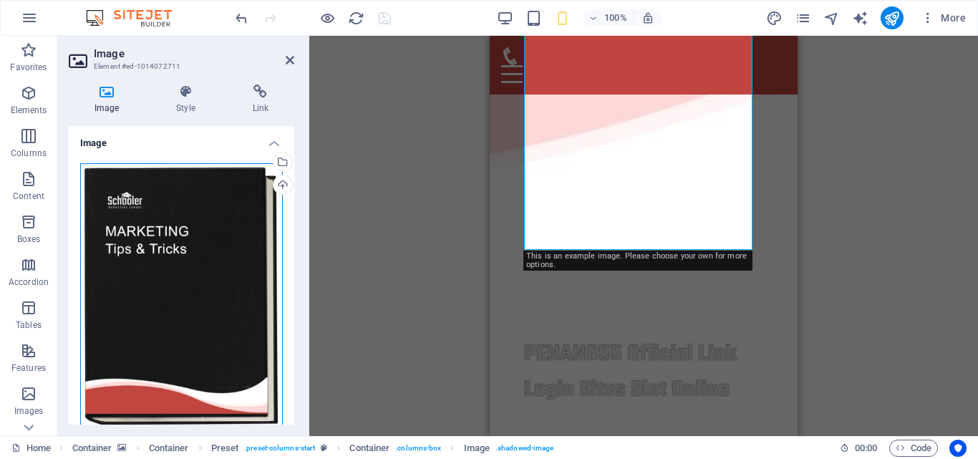
click at [240, 201] on div "Drag files here, click to choose files or select files from Files or our free s…" at bounding box center [181, 297] width 203 height 268
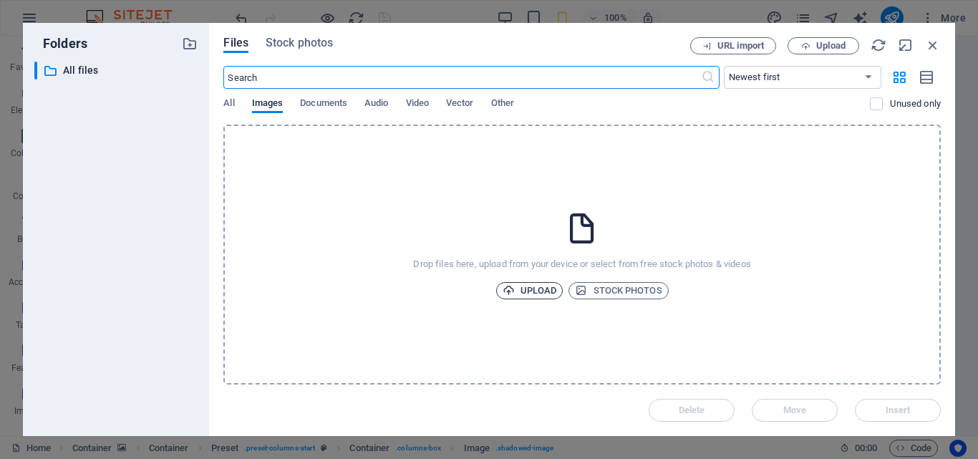
click at [512, 283] on span "Upload" at bounding box center [529, 290] width 54 height 17
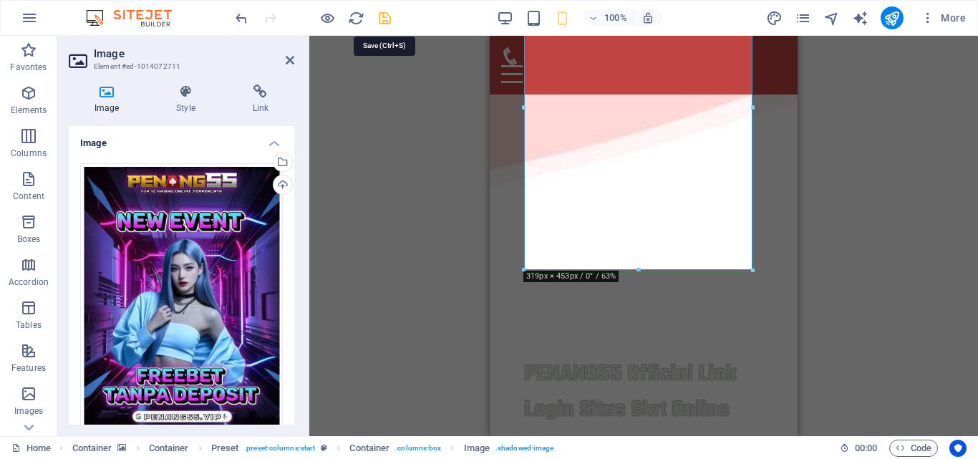
click at [390, 16] on icon "save" at bounding box center [384, 18] width 16 height 16
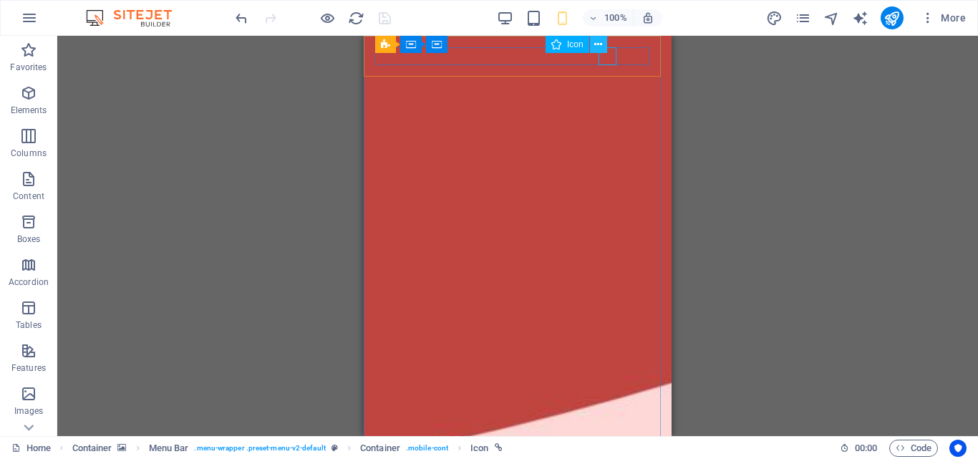
click at [601, 43] on icon at bounding box center [598, 44] width 8 height 15
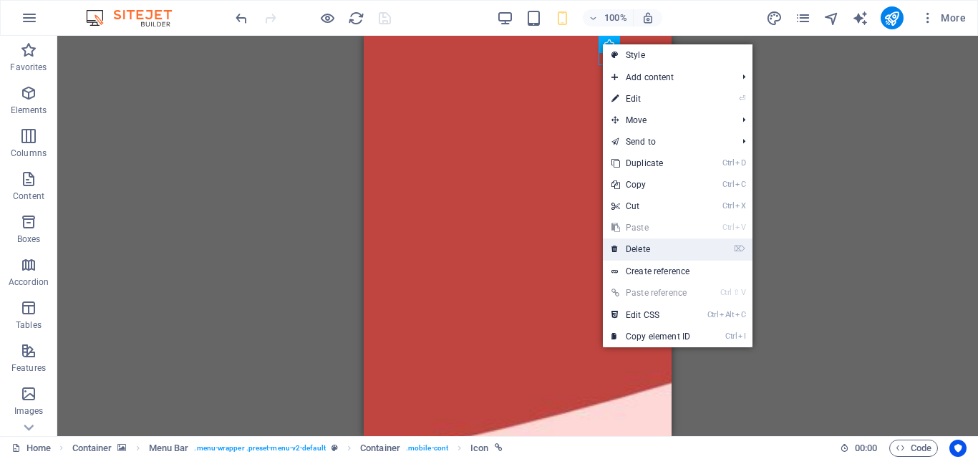
click at [656, 240] on link "⌦ Delete" at bounding box center [651, 248] width 96 height 21
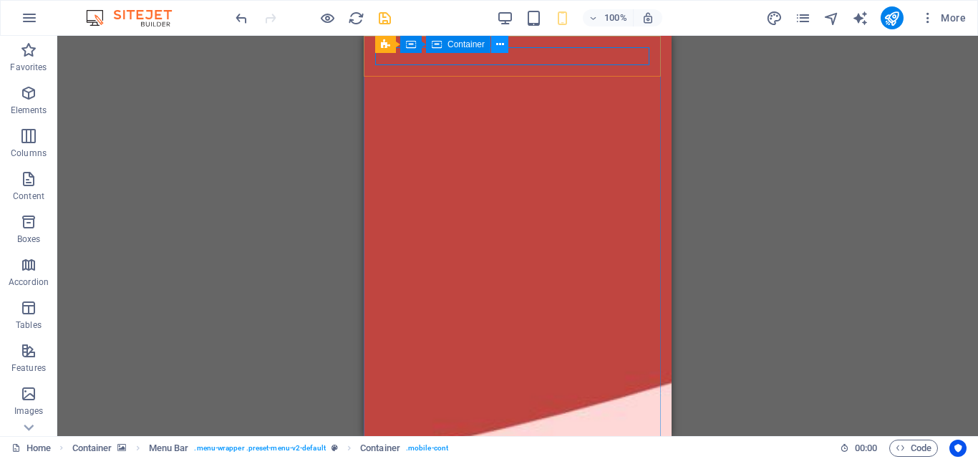
click at [497, 42] on icon at bounding box center [500, 44] width 8 height 15
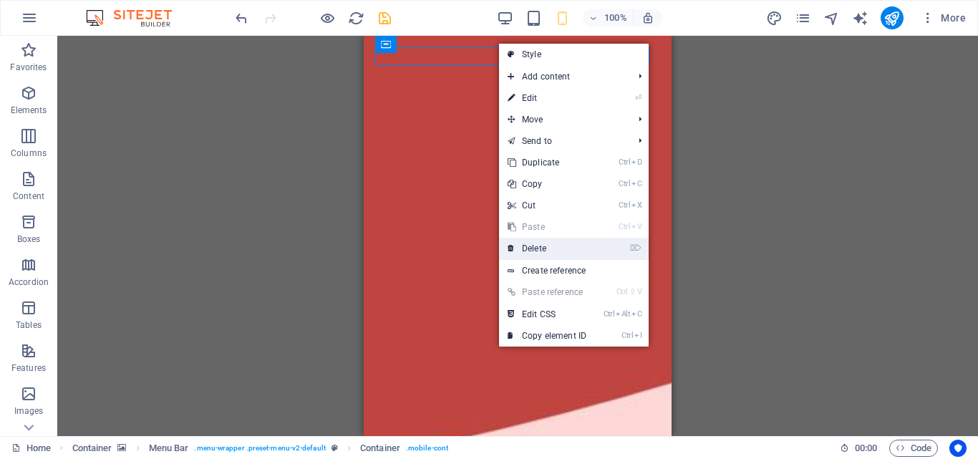
click at [568, 243] on link "⌦ Delete" at bounding box center [547, 248] width 96 height 21
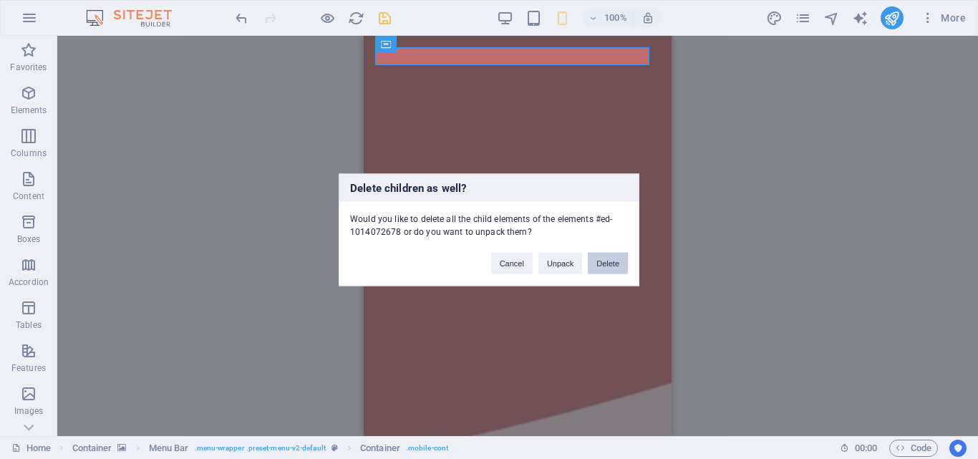
click at [613, 260] on button "Delete" at bounding box center [608, 262] width 40 height 21
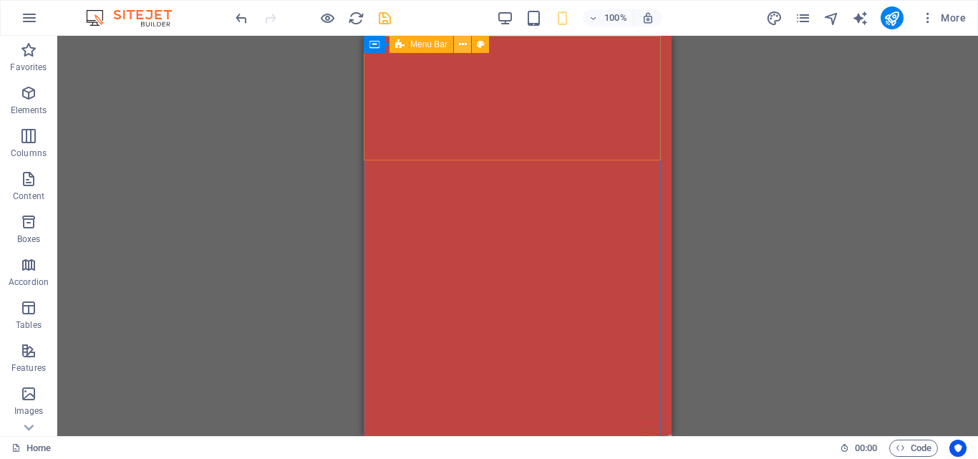
click at [466, 50] on icon at bounding box center [463, 44] width 8 height 15
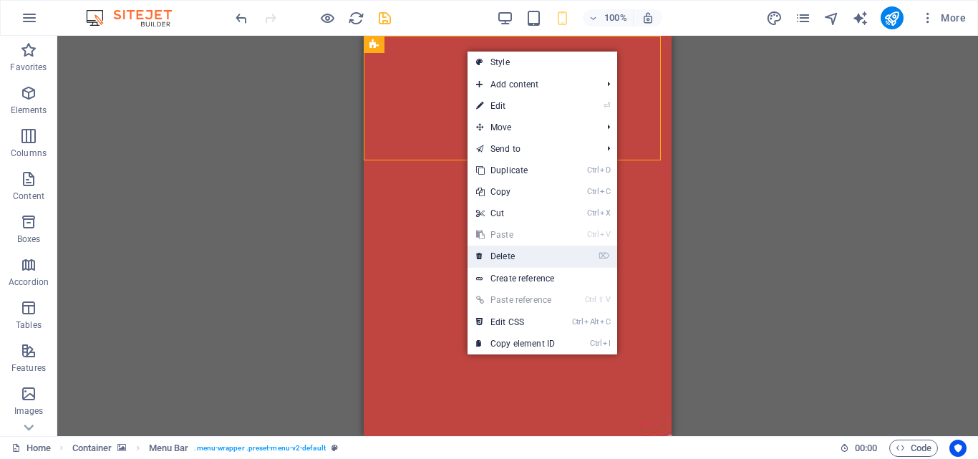
click at [530, 252] on link "⌦ Delete" at bounding box center [515, 255] width 96 height 21
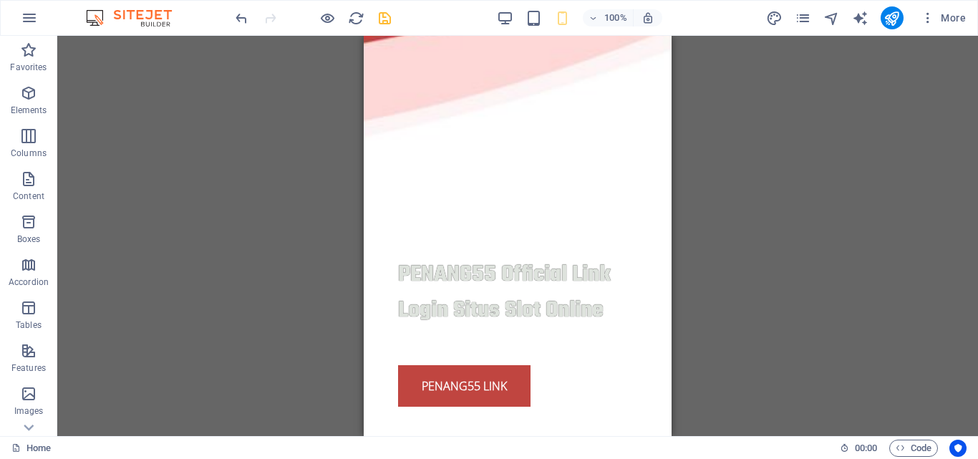
scroll to position [491, 0]
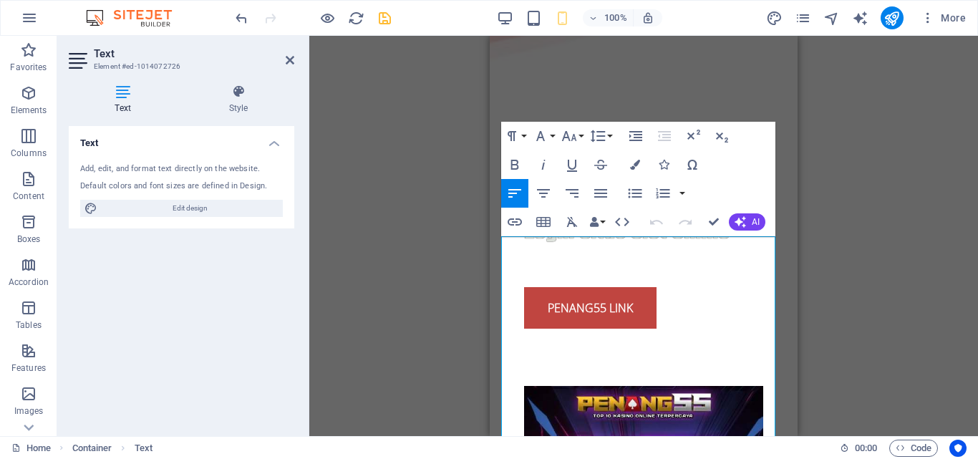
scroll to position [550, 0]
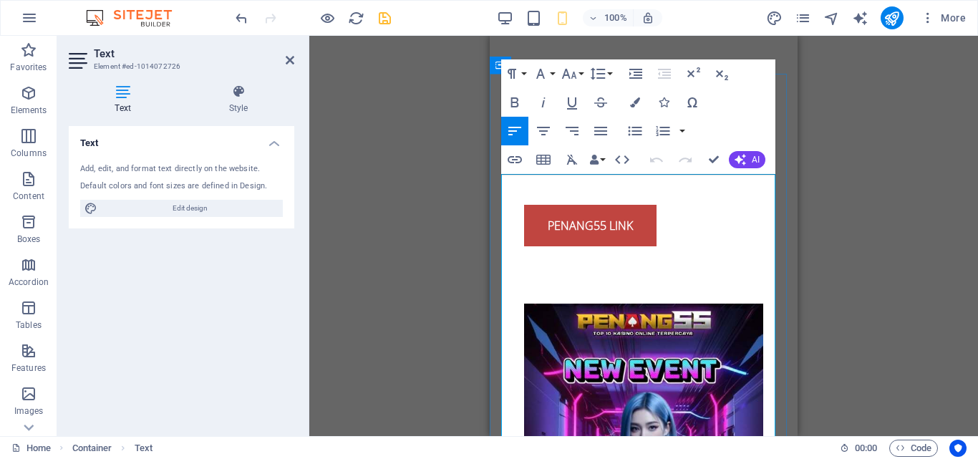
drag, startPoint x: 618, startPoint y: 180, endPoint x: 676, endPoint y: 175, distance: 58.9
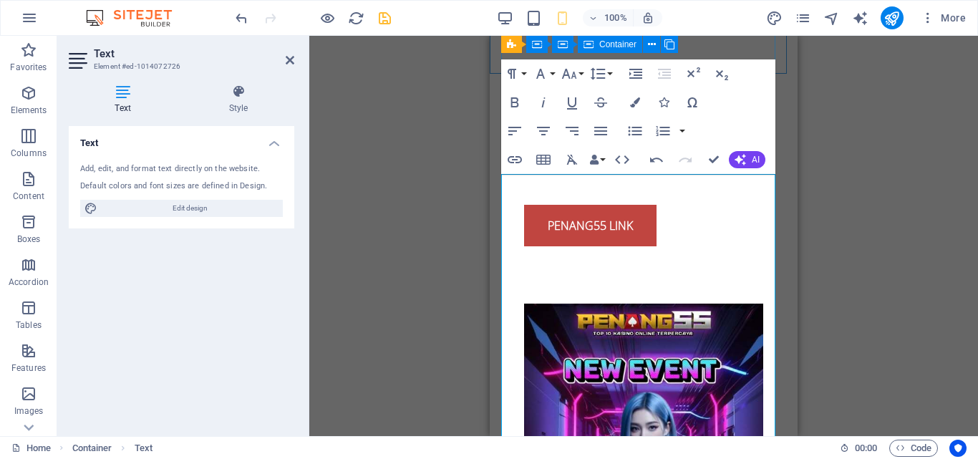
click at [394, 10] on div "100% More" at bounding box center [602, 17] width 739 height 23
drag, startPoint x: 391, startPoint y: 23, endPoint x: 65, endPoint y: 154, distance: 351.0
click at [391, 23] on icon "save" at bounding box center [384, 18] width 16 height 16
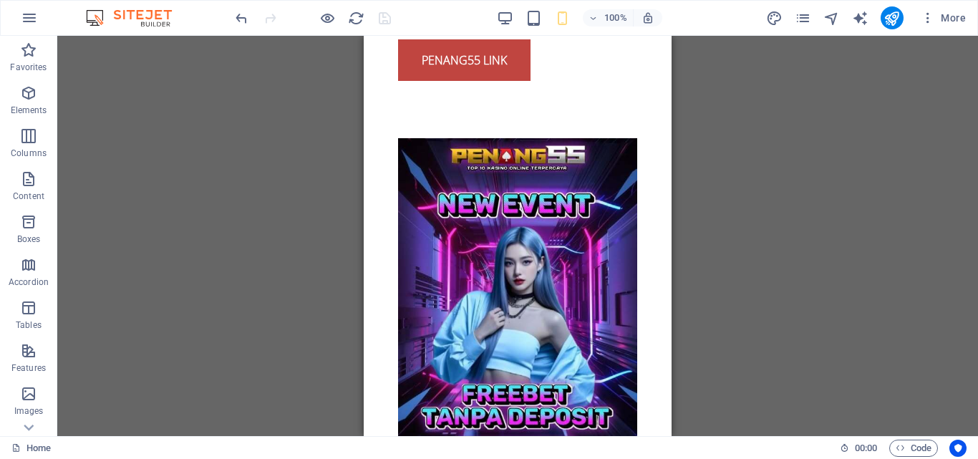
scroll to position [789, 0]
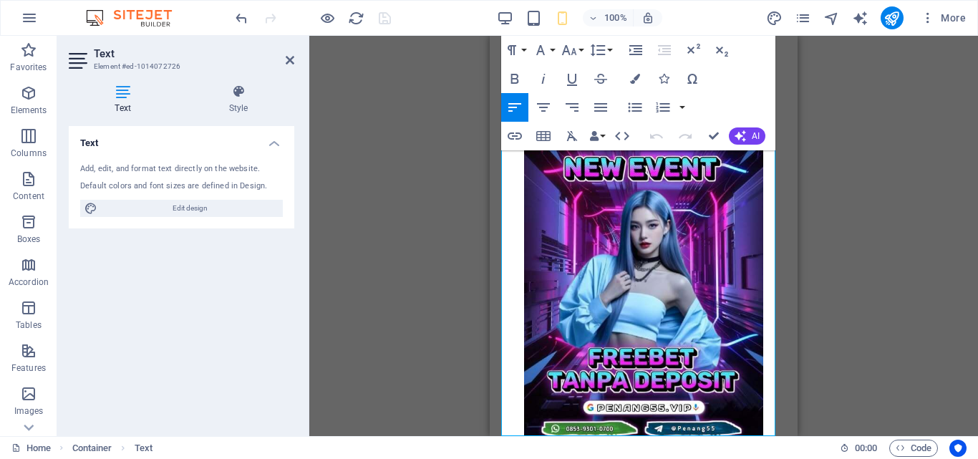
scroll to position [754, 0]
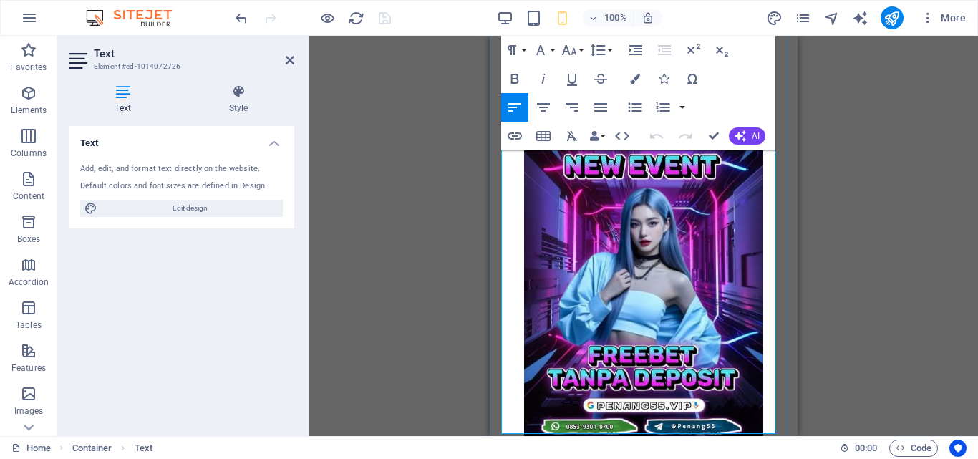
drag, startPoint x: 655, startPoint y: 287, endPoint x: 681, endPoint y: 286, distance: 25.8
drag, startPoint x: 655, startPoint y: 291, endPoint x: 766, endPoint y: 286, distance: 111.0
click at [395, 115] on div "Container Preset Container Container Container Container Container Preset H1 Dr…" at bounding box center [643, 236] width 668 height 400
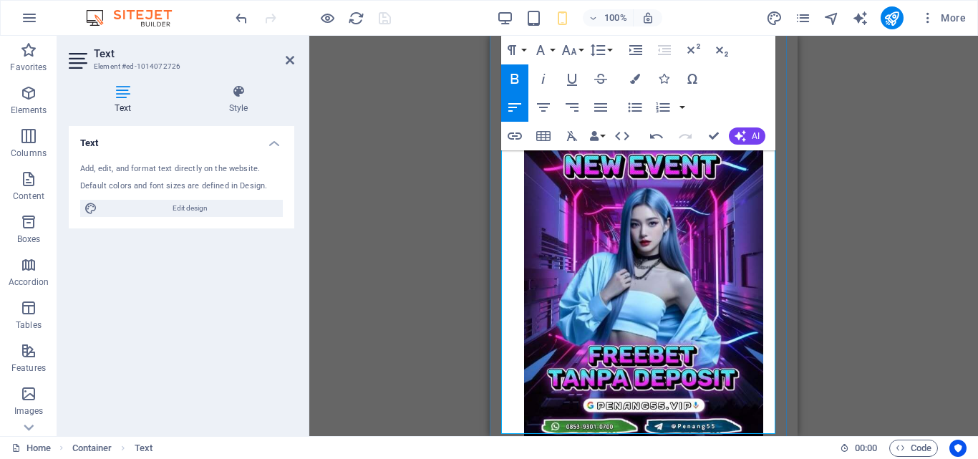
click at [376, 21] on div at bounding box center [313, 17] width 160 height 23
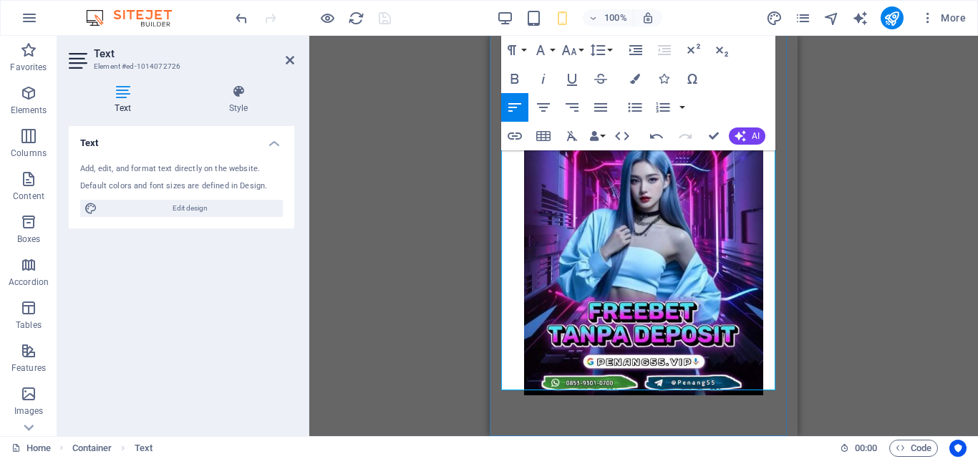
drag, startPoint x: 656, startPoint y: 241, endPoint x: 760, endPoint y: 245, distance: 104.6
click at [514, 131] on icon "button" at bounding box center [514, 135] width 17 height 17
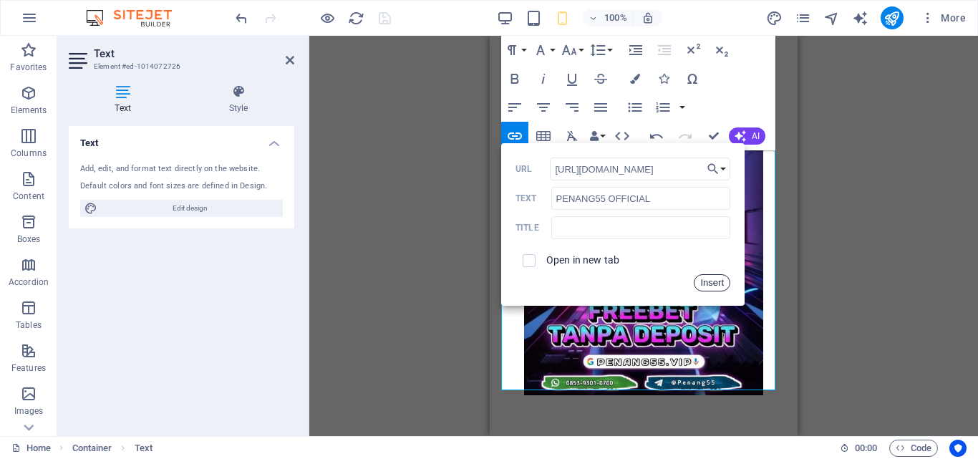
click at [713, 280] on button "Insert" at bounding box center [711, 282] width 36 height 17
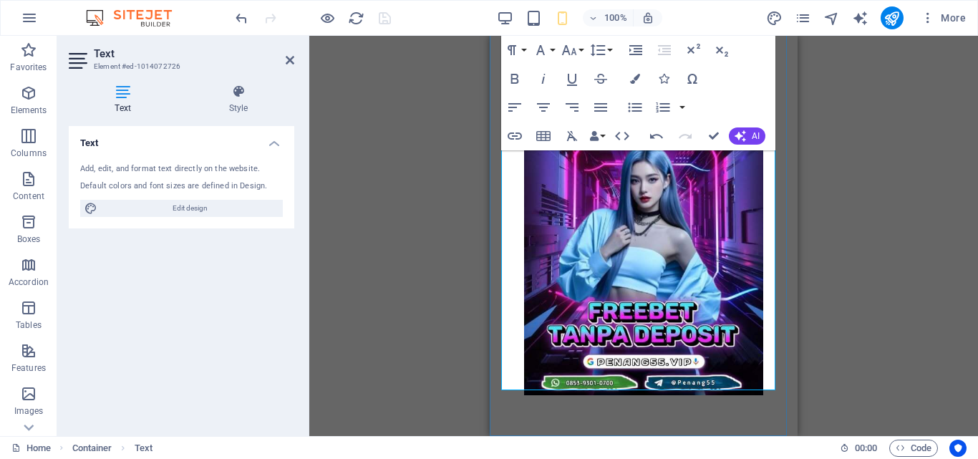
click at [381, 16] on div at bounding box center [313, 17] width 160 height 23
click at [337, 265] on div "Container Preset Container Container Container Container Container Preset H1 Dr…" at bounding box center [643, 236] width 668 height 400
click at [293, 56] on icon at bounding box center [290, 59] width 9 height 11
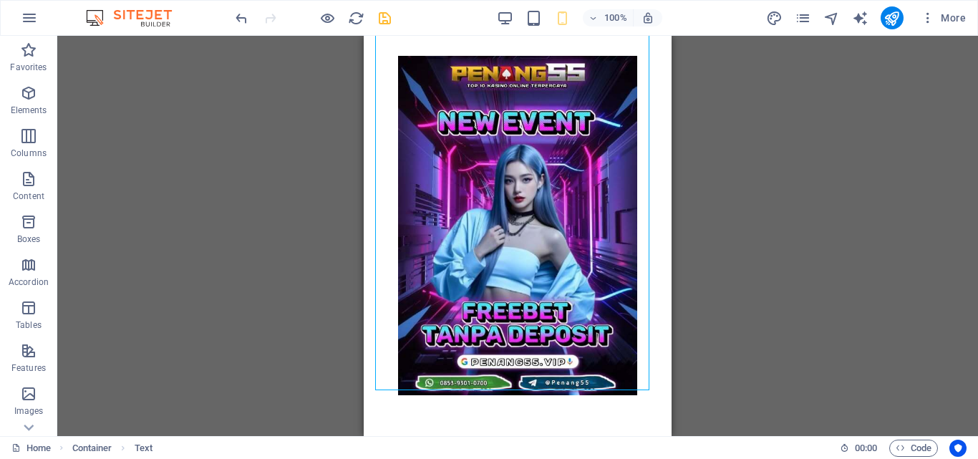
click at [820, 261] on div "Container Preset Container Container Container Container Container Preset H1 Dr…" at bounding box center [517, 236] width 920 height 400
drag, startPoint x: 386, startPoint y: 14, endPoint x: 399, endPoint y: 32, distance: 23.0
click at [387, 14] on icon "save" at bounding box center [384, 18] width 16 height 16
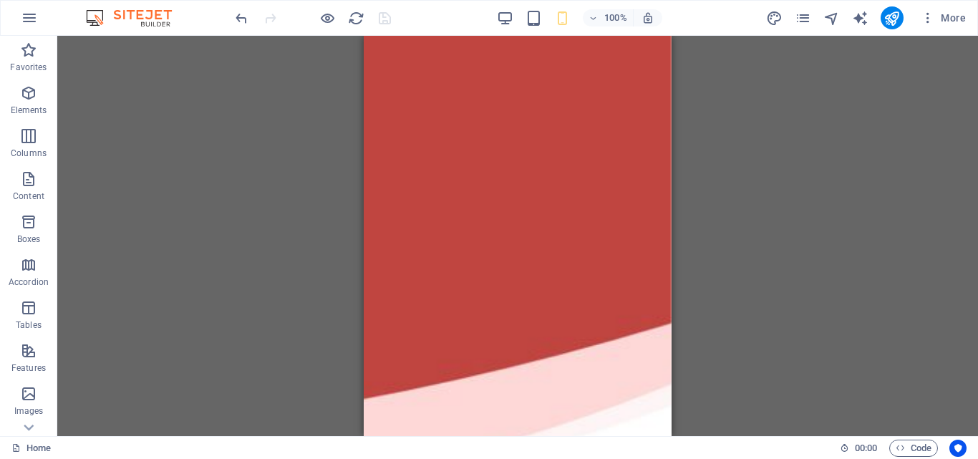
scroll to position [0, 0]
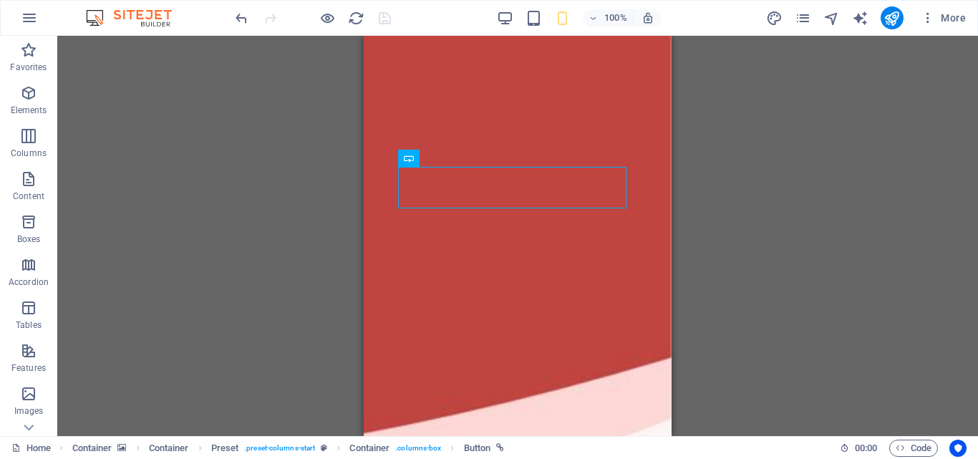
click at [388, 9] on div at bounding box center [313, 17] width 160 height 23
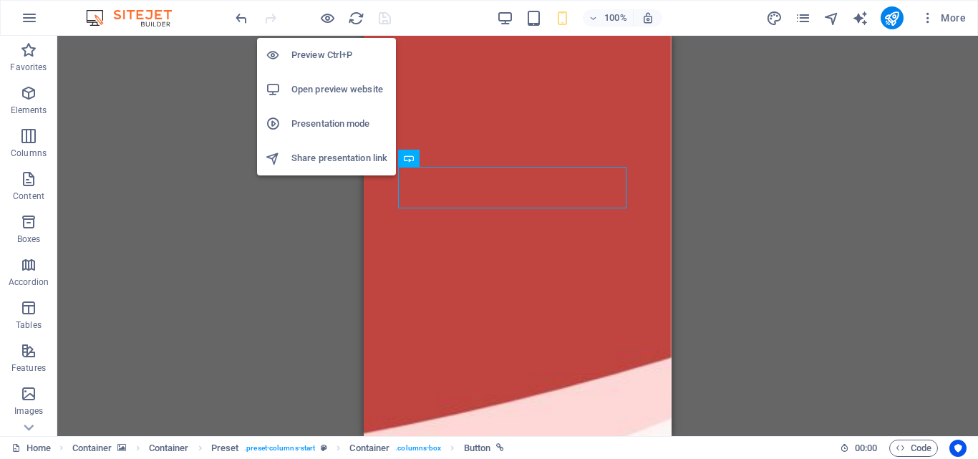
click at [319, 85] on h6 "Open preview website" at bounding box center [339, 89] width 96 height 17
click at [326, 79] on li "Open preview website" at bounding box center [326, 89] width 139 height 34
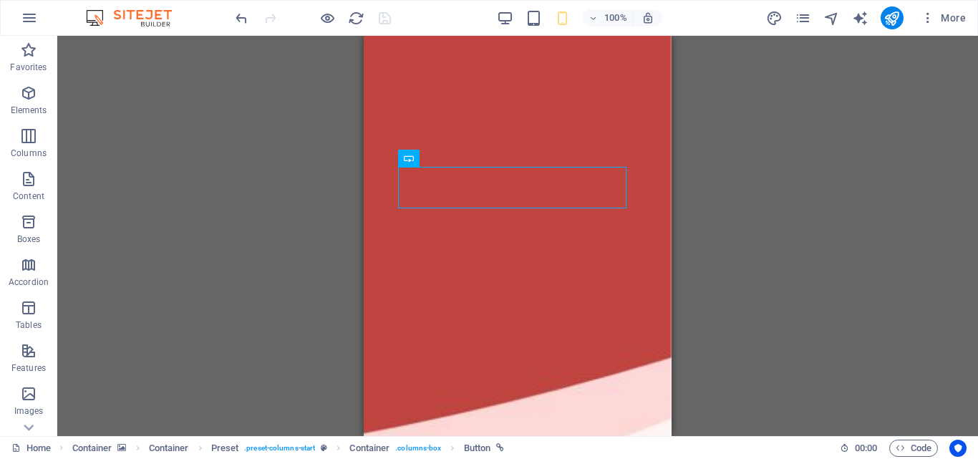
click at [760, 178] on div "Container Container Preset Container Container Container Container Container Pr…" at bounding box center [517, 236] width 920 height 400
click at [942, 19] on span "More" at bounding box center [942, 18] width 45 height 14
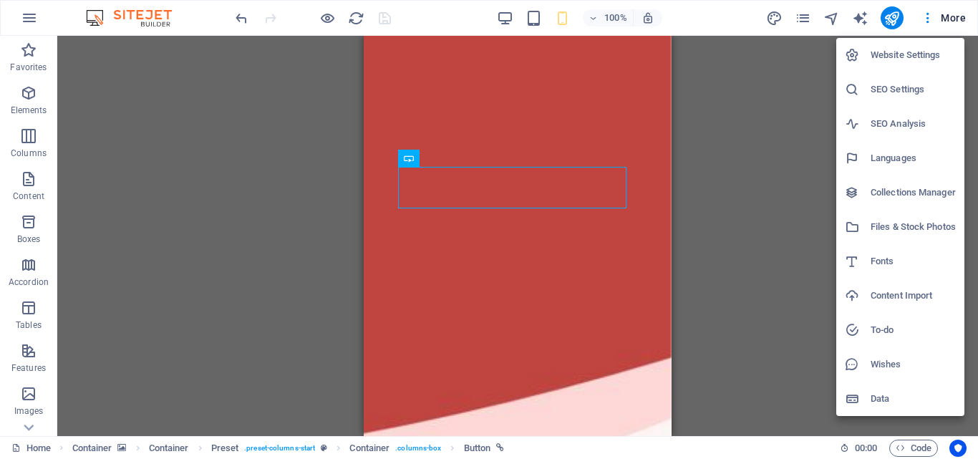
click at [210, 283] on div at bounding box center [489, 229] width 978 height 459
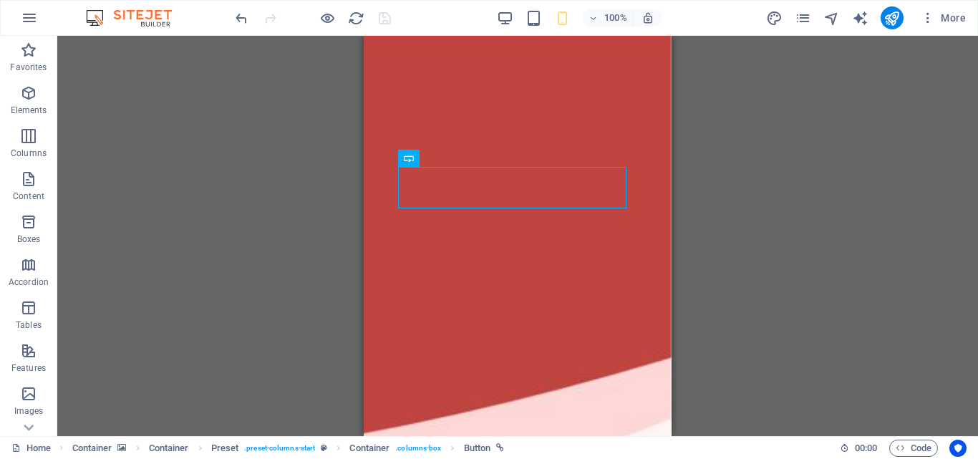
click at [387, 17] on div at bounding box center [313, 17] width 160 height 23
click at [21, 10] on icon "button" at bounding box center [29, 17] width 17 height 17
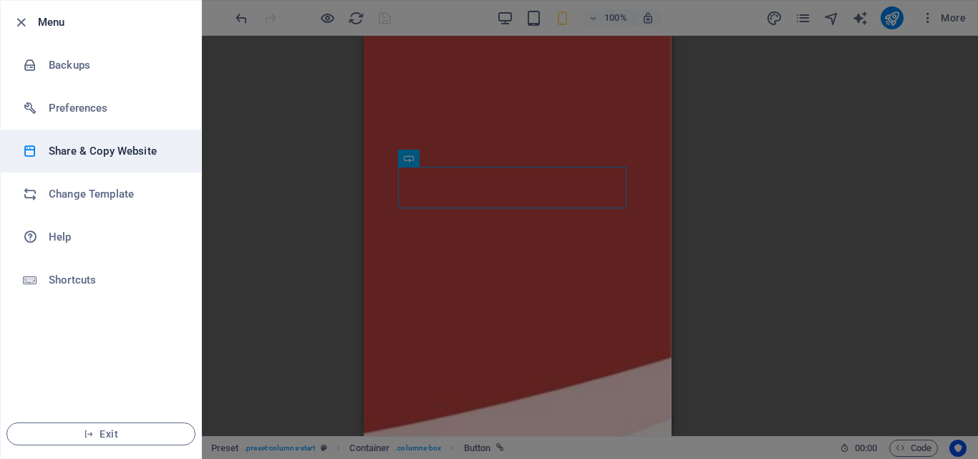
click at [109, 151] on h6 "Share & Copy Website" at bounding box center [115, 150] width 132 height 17
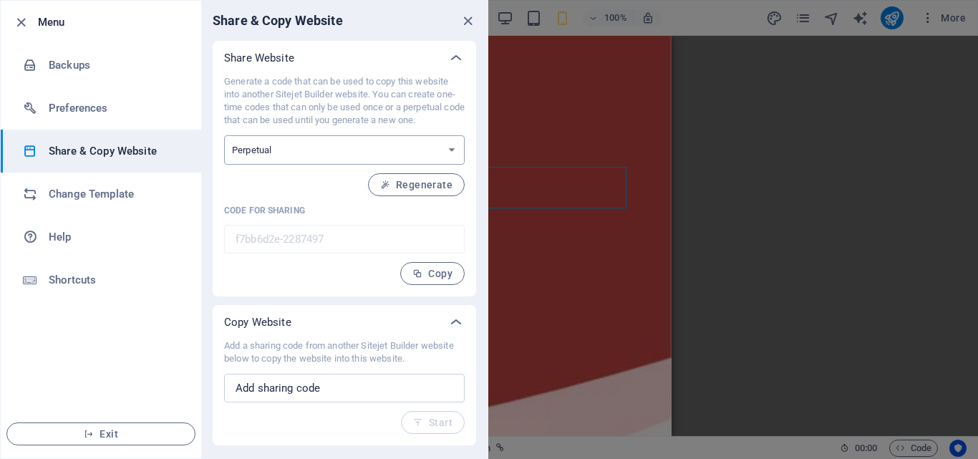
click at [394, 152] on select "One-time Perpetual" at bounding box center [344, 149] width 240 height 29
click at [403, 142] on select "One-time Perpetual" at bounding box center [344, 149] width 240 height 29
click at [401, 145] on select "One-time Perpetual" at bounding box center [344, 149] width 240 height 29
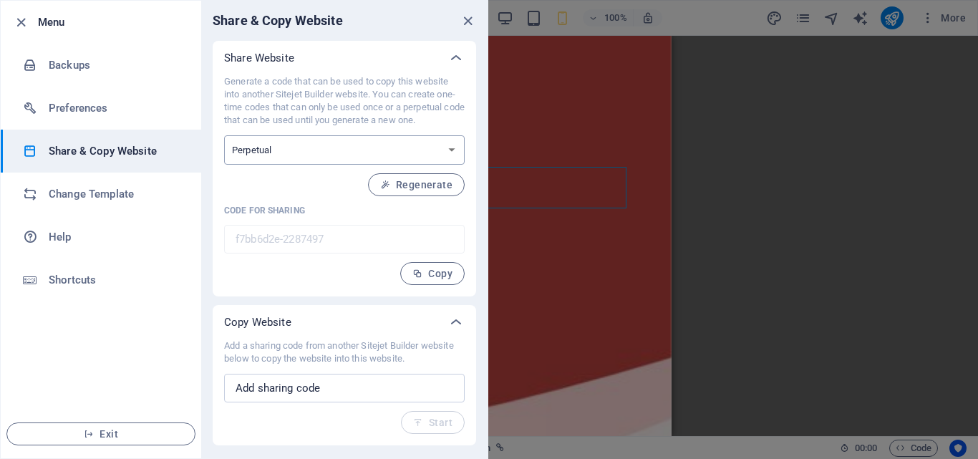
click at [401, 145] on select "One-time Perpetual" at bounding box center [344, 149] width 240 height 29
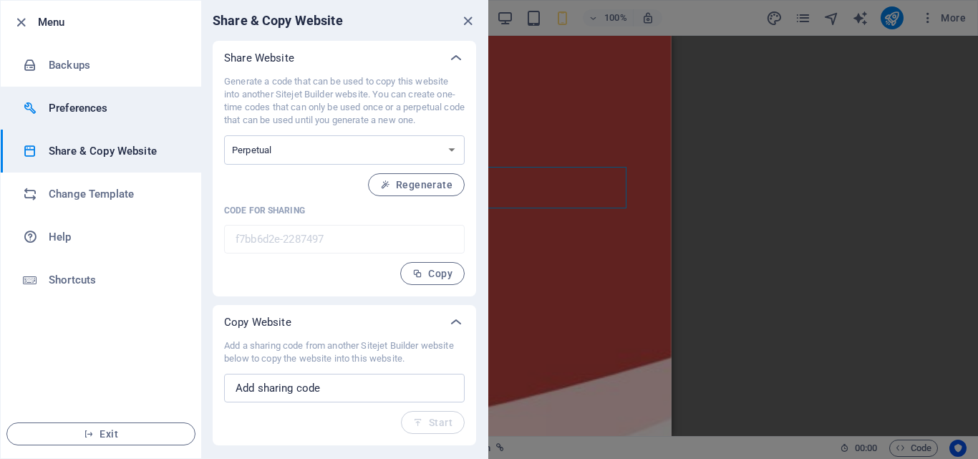
click at [94, 109] on h6 "Preferences" at bounding box center [115, 107] width 132 height 17
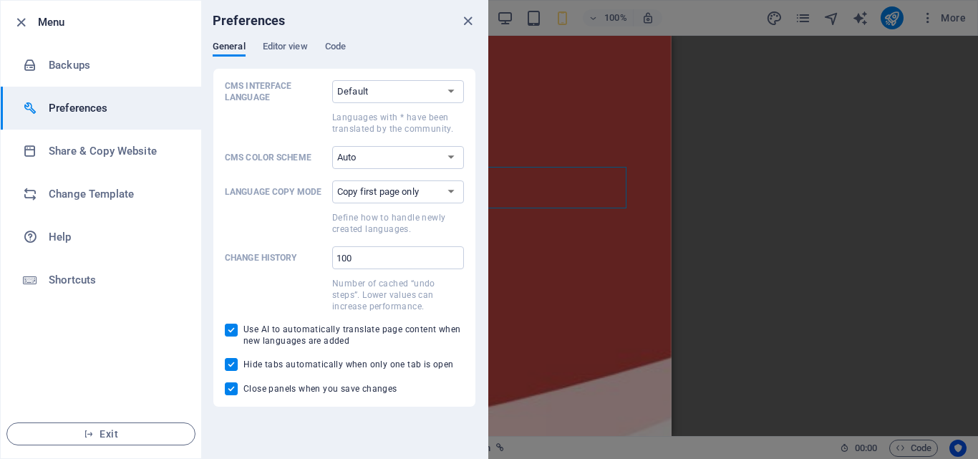
click at [375, 105] on label "CMS Interface Language Default Deutsch English Español Suomi* Français Magyar I…" at bounding box center [344, 107] width 239 height 54
click at [375, 103] on select "Default Deutsch English Español Suomi* Français Magyar Italiano Nederlands Pols…" at bounding box center [398, 91] width 132 height 23
click at [376, 92] on select "Default Deutsch English Español Suomi* Français Magyar Italiano Nederlands Pols…" at bounding box center [398, 91] width 132 height 23
click at [355, 192] on select "Copy first page only Copy all pages" at bounding box center [398, 191] width 132 height 23
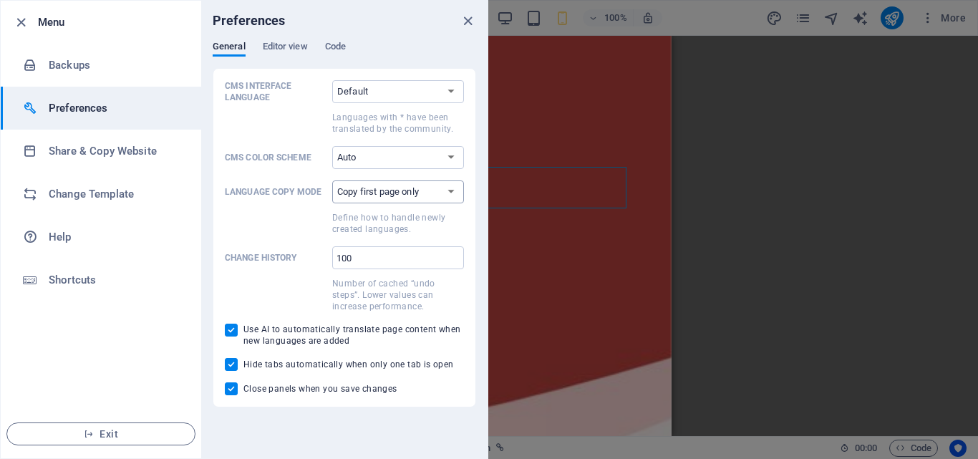
click at [355, 192] on select "Copy first page only Copy all pages" at bounding box center [398, 191] width 132 height 23
click at [387, 250] on input "100" at bounding box center [398, 257] width 132 height 23
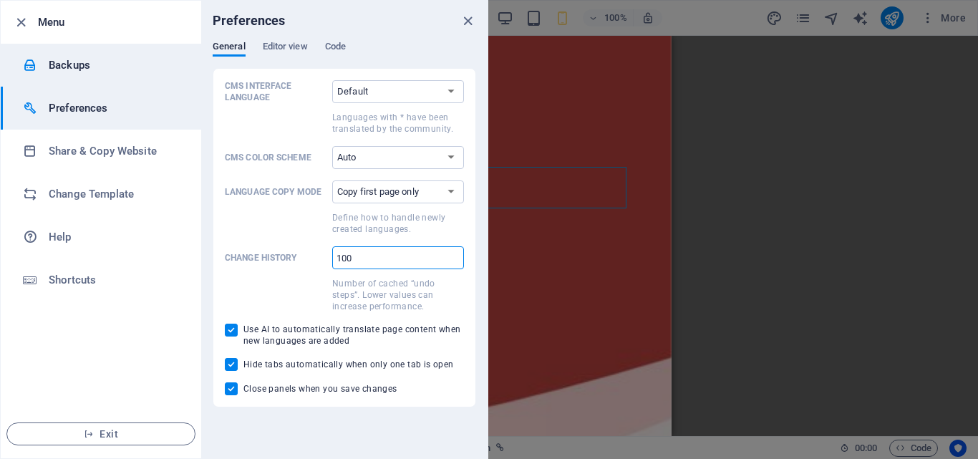
click at [87, 65] on h6 "Backups" at bounding box center [115, 65] width 132 height 17
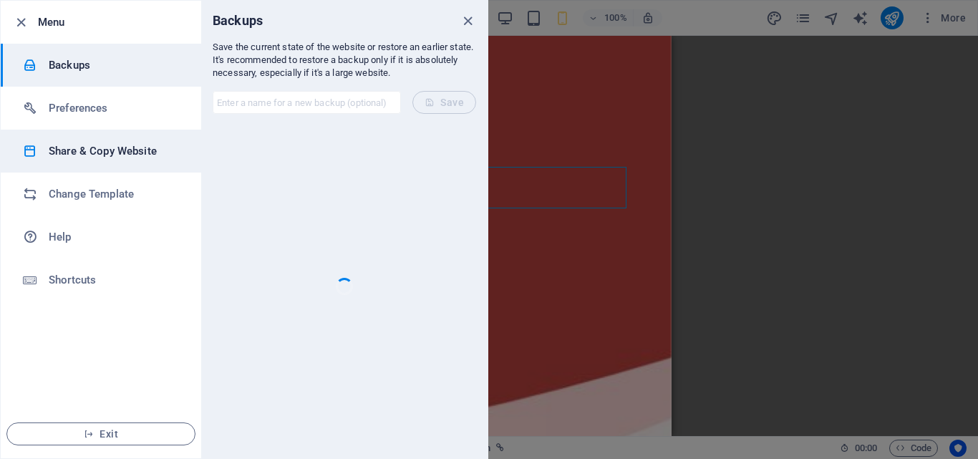
click at [90, 153] on h6 "Share & Copy Website" at bounding box center [115, 150] width 132 height 17
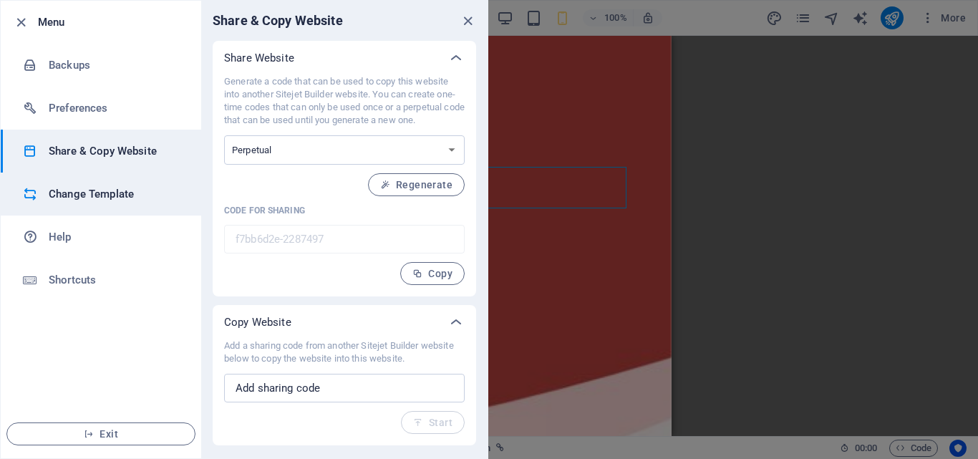
click at [99, 200] on h6 "Change Template" at bounding box center [115, 193] width 132 height 17
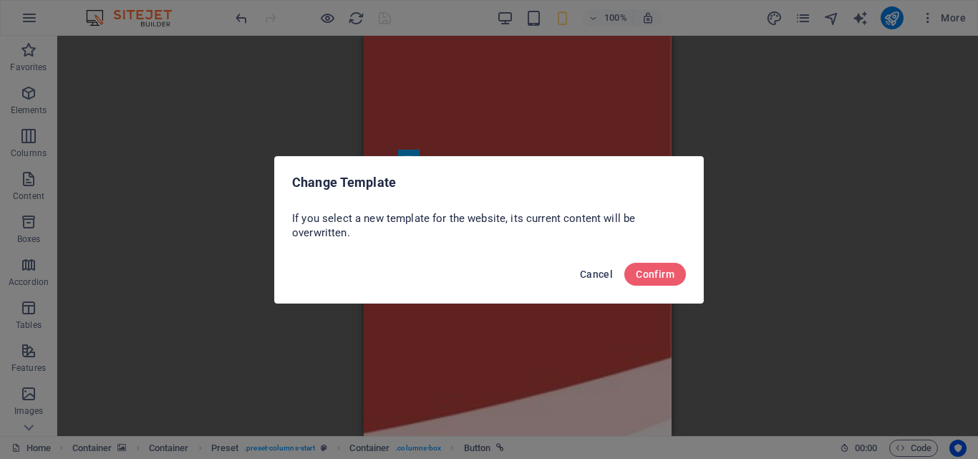
drag, startPoint x: 582, startPoint y: 278, endPoint x: 130, endPoint y: 242, distance: 453.7
click at [582, 278] on span "Cancel" at bounding box center [596, 273] width 33 height 11
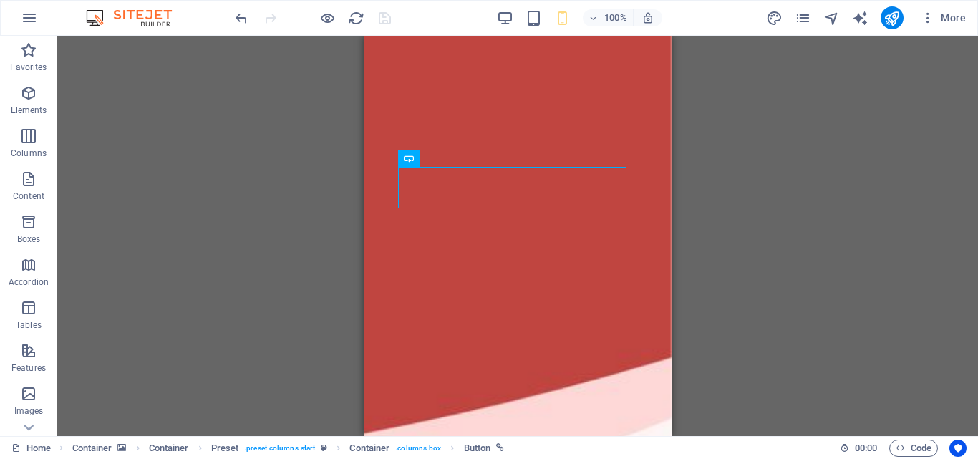
click at [152, 20] on img at bounding box center [135, 17] width 107 height 17
click at [804, 13] on icon "pages" at bounding box center [802, 18] width 16 height 16
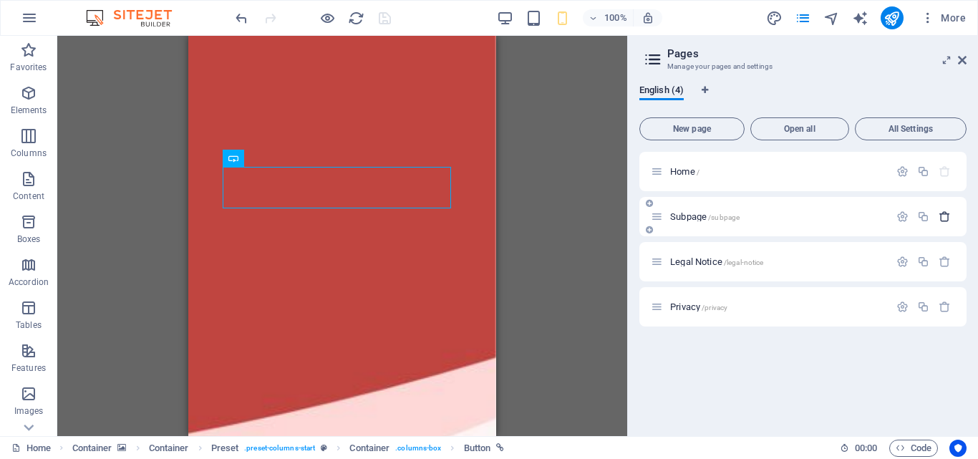
click at [946, 220] on icon "button" at bounding box center [944, 216] width 12 height 12
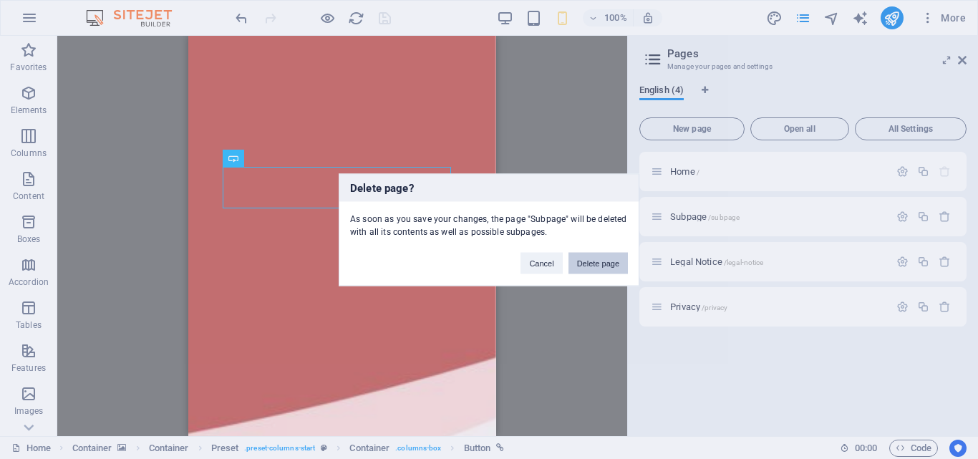
click at [581, 261] on button "Delete page" at bounding box center [597, 262] width 59 height 21
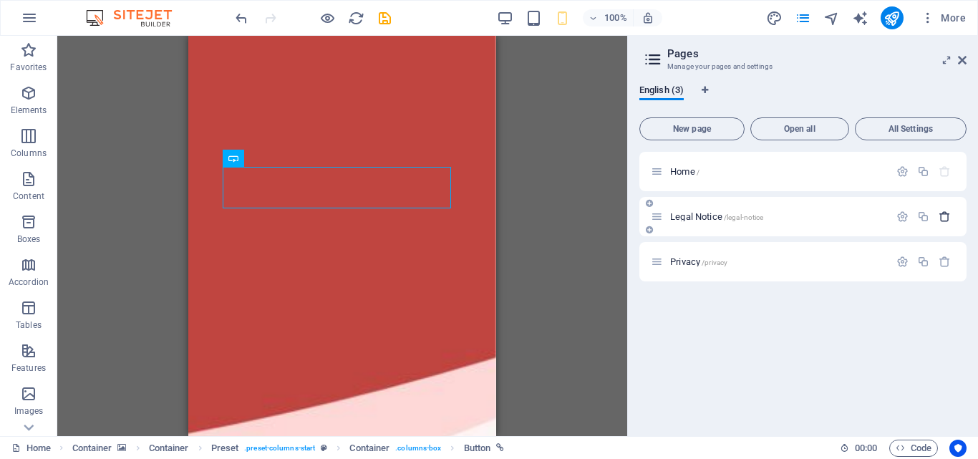
click at [942, 218] on icon "button" at bounding box center [944, 216] width 12 height 12
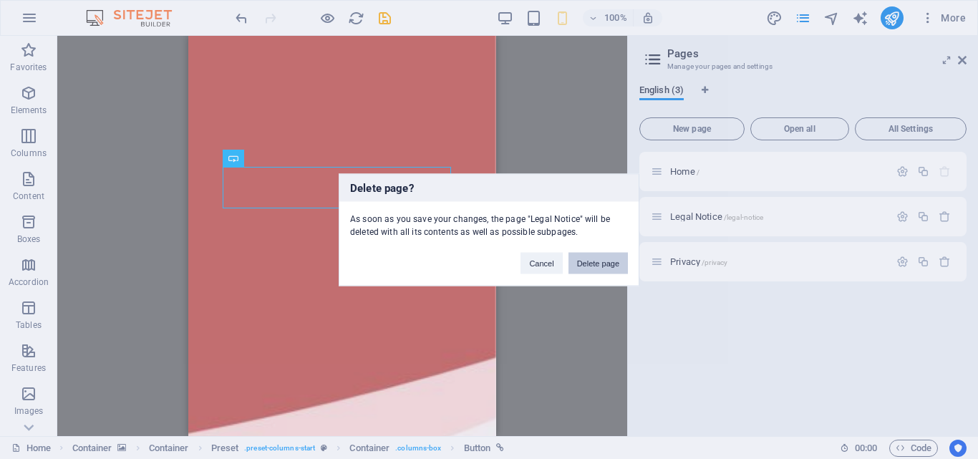
click at [595, 254] on div "Cancel Delete page" at bounding box center [574, 256] width 129 height 36
click at [594, 256] on button "Delete page" at bounding box center [597, 262] width 59 height 21
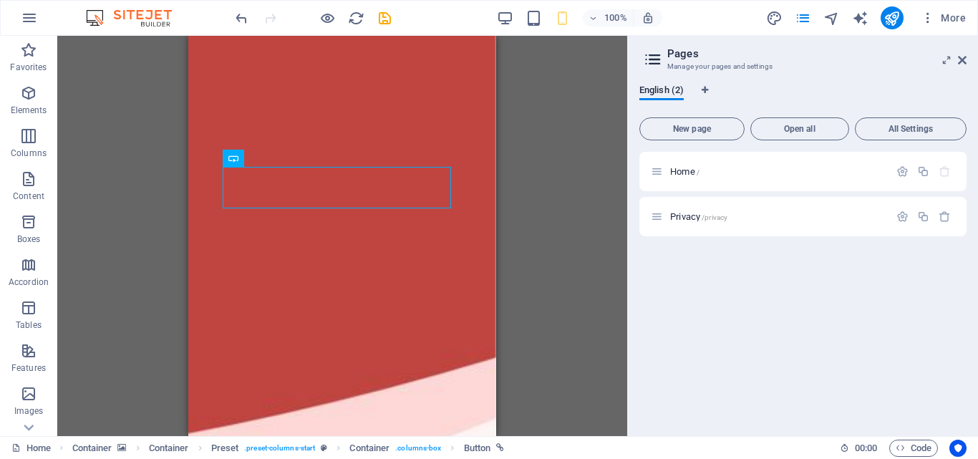
click at [600, 259] on div "Preset Container Container Container Container Container Container Container Pr…" at bounding box center [342, 236] width 570 height 400
click at [945, 220] on icon "button" at bounding box center [944, 216] width 12 height 12
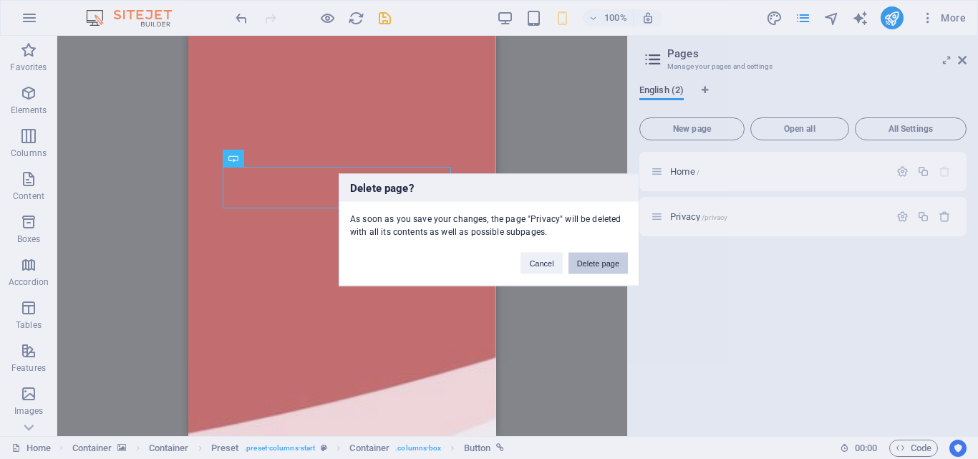
click at [624, 261] on button "Delete page" at bounding box center [597, 262] width 59 height 21
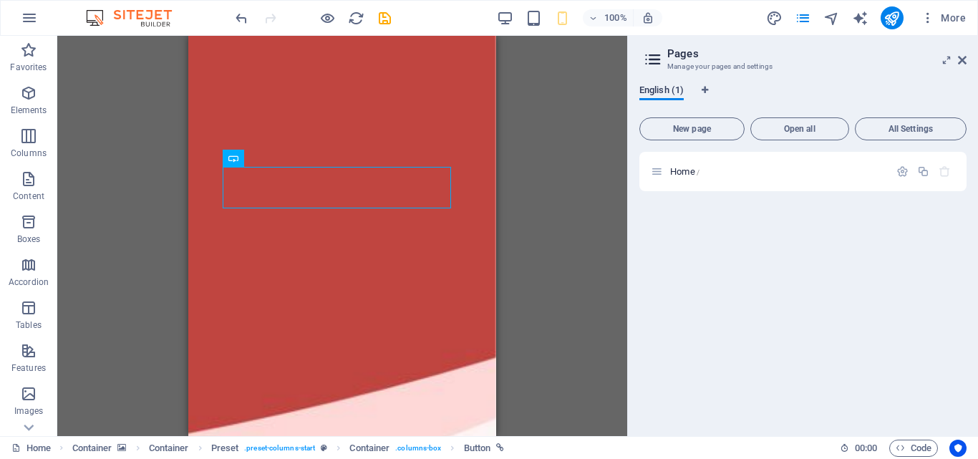
click at [676, 87] on span "English (1)" at bounding box center [661, 92] width 44 height 20
click at [786, 238] on div "Home /" at bounding box center [802, 288] width 327 height 273
click at [895, 22] on icon "publish" at bounding box center [891, 18] width 16 height 16
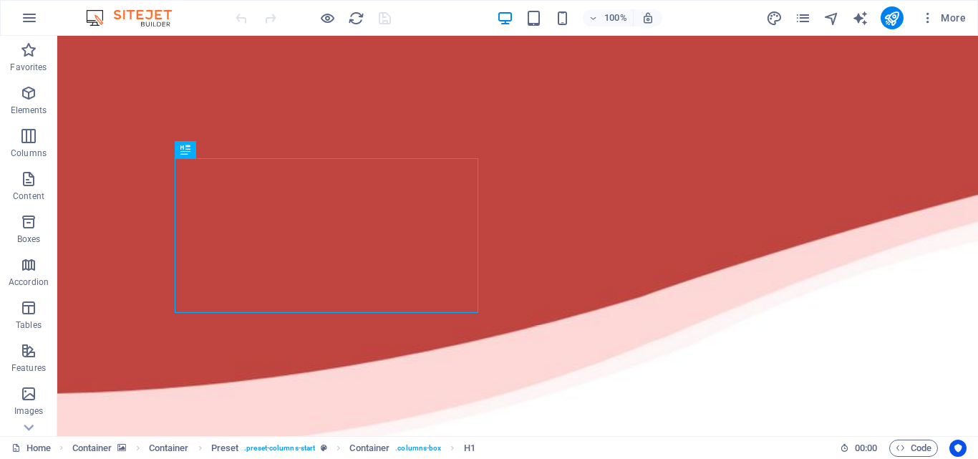
click at [953, 3] on div "100% More" at bounding box center [489, 18] width 976 height 34
click at [955, 15] on span "More" at bounding box center [942, 18] width 45 height 14
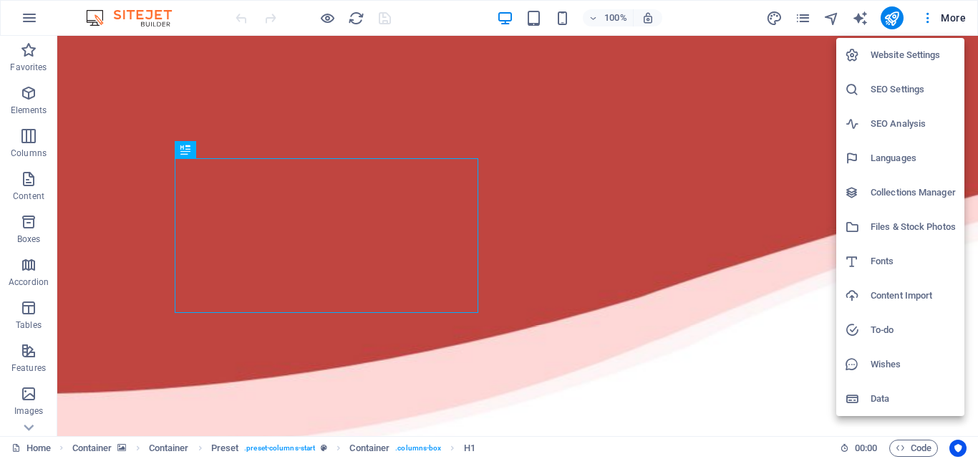
click at [906, 129] on h6 "SEO Analysis" at bounding box center [912, 123] width 85 height 17
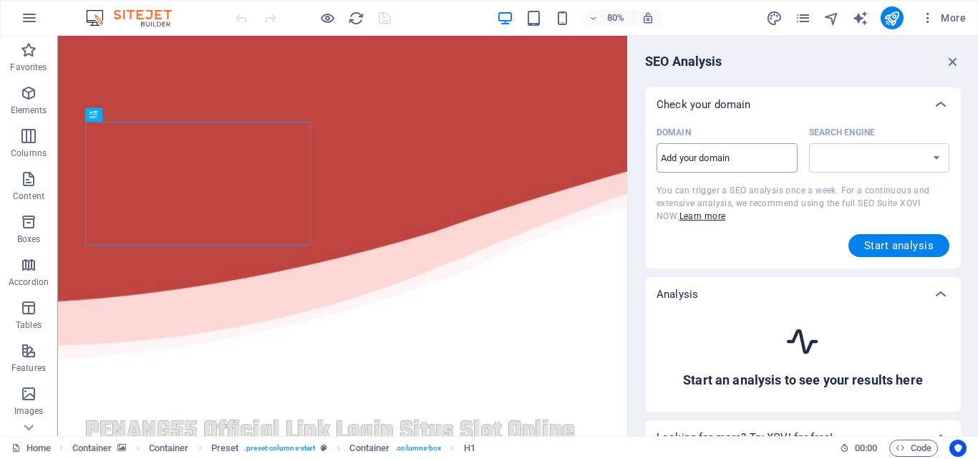
select select "google.com"
drag, startPoint x: 954, startPoint y: 56, endPoint x: 938, endPoint y: 122, distance: 67.7
click at [938, 122] on div "SEO Analysis Check your domain Domain ​ Search Engine google.de google.at googl…" at bounding box center [803, 236] width 350 height 400
click at [947, 20] on span "More" at bounding box center [942, 18] width 45 height 14
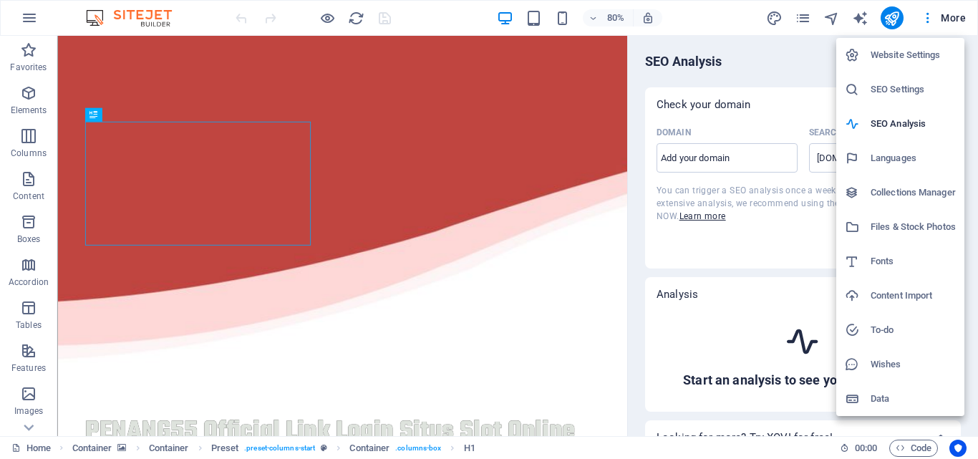
click at [915, 51] on h6 "Website Settings" at bounding box center [912, 55] width 85 height 17
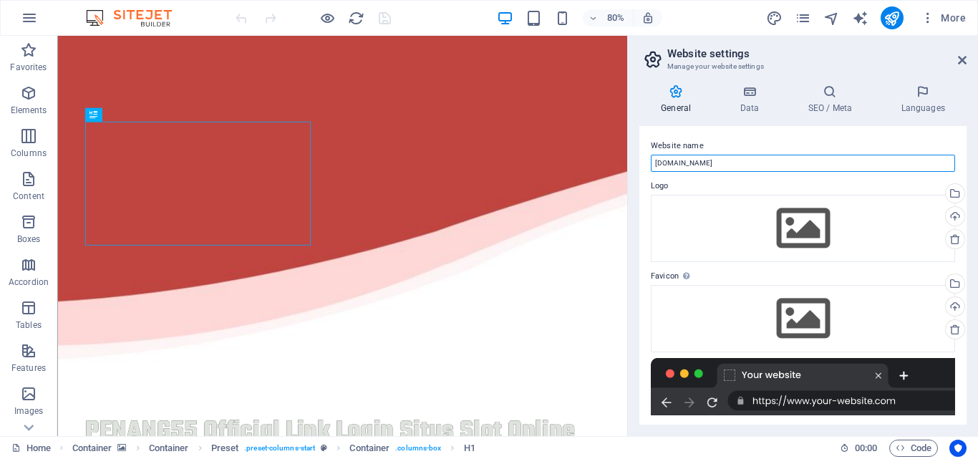
click at [730, 167] on input "[DOMAIN_NAME]" at bounding box center [803, 163] width 304 height 17
type input "[DOMAIN_NAME] PENANG55 OFFICIAL LINK LOGIN"
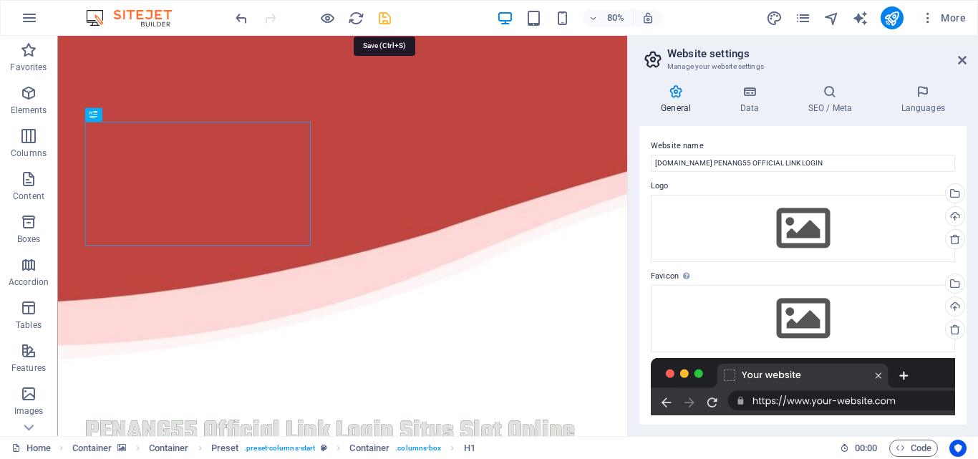
click at [389, 19] on icon "save" at bounding box center [384, 18] width 16 height 16
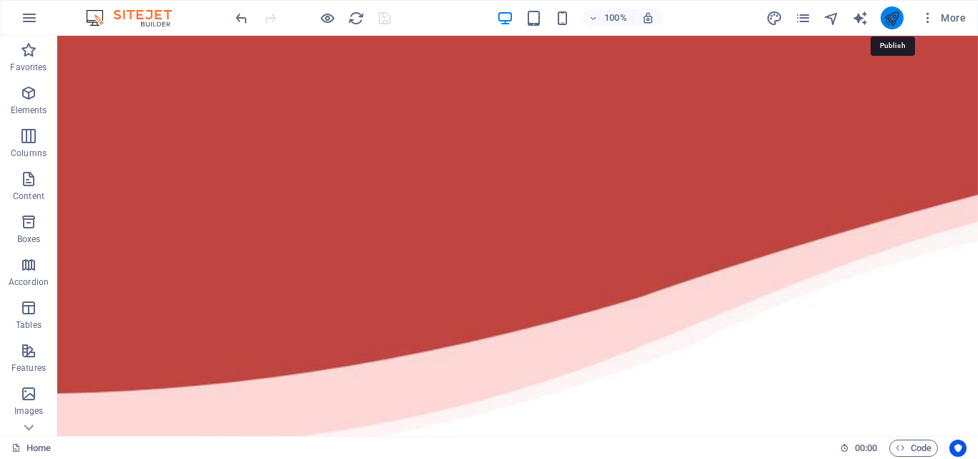
click at [896, 24] on icon "publish" at bounding box center [891, 18] width 16 height 16
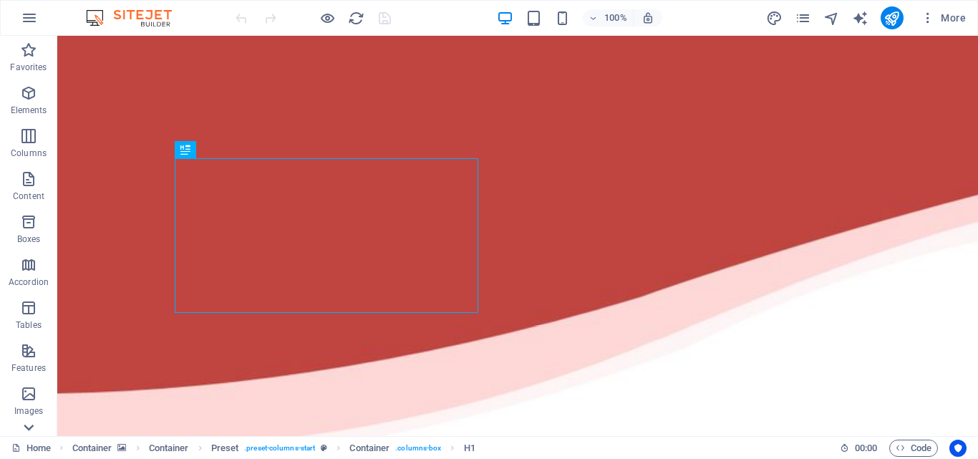
click at [32, 434] on icon at bounding box center [29, 427] width 20 height 20
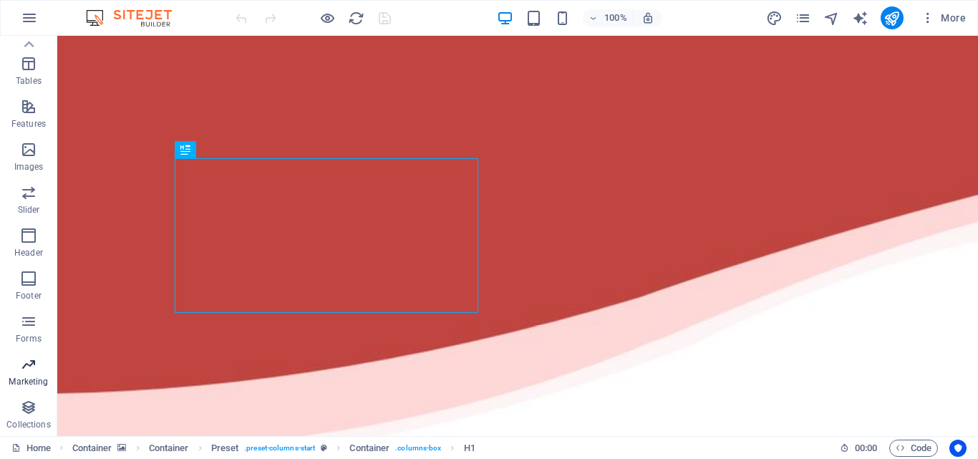
click at [39, 365] on span "Marketing" at bounding box center [28, 373] width 57 height 34
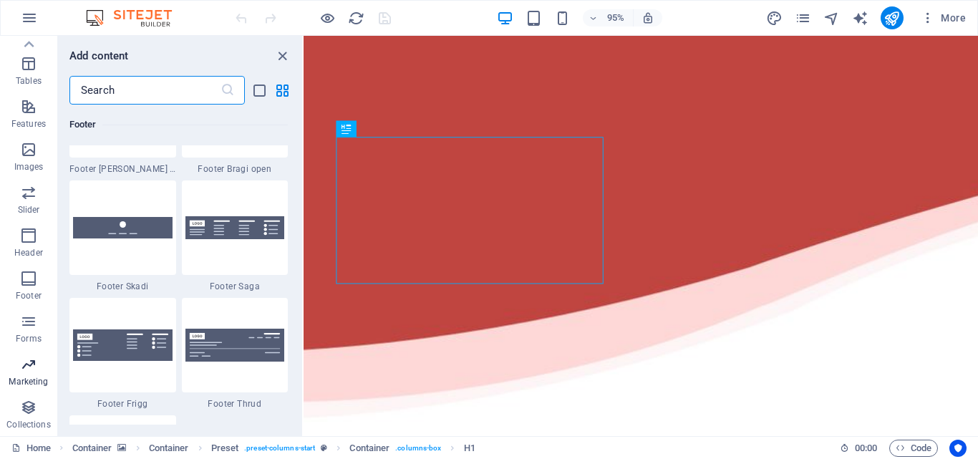
scroll to position [11657, 0]
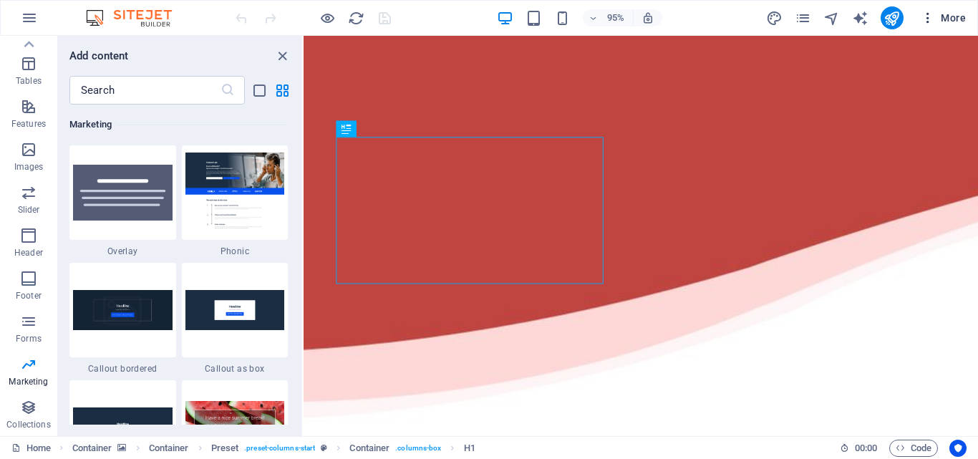
click at [953, 14] on span "More" at bounding box center [942, 18] width 45 height 14
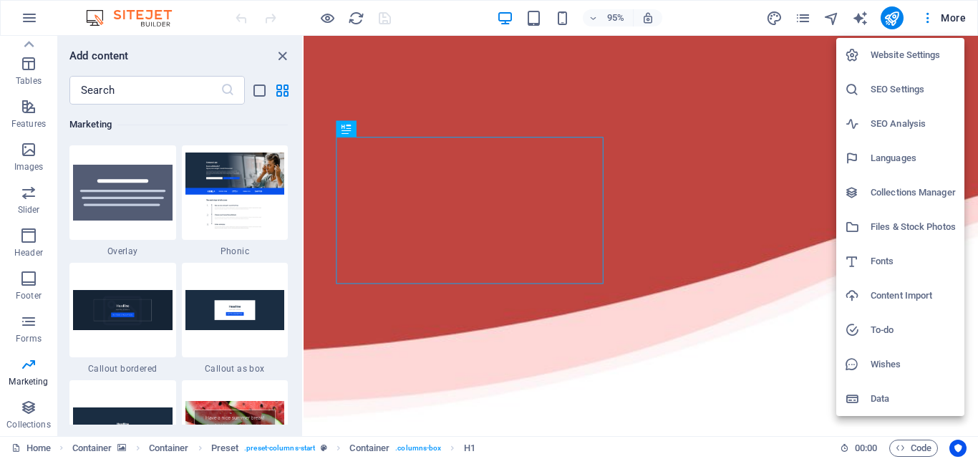
click at [922, 88] on h6 "SEO Settings" at bounding box center [912, 89] width 85 height 17
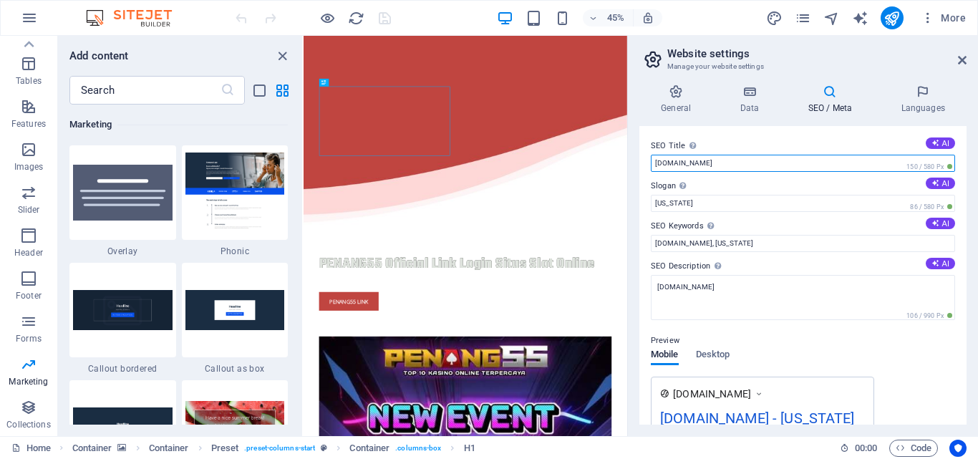
drag, startPoint x: 1091, startPoint y: 202, endPoint x: 895, endPoint y: 379, distance: 264.5
click at [797, 160] on input "[DOMAIN_NAME]" at bounding box center [803, 163] width 304 height 17
type input "PENANG55 OFFICIAL Link Login"
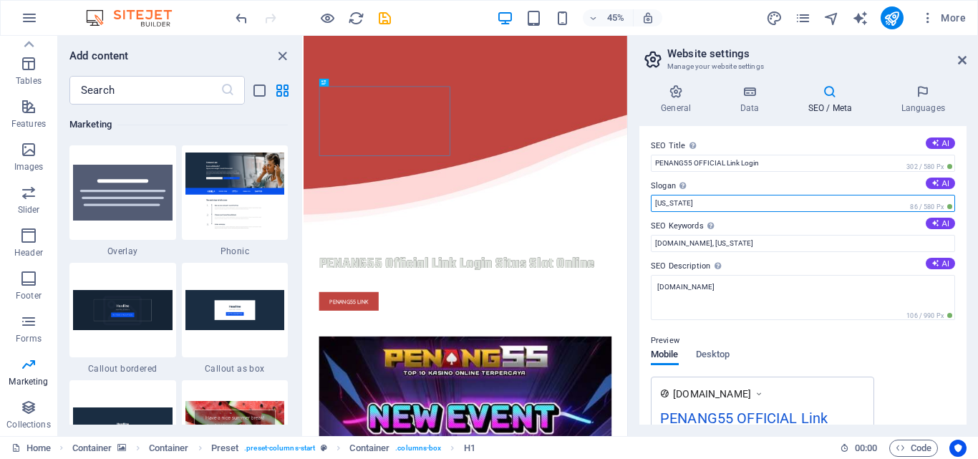
drag, startPoint x: 773, startPoint y: 199, endPoint x: 641, endPoint y: 213, distance: 133.1
click at [641, 213] on div "SEO Title The title of your website - make it something that stands out in sear…" at bounding box center [802, 275] width 327 height 298
type input "Situs Slot Gacor Online Terpercaya"
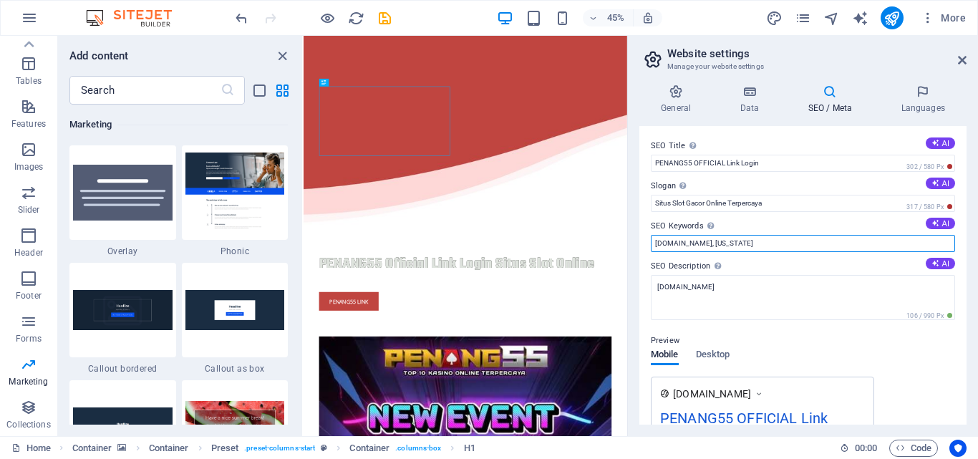
drag, startPoint x: 1065, startPoint y: 276, endPoint x: 884, endPoint y: 454, distance: 253.5
type input "penang55, penang55 login, penang55 link, penang55 slot"
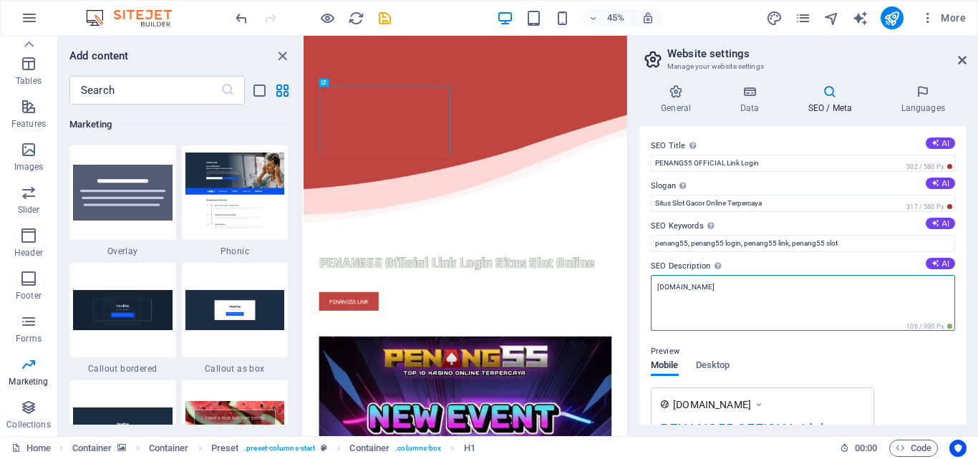
drag, startPoint x: 708, startPoint y: 273, endPoint x: 637, endPoint y: 264, distance: 71.5
click at [637, 264] on div "General Data SEO / Meta Languages Website name [DOMAIN_NAME] PENANG55 OFFICIAL …" at bounding box center [803, 254] width 350 height 363
type textarea "PENANG55 Official Link Login Register Slot Situs Online Terpercaya, Bonus New M…"
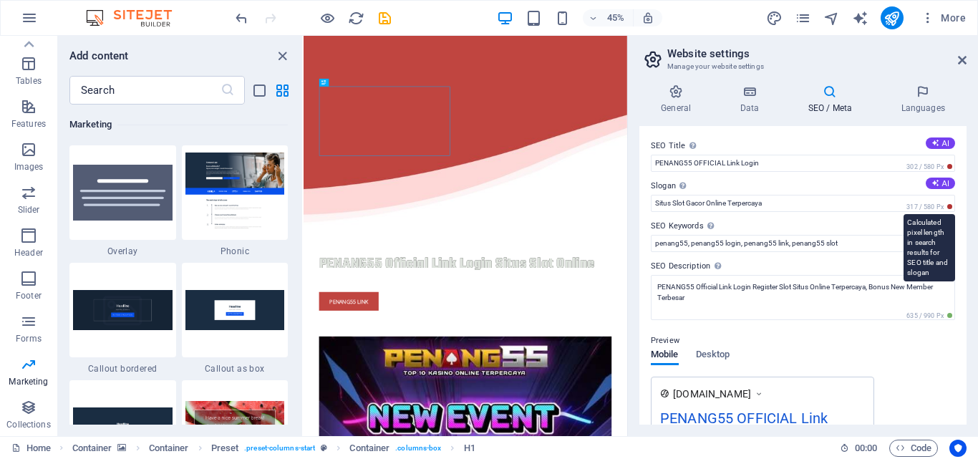
drag, startPoint x: 963, startPoint y: 153, endPoint x: 951, endPoint y: 204, distance: 52.1
click at [951, 204] on div "SEO Title The title of your website - make it something that stands out in sear…" at bounding box center [802, 275] width 327 height 298
drag, startPoint x: 962, startPoint y: 165, endPoint x: 962, endPoint y: 203, distance: 37.2
click at [962, 203] on div "SEO Title The title of your website - make it something that stands out in sear…" at bounding box center [802, 275] width 327 height 298
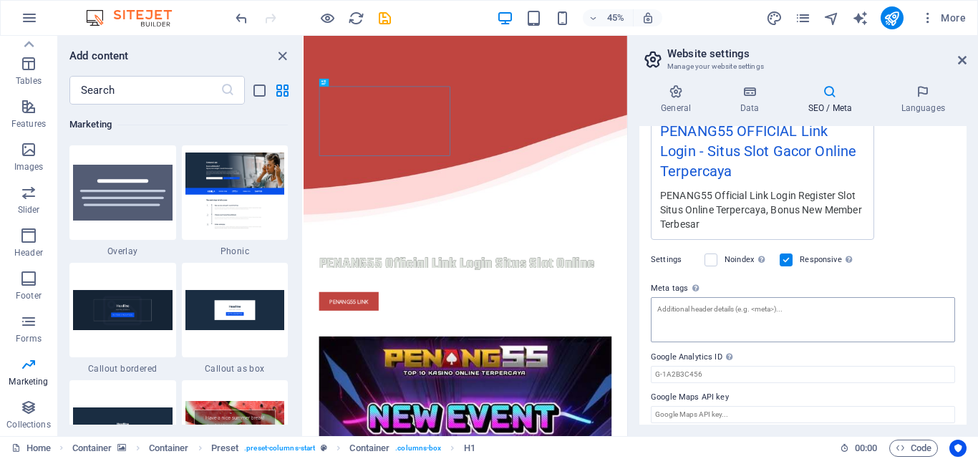
scroll to position [291, 0]
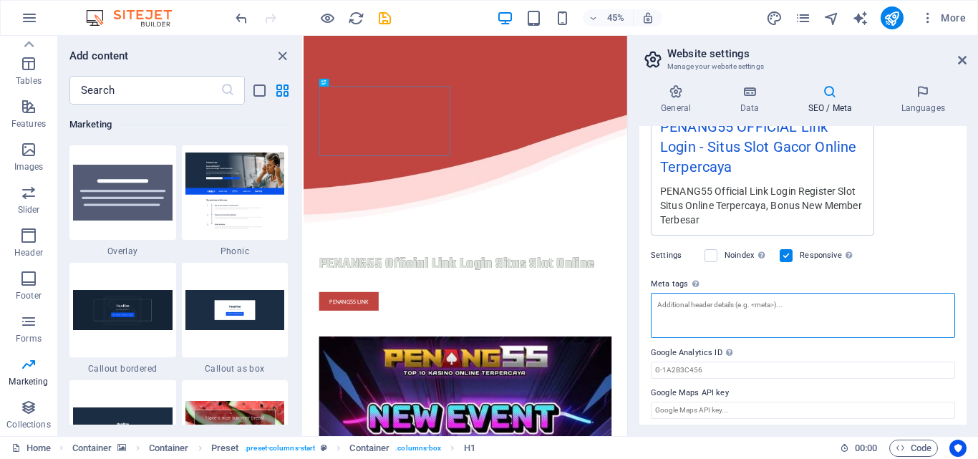
click at [814, 311] on textarea "Meta tags Enter HTML code here that will be placed inside the tags of your webs…" at bounding box center [803, 315] width 304 height 45
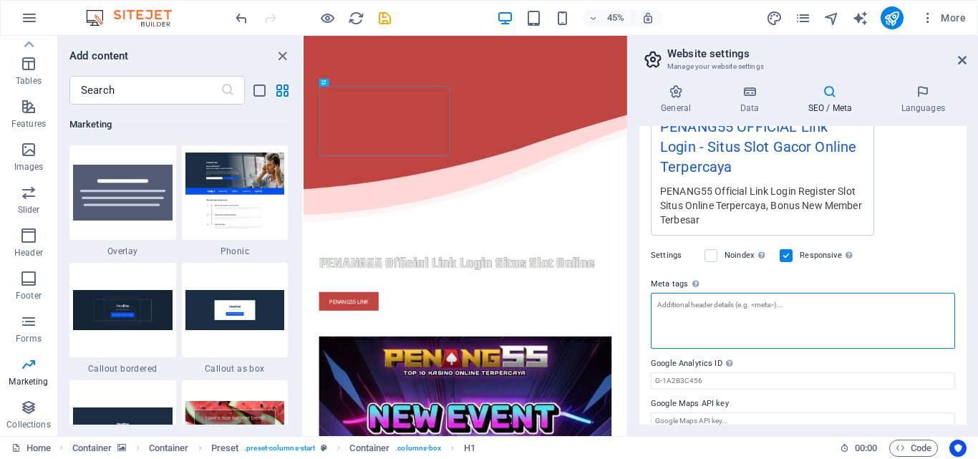
click at [769, 296] on textarea "Meta tags Enter HTML code here that will be placed inside the tags of your webs…" at bounding box center [803, 321] width 304 height 56
type textarea "penang55 link login situs online terpercaya official"
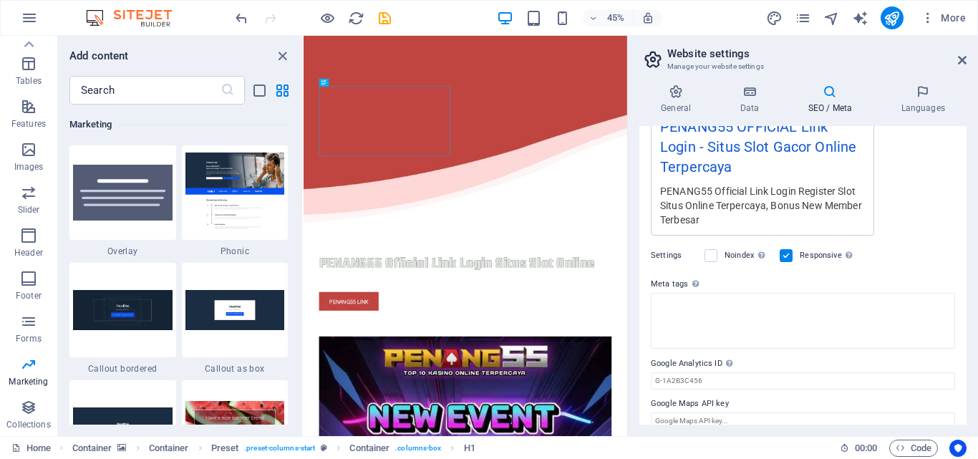
click at [896, 33] on body "penang55.it.com Home Favorites Elements Columns Content Boxes Accordion Tables …" at bounding box center [489, 229] width 978 height 459
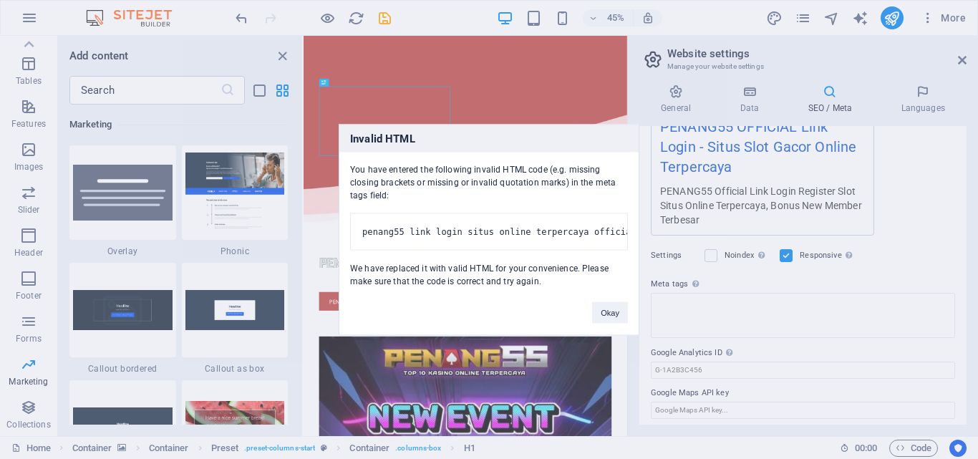
click at [893, 9] on div "Invalid HTML You have entered the following invalid HTML code (e.g. missing clo…" at bounding box center [489, 229] width 978 height 459
click at [616, 316] on button "Okay" at bounding box center [610, 311] width 36 height 21
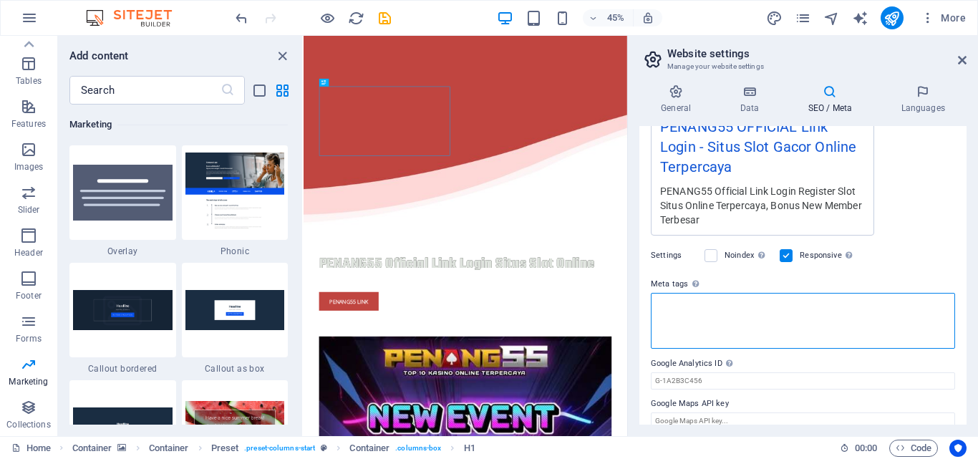
click at [729, 302] on textarea "Meta tags Enter HTML code here that will be placed inside the tags of your webs…" at bounding box center [803, 321] width 304 height 56
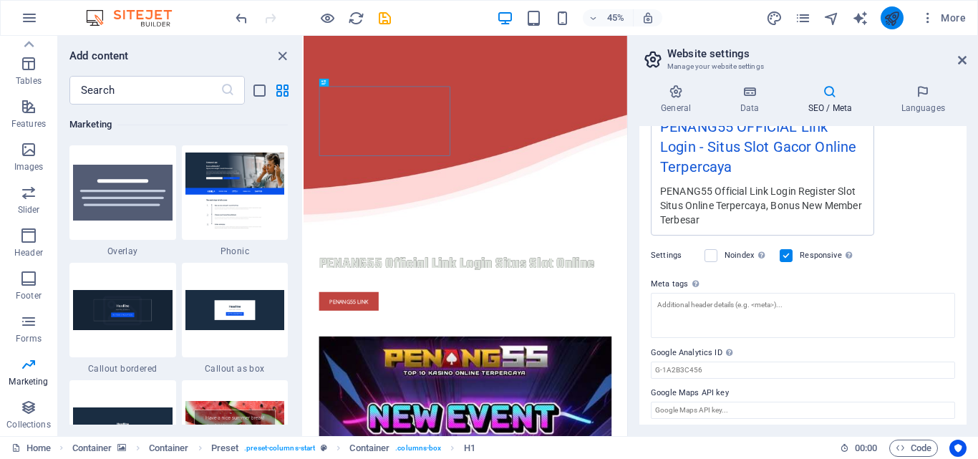
click at [882, 13] on button "publish" at bounding box center [891, 17] width 23 height 23
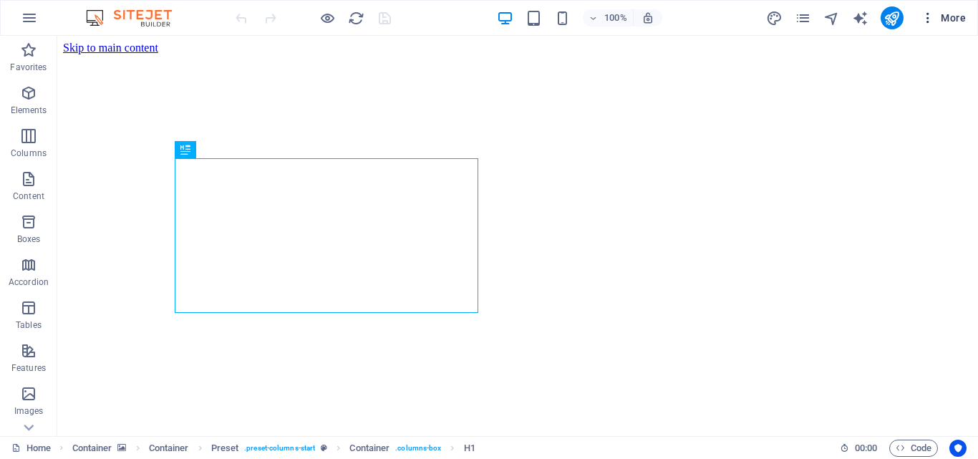
click at [943, 14] on span "More" at bounding box center [942, 18] width 45 height 14
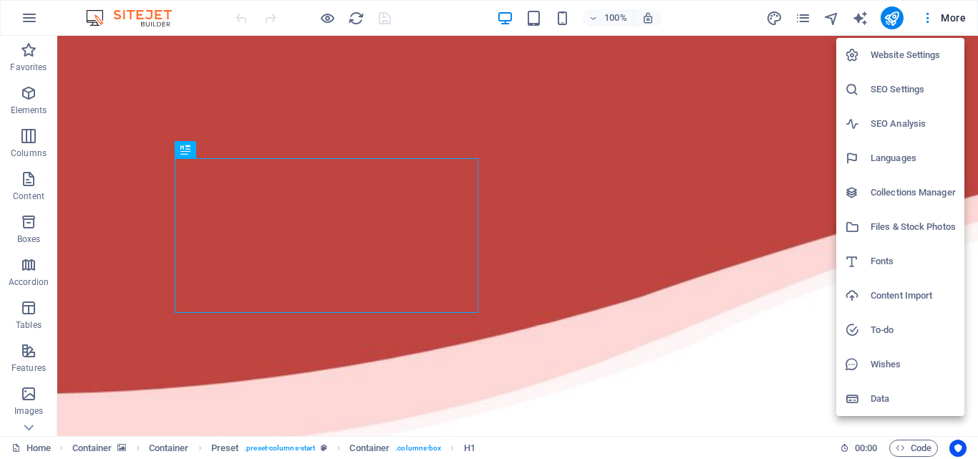
click at [922, 57] on h6 "Website Settings" at bounding box center [912, 55] width 85 height 17
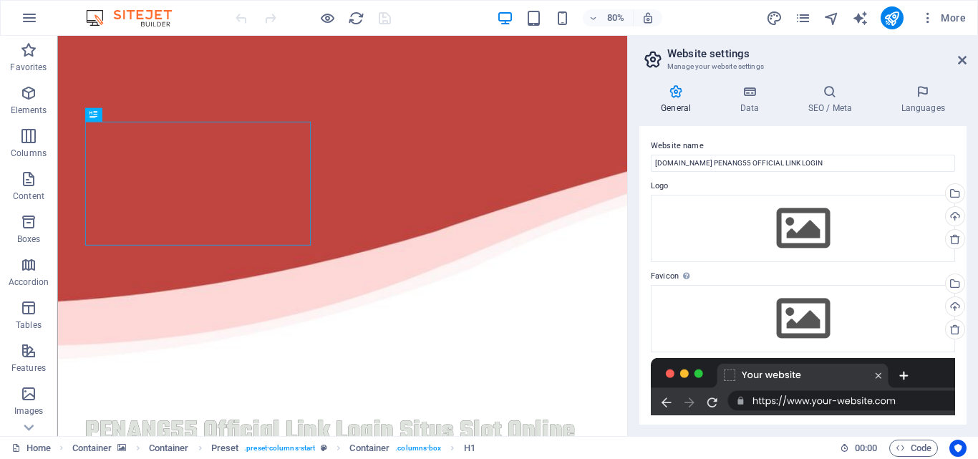
drag, startPoint x: 966, startPoint y: 135, endPoint x: 965, endPoint y: 227, distance: 91.6
click at [965, 227] on div "General Data SEO / Meta Languages Website name [DOMAIN_NAME] PENANG55 OFFICIAL …" at bounding box center [803, 254] width 350 height 363
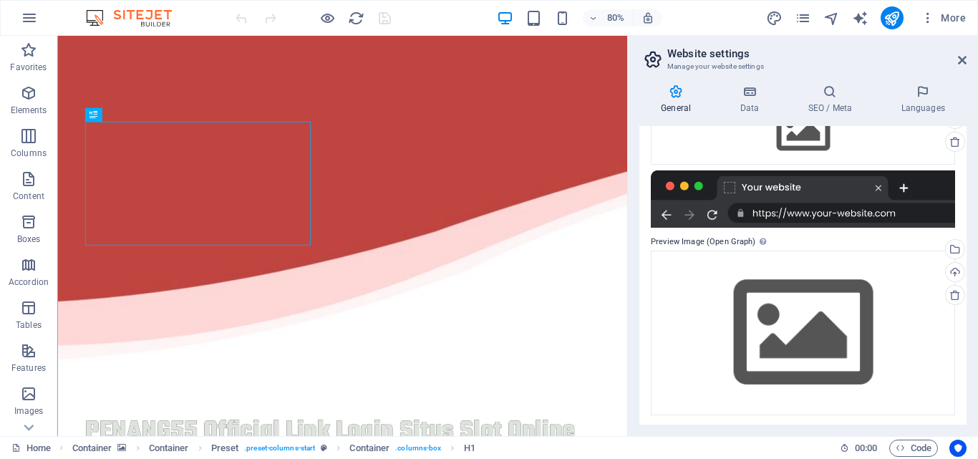
scroll to position [190, 0]
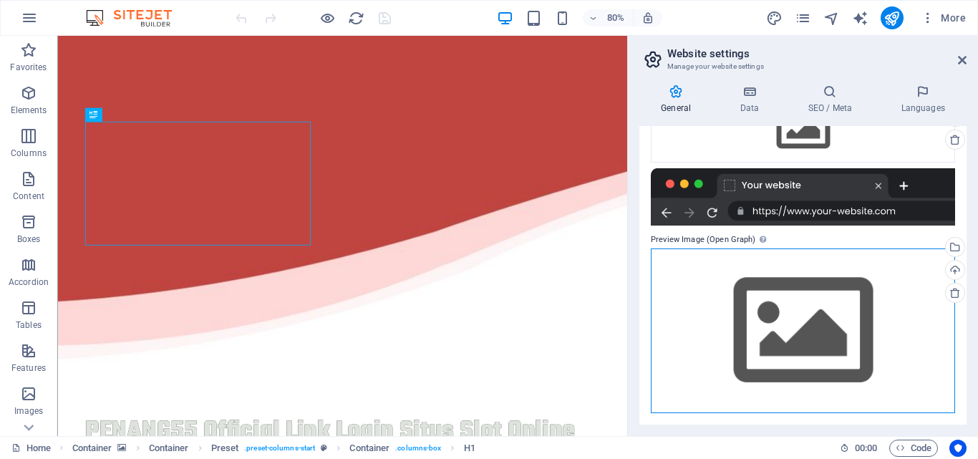
click at [821, 299] on div "Drag files here, click to choose files or select files from Files or our free s…" at bounding box center [803, 330] width 304 height 164
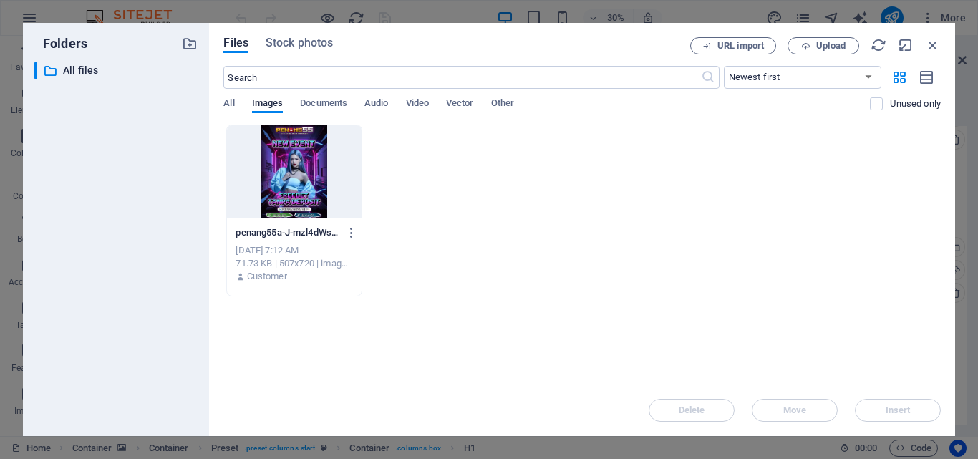
click at [302, 170] on div at bounding box center [294, 171] width 134 height 93
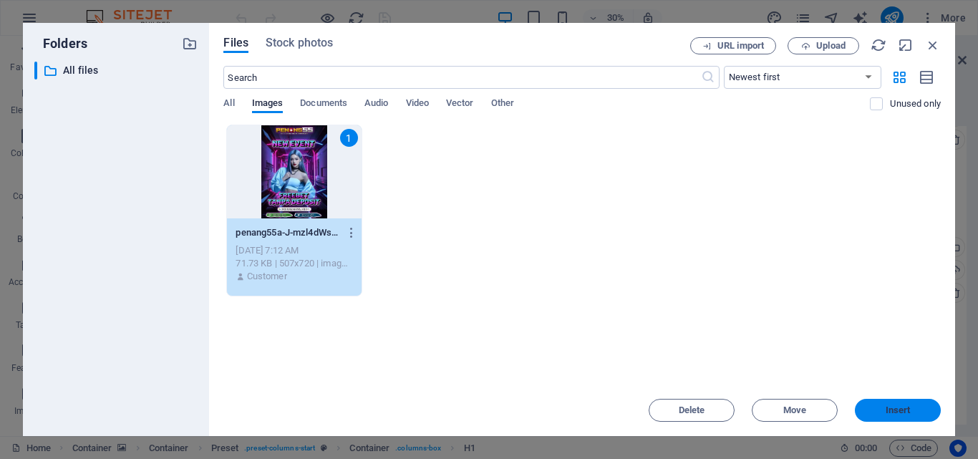
click at [889, 414] on span "Insert" at bounding box center [897, 410] width 25 height 9
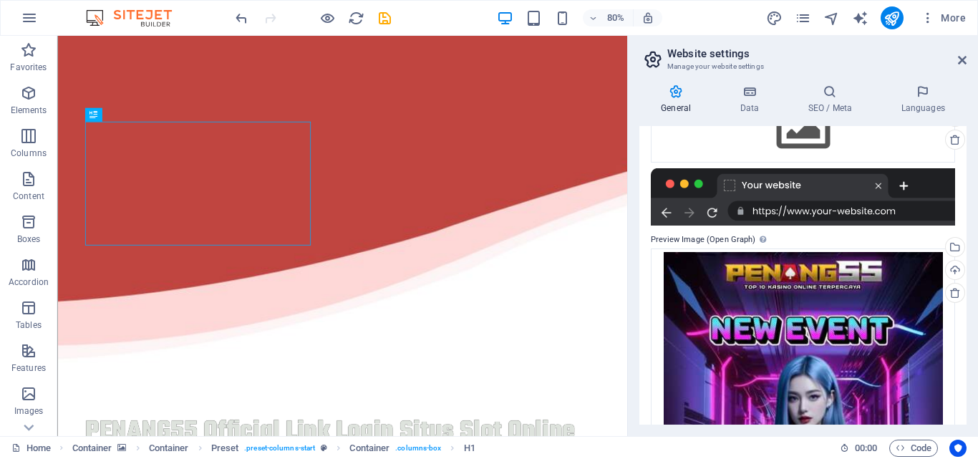
click at [394, 21] on div "80% More" at bounding box center [602, 17] width 739 height 23
click at [391, 19] on icon "save" at bounding box center [384, 18] width 16 height 16
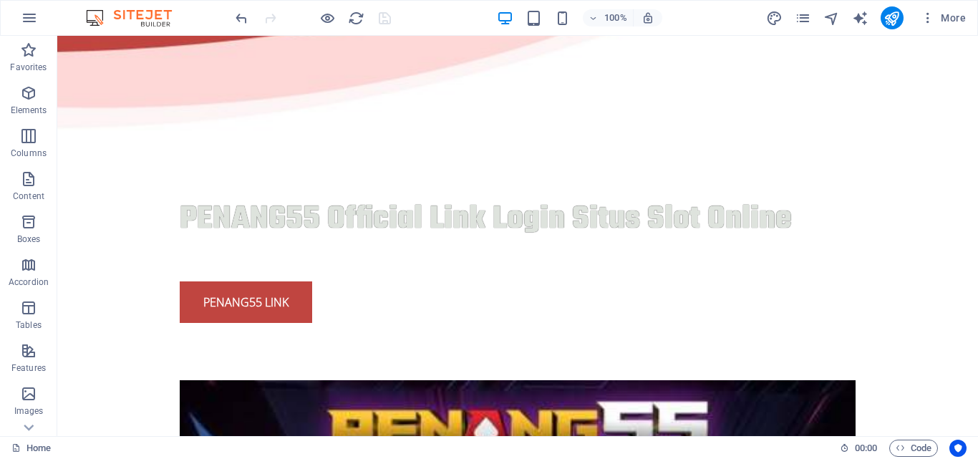
scroll to position [0, 0]
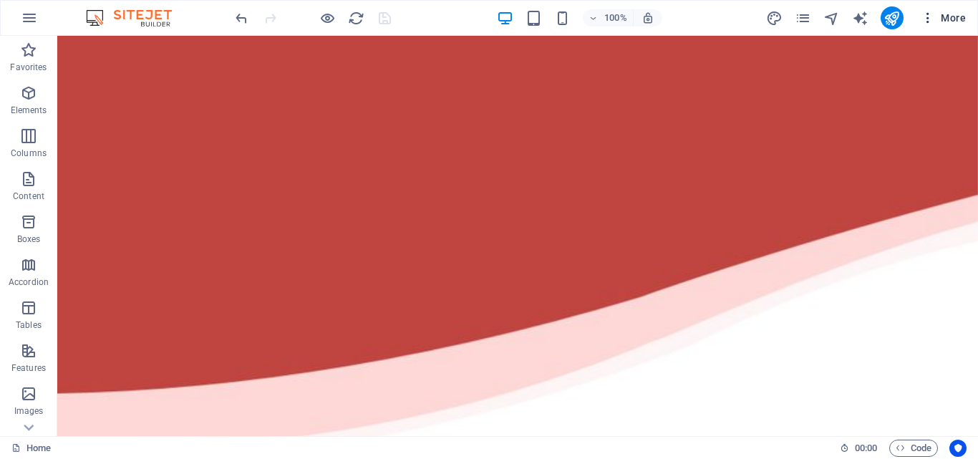
click at [932, 15] on icon "button" at bounding box center [927, 18] width 14 height 14
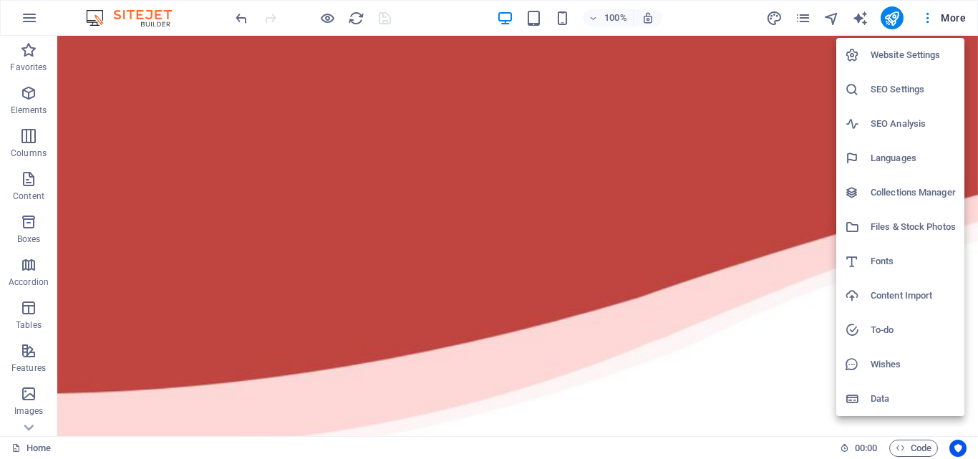
click at [249, 113] on div at bounding box center [489, 229] width 978 height 459
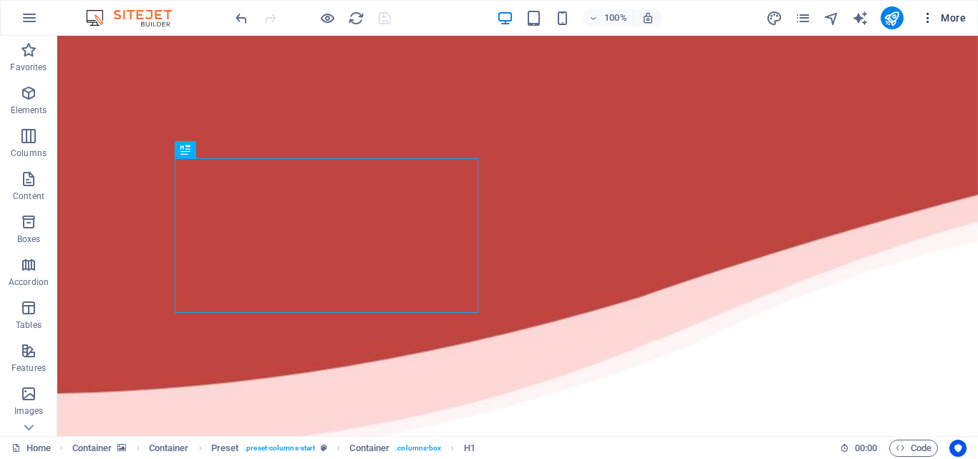
click at [967, 14] on button "More" at bounding box center [943, 17] width 57 height 23
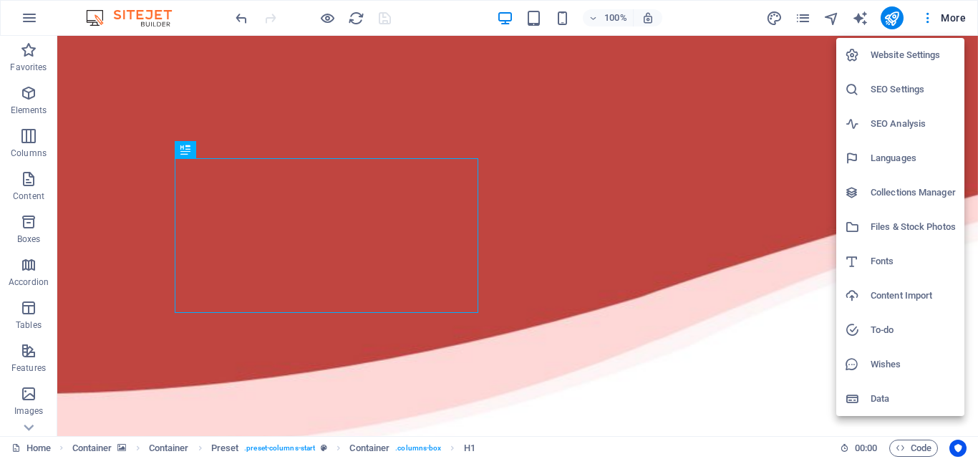
drag, startPoint x: 973, startPoint y: 190, endPoint x: 962, endPoint y: 291, distance: 100.8
click at [963, 296] on div "Website Settings SEO Settings SEO Analysis Languages Collections Manager Files …" at bounding box center [489, 234] width 978 height 450
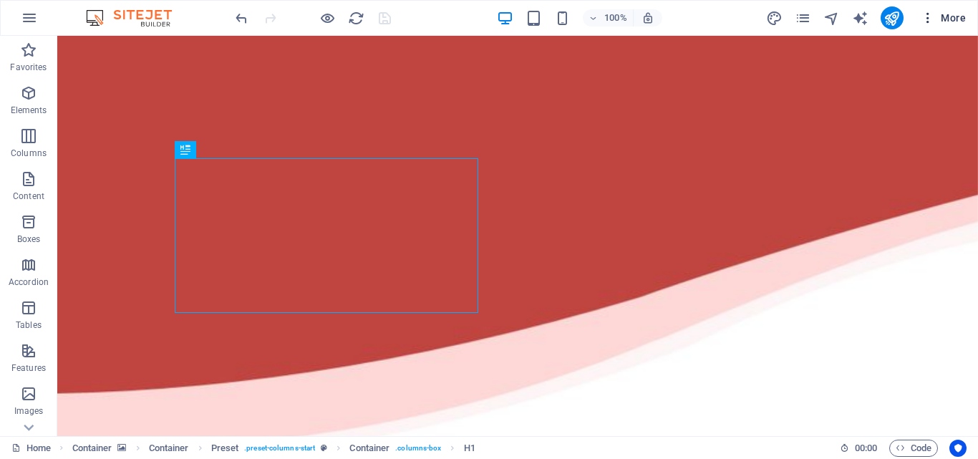
click at [945, 11] on span "More" at bounding box center [942, 18] width 45 height 14
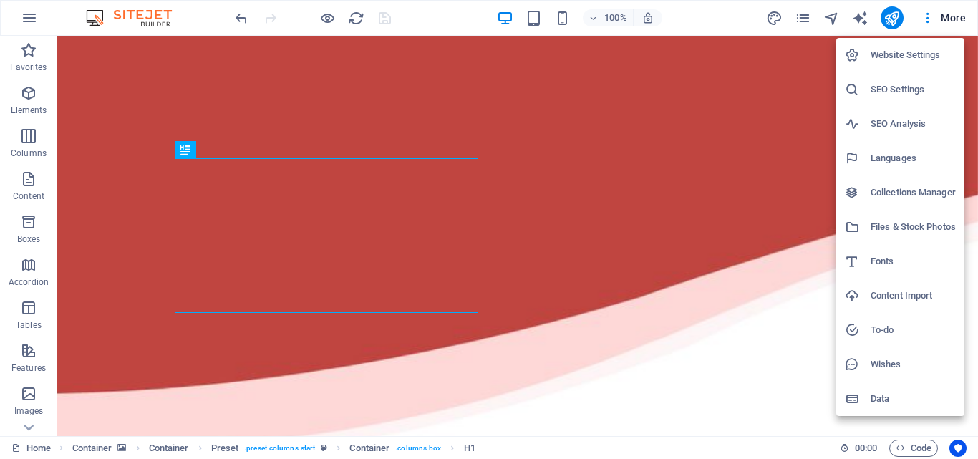
drag, startPoint x: 975, startPoint y: 182, endPoint x: 977, endPoint y: 208, distance: 25.9
click at [977, 208] on div at bounding box center [489, 229] width 978 height 459
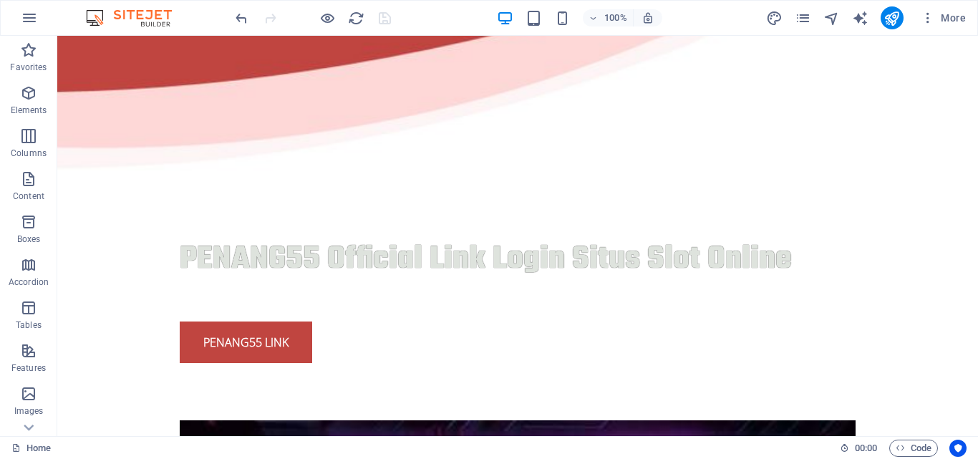
scroll to position [226, 0]
